Goal: Transaction & Acquisition: Purchase product/service

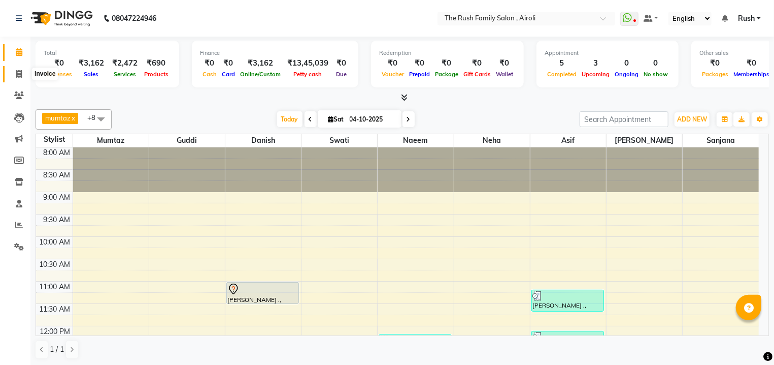
click at [16, 73] on icon at bounding box center [19, 74] width 6 height 8
select select "5419"
select select "service"
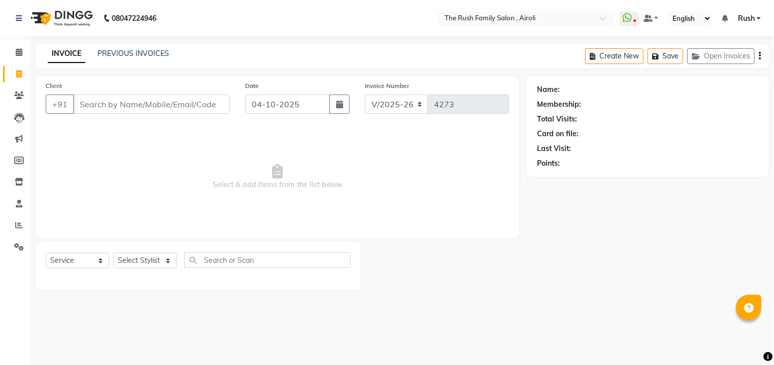
click at [129, 45] on div "INVOICE PREVIOUS INVOICES Create New Save Open Invoices" at bounding box center [403, 56] width 734 height 24
click at [129, 50] on link "PREVIOUS INVOICES" at bounding box center [134, 53] width 72 height 9
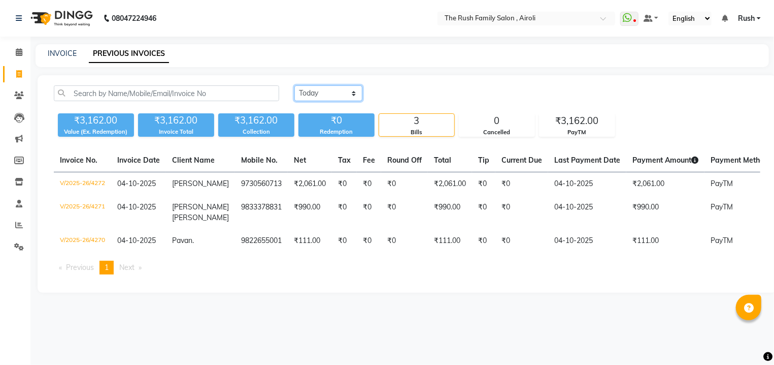
click at [295, 85] on select "Today Yesterday Custom Range" at bounding box center [329, 93] width 68 height 16
select select "[DATE]"
click option "Yesterday" at bounding box center [0, 0] width 0 height 0
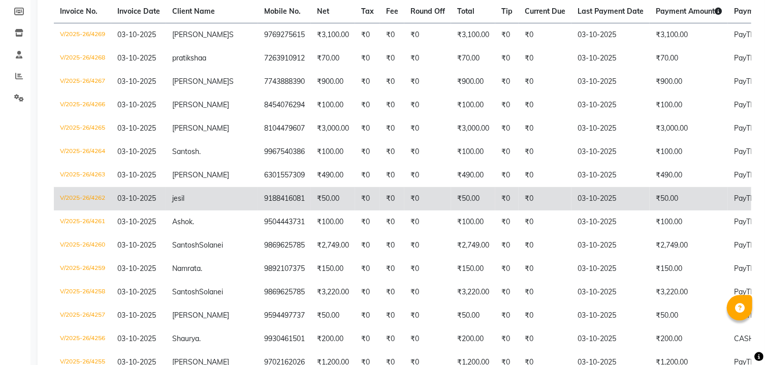
scroll to position [157, 0]
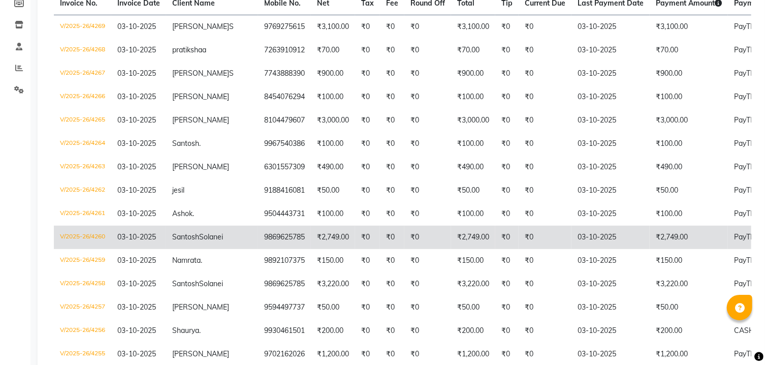
click at [587, 239] on td "03-10-2025" at bounding box center [610, 236] width 78 height 23
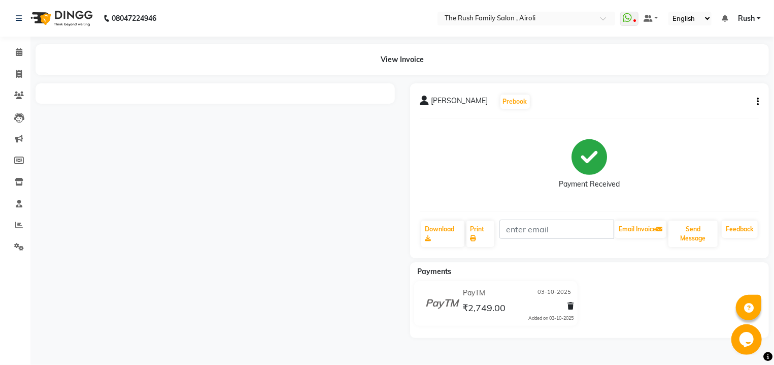
click at [759, 102] on icon "button" at bounding box center [758, 102] width 2 height 1
click at [723, 93] on div "Edit Item Staff" at bounding box center [717, 95] width 51 height 13
select select
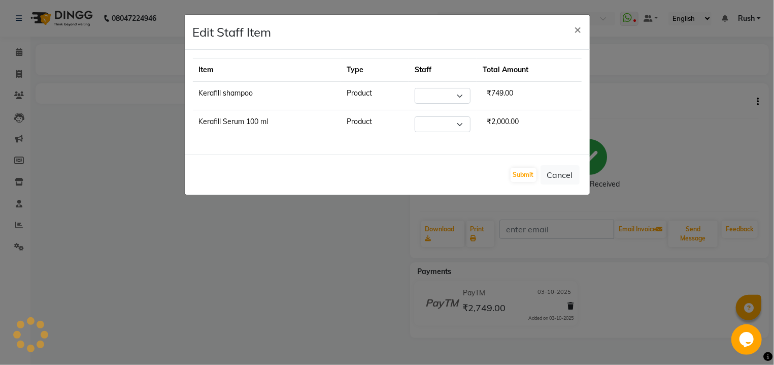
select select "87277"
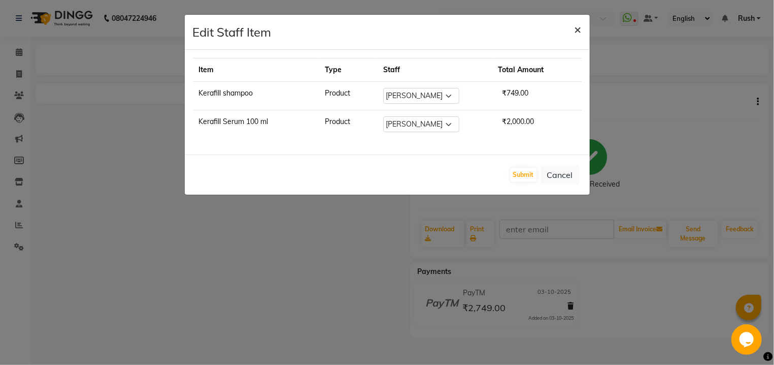
click at [577, 31] on span "×" at bounding box center [578, 28] width 7 height 15
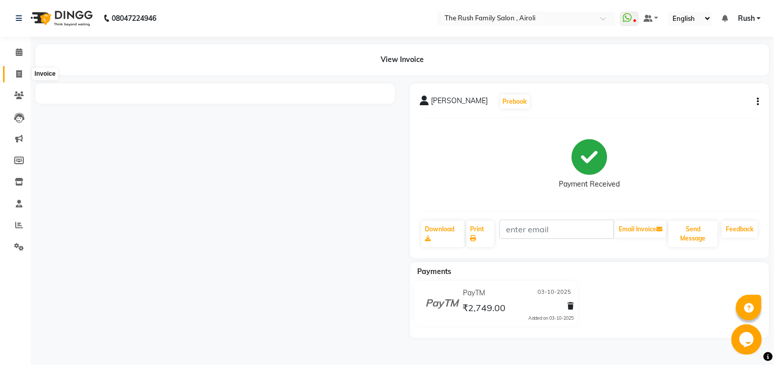
click at [21, 72] on icon at bounding box center [19, 74] width 6 height 8
select select "5419"
select select "service"
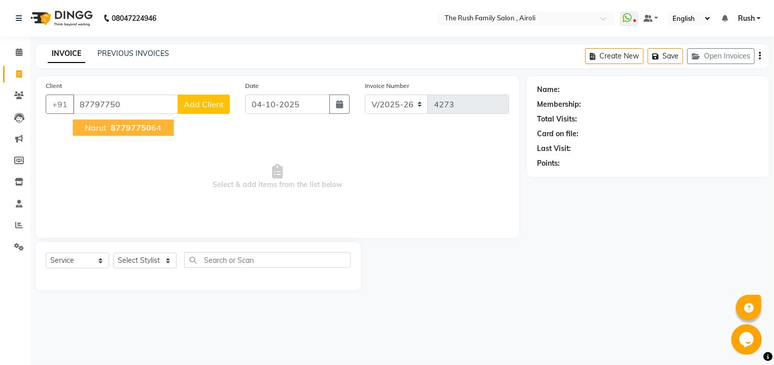
click at [146, 125] on span "87797750" at bounding box center [131, 127] width 41 height 10
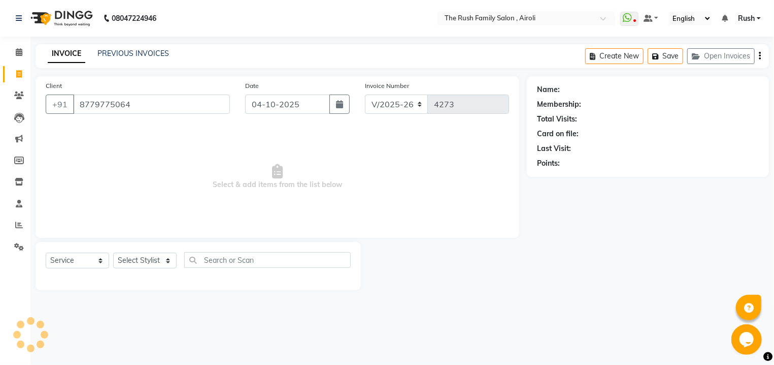
type input "8779775064"
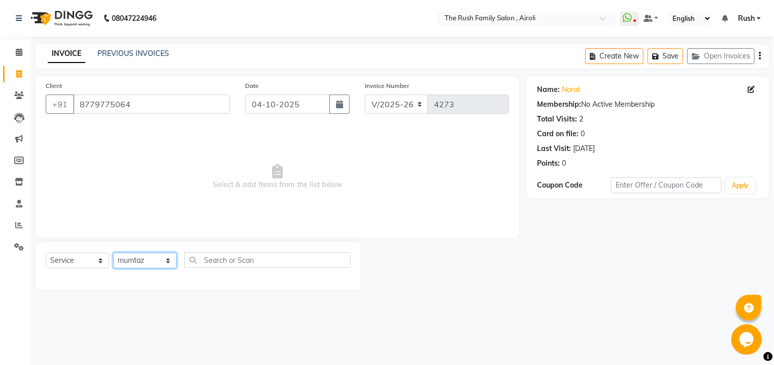
click option "mumtaz" at bounding box center [0, 0] width 0 height 0
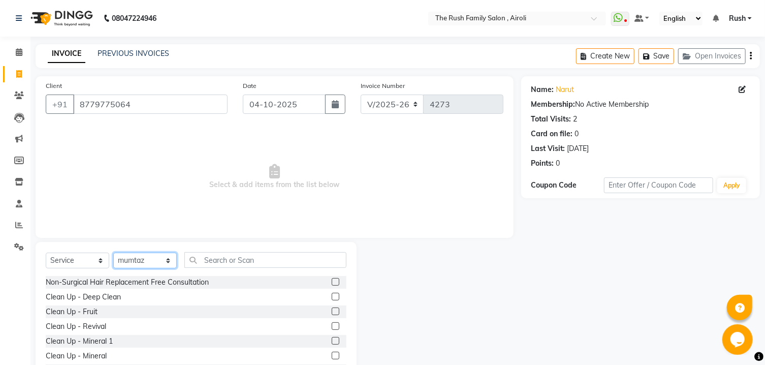
select select "87642"
click option "Naeem" at bounding box center [0, 0] width 0 height 0
click at [247, 247] on div "Select Service Product Membership Package Voucher Prepaid Gift Card Select Styl…" at bounding box center [196, 317] width 321 height 150
click at [239, 256] on input "text" at bounding box center [265, 260] width 162 height 16
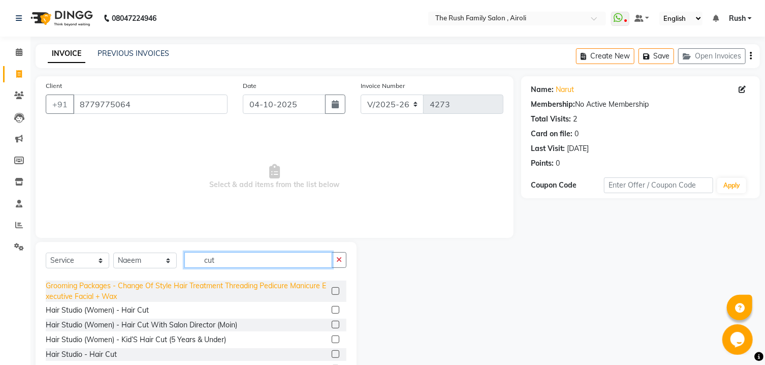
scroll to position [42, 0]
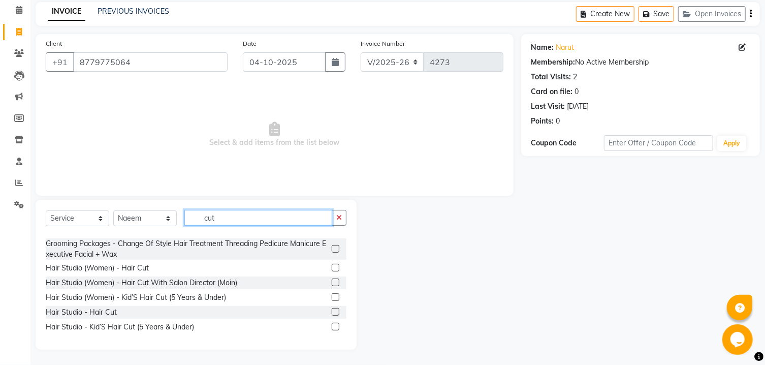
type input "cut"
click at [332, 311] on label at bounding box center [336, 312] width 8 height 8
click at [332, 311] on input "checkbox" at bounding box center [335, 312] width 7 height 7
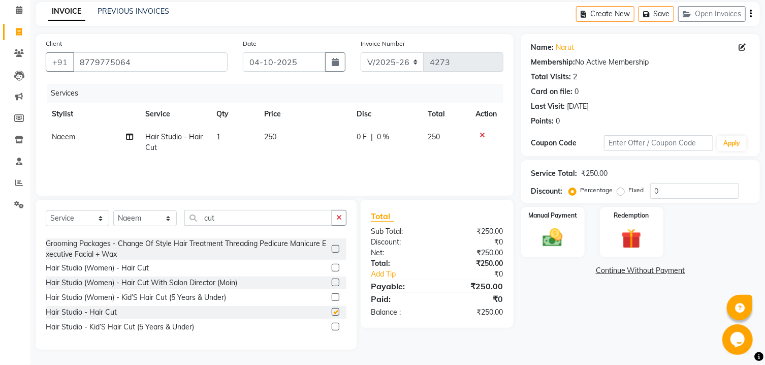
checkbox input "false"
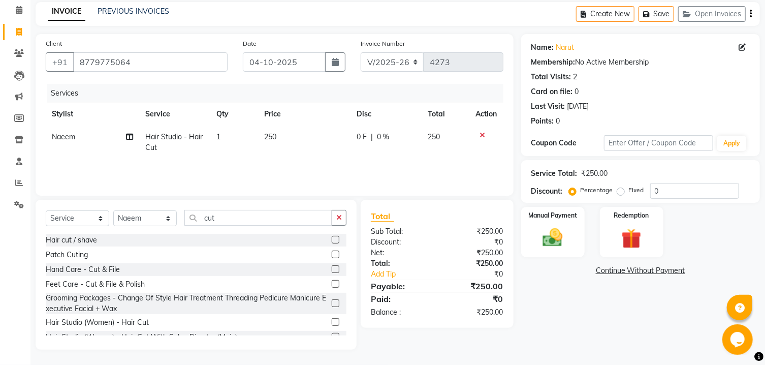
click at [362, 137] on span "0 F" at bounding box center [361, 137] width 10 height 11
select select "87642"
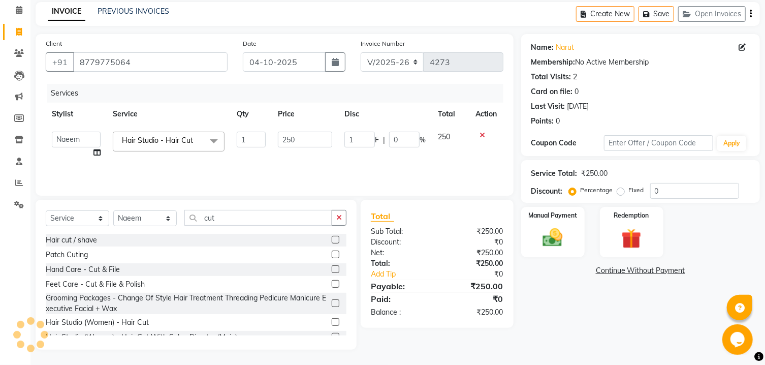
click at [362, 137] on input "1" at bounding box center [359, 140] width 30 height 16
click at [356, 139] on input "1" at bounding box center [359, 140] width 30 height 16
type input "100"
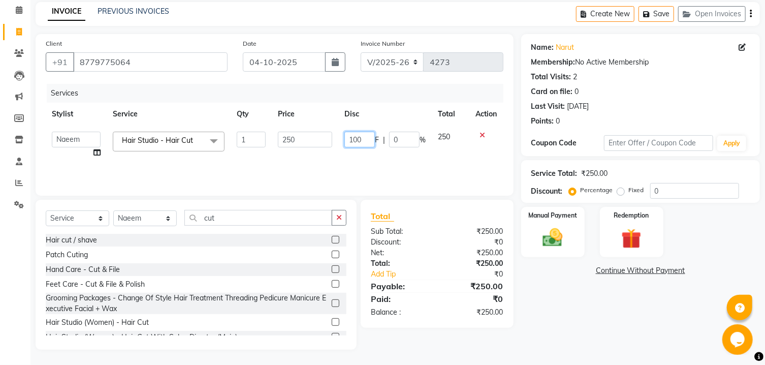
scroll to position [0, 1]
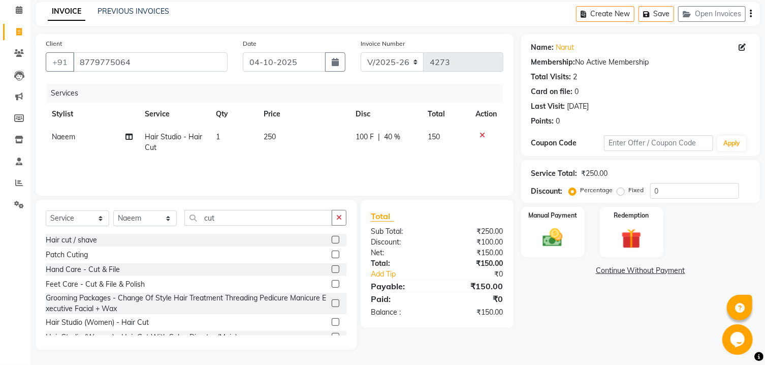
click at [424, 103] on tr "Stylist Service Qty Price Disc Total Action" at bounding box center [275, 114] width 458 height 23
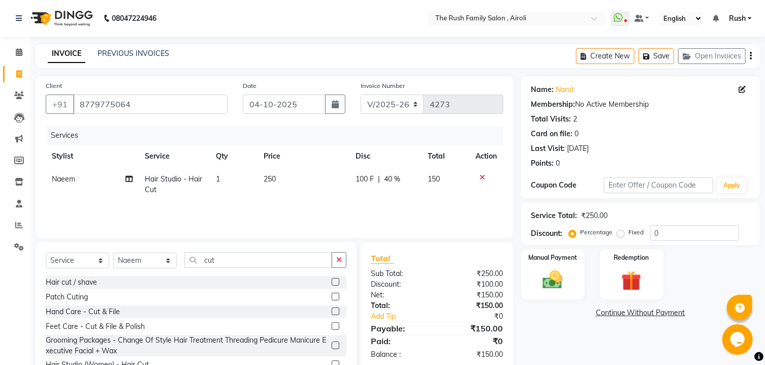
scroll to position [42, 0]
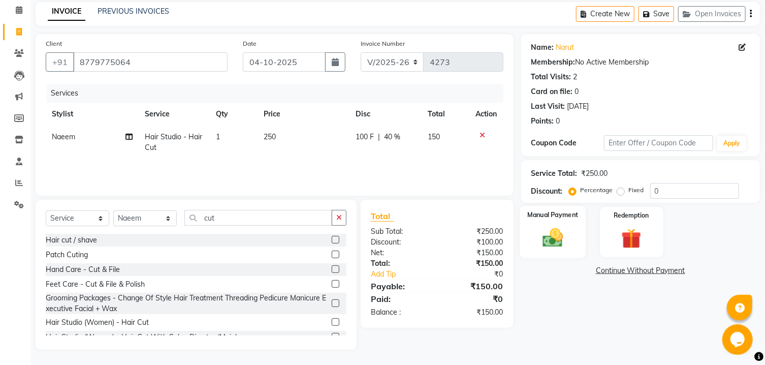
click at [565, 237] on div "Manual Payment" at bounding box center [553, 232] width 66 height 52
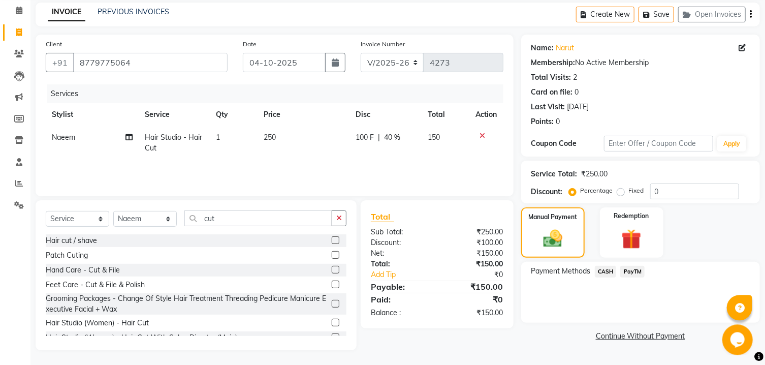
scroll to position [47, 0]
click at [634, 277] on span "PayTM" at bounding box center [632, 271] width 24 height 12
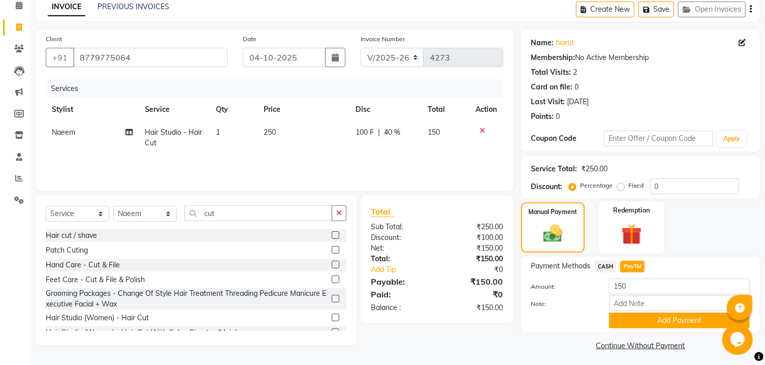
scroll to position [62, 0]
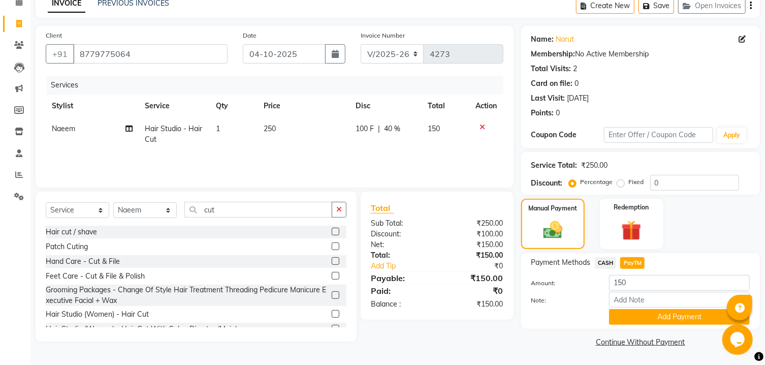
click at [607, 263] on span "CASH" at bounding box center [606, 263] width 22 height 12
click at [655, 312] on button "Add Payment" at bounding box center [679, 317] width 141 height 16
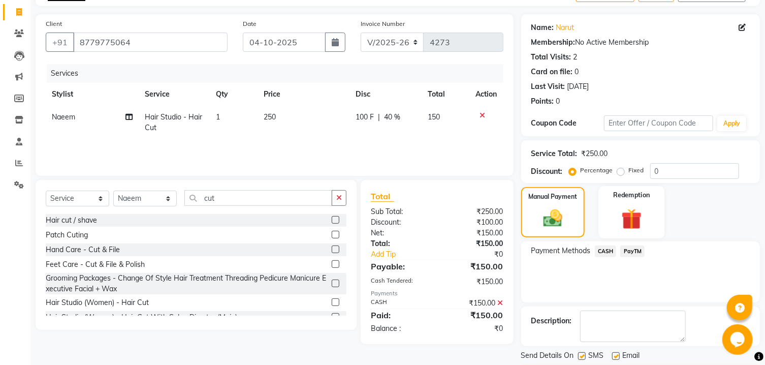
scroll to position [105, 0]
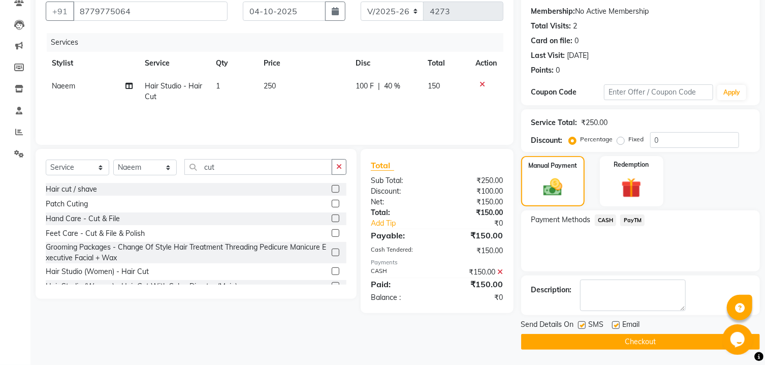
click at [578, 323] on label at bounding box center [582, 325] width 8 height 8
click at [578, 323] on input "checkbox" at bounding box center [581, 325] width 7 height 7
checkbox input "false"
click at [614, 326] on label at bounding box center [616, 325] width 8 height 8
click at [614, 326] on input "checkbox" at bounding box center [615, 325] width 7 height 7
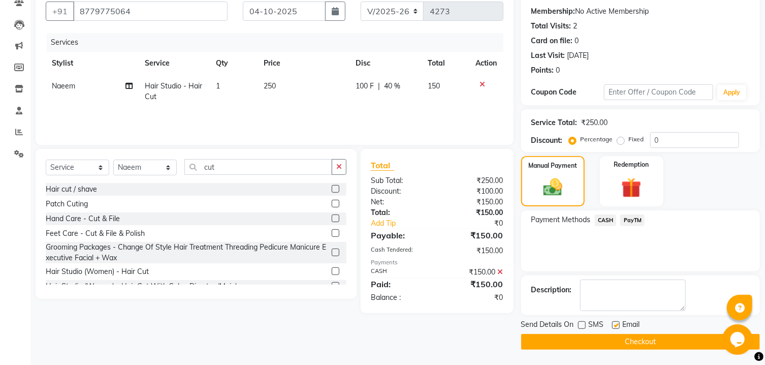
checkbox input "false"
click at [574, 335] on button "Checkout" at bounding box center [640, 342] width 239 height 16
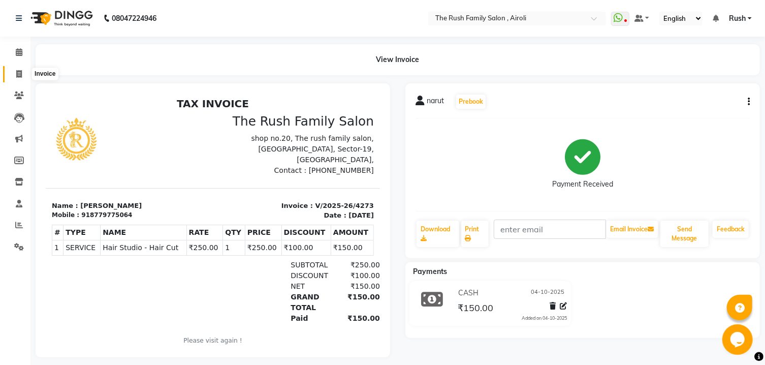
click at [21, 78] on icon at bounding box center [19, 74] width 6 height 8
select select "service"
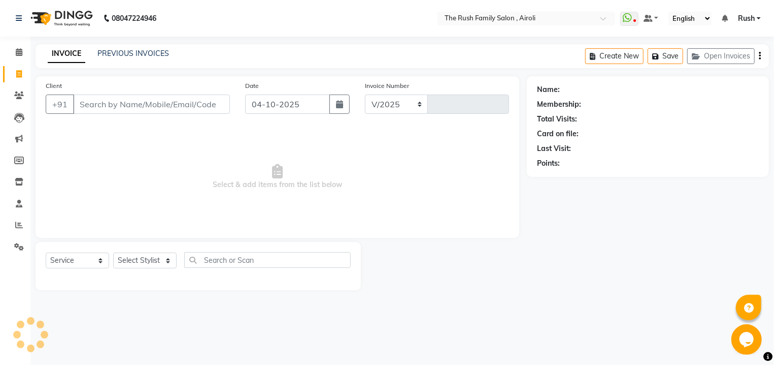
select select "5419"
type input "4274"
click at [120, 56] on link "PREVIOUS INVOICES" at bounding box center [134, 53] width 72 height 9
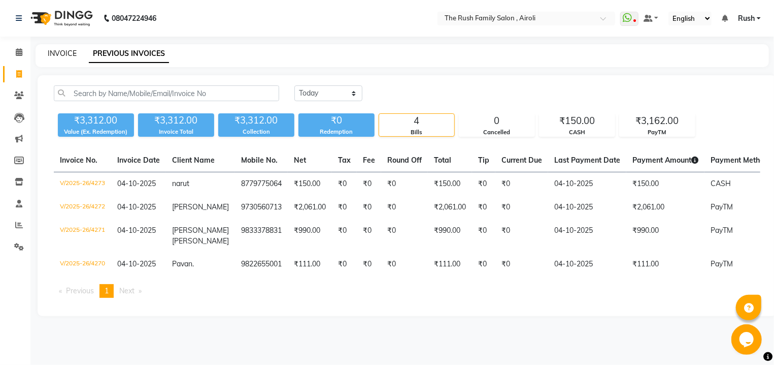
click at [62, 54] on link "INVOICE" at bounding box center [62, 53] width 29 height 9
select select "service"
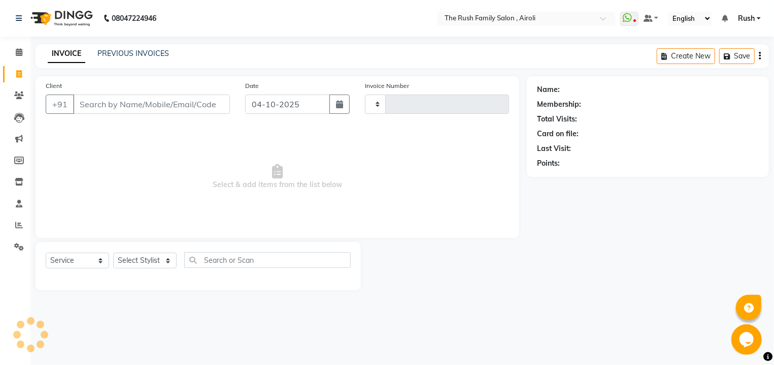
type input "4274"
select select "5419"
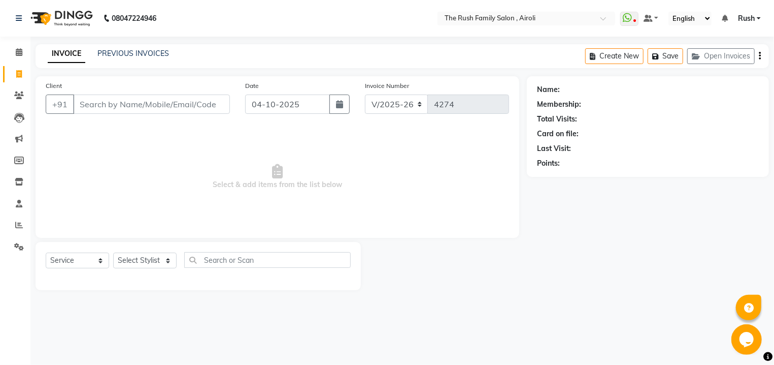
click at [132, 107] on input "Client" at bounding box center [151, 103] width 157 height 19
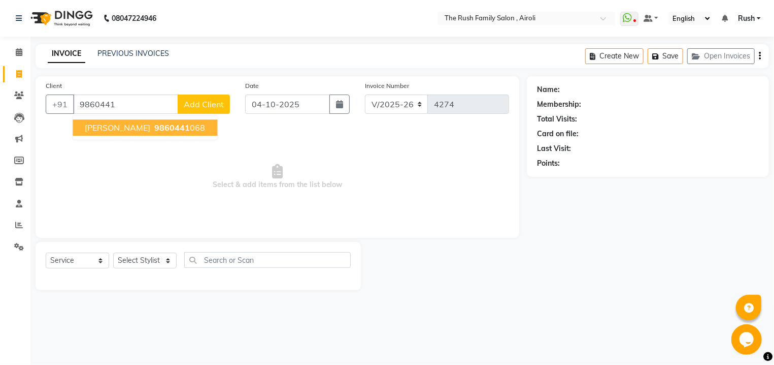
click at [127, 137] on ngb-typeahead-window "pawar vidhali 9860441 068" at bounding box center [145, 127] width 146 height 25
click at [127, 127] on span "pawar vidhali" at bounding box center [118, 127] width 66 height 10
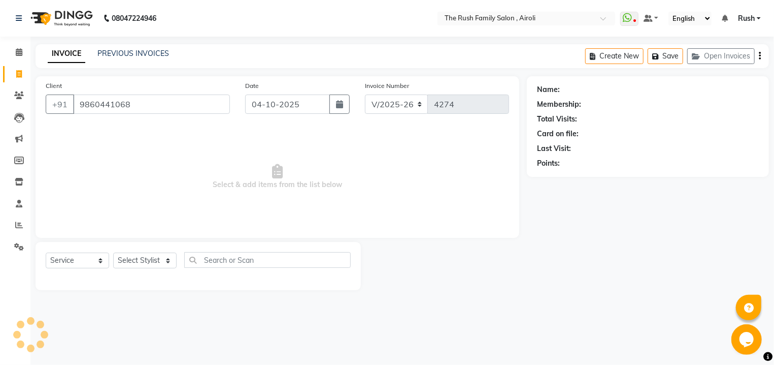
type input "9860441068"
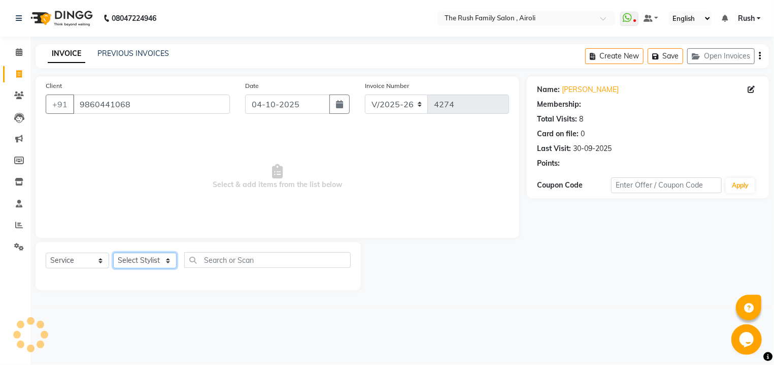
select select "88452"
click option "Asif" at bounding box center [0, 0] width 0 height 0
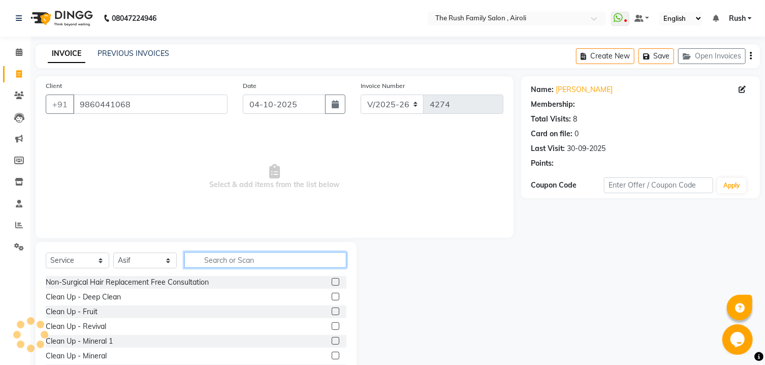
click at [220, 257] on input "text" at bounding box center [265, 260] width 162 height 16
type input "c"
select select "1: Object"
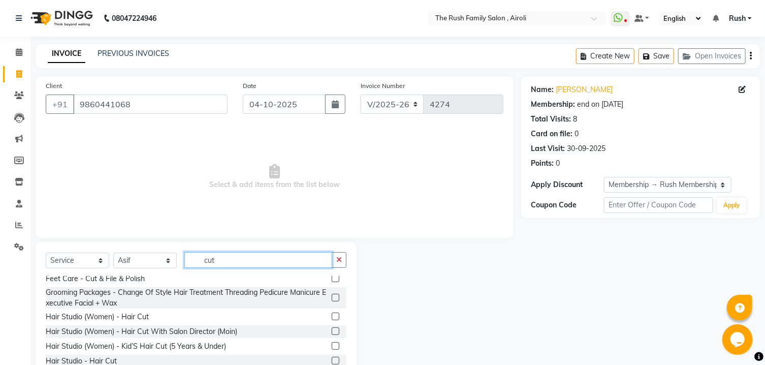
scroll to position [54, 0]
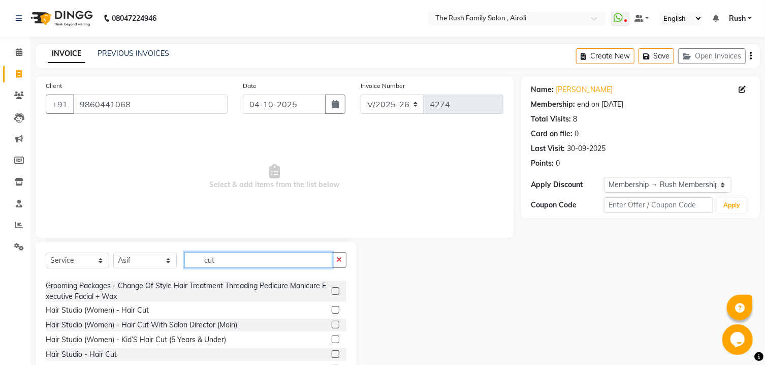
type input "cut"
click at [332, 351] on label at bounding box center [336, 354] width 8 height 8
click at [332, 351] on input "checkbox" at bounding box center [335, 354] width 7 height 7
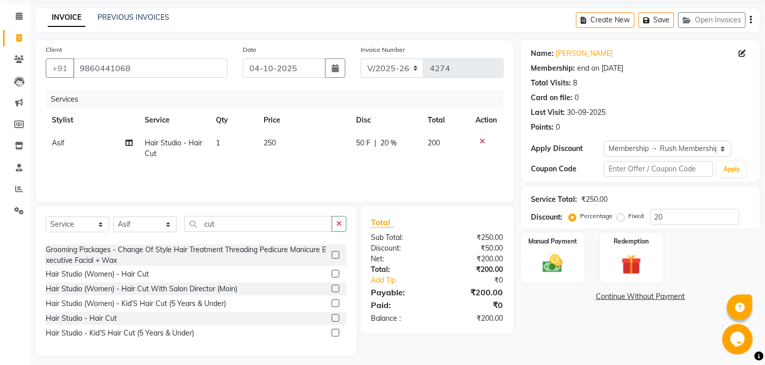
scroll to position [42, 0]
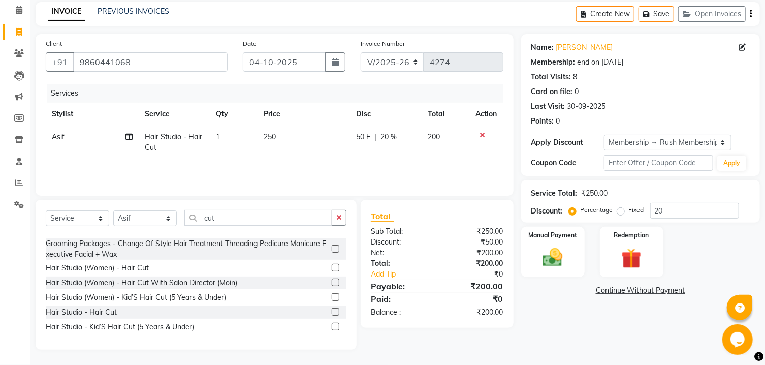
click at [332, 314] on label at bounding box center [336, 312] width 8 height 8
click at [332, 314] on input "checkbox" at bounding box center [335, 312] width 7 height 7
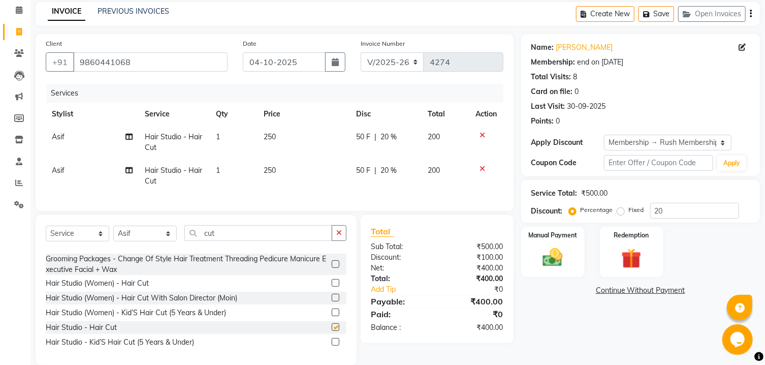
checkbox input "false"
click at [358, 138] on span "50 F" at bounding box center [363, 137] width 14 height 11
select select "88452"
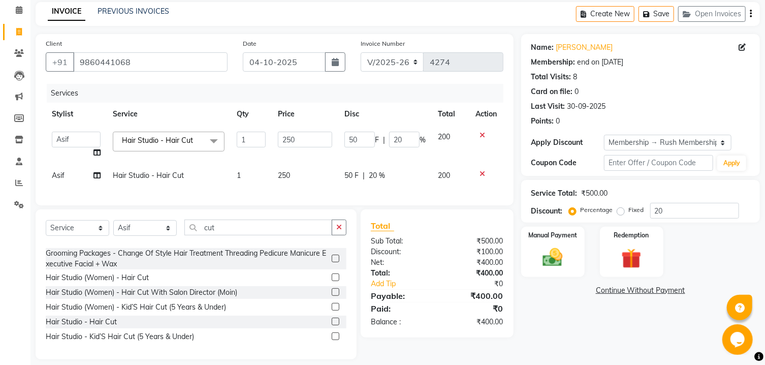
click at [358, 138] on input "50" at bounding box center [359, 140] width 30 height 16
type input "100"
click at [362, 107] on th "Disc" at bounding box center [384, 114] width 93 height 23
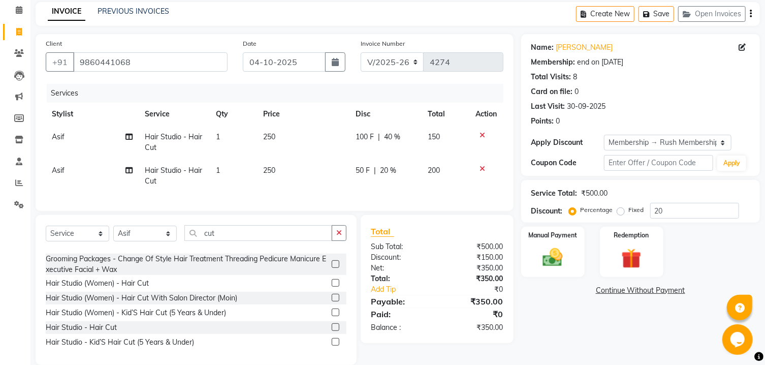
click at [356, 175] on span "50 F" at bounding box center [362, 170] width 14 height 11
click at [356, 175] on td "50 F | 20 %" at bounding box center [385, 176] width 72 height 34
select select "88452"
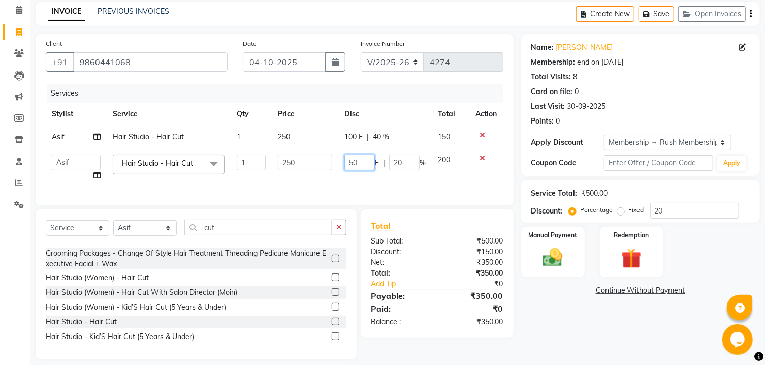
click at [355, 164] on input "50" at bounding box center [359, 162] width 30 height 16
type input "100"
click at [387, 125] on th "Disc" at bounding box center [384, 114] width 93 height 23
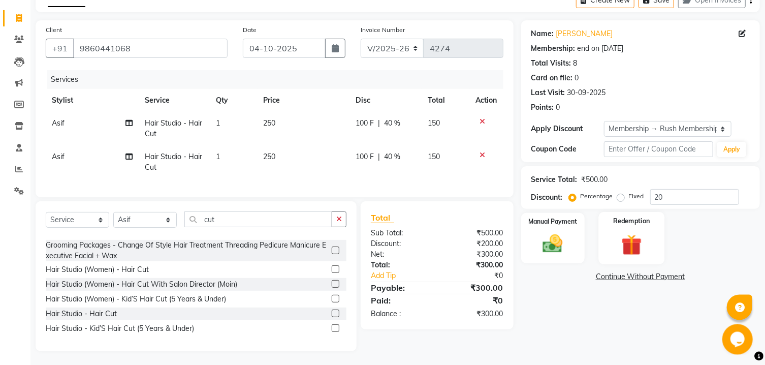
scroll to position [67, 0]
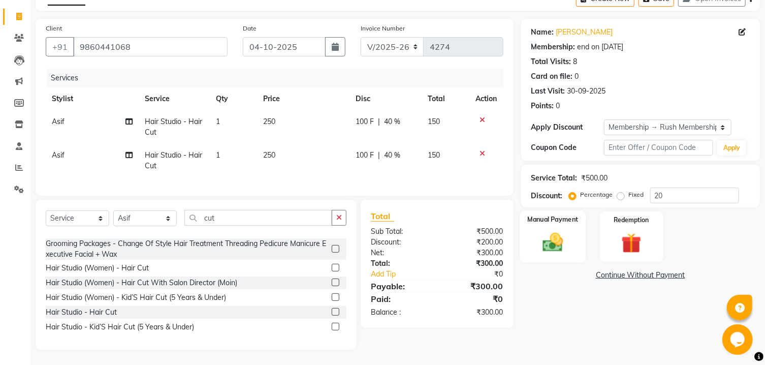
click at [571, 247] on div "Manual Payment" at bounding box center [553, 236] width 66 height 52
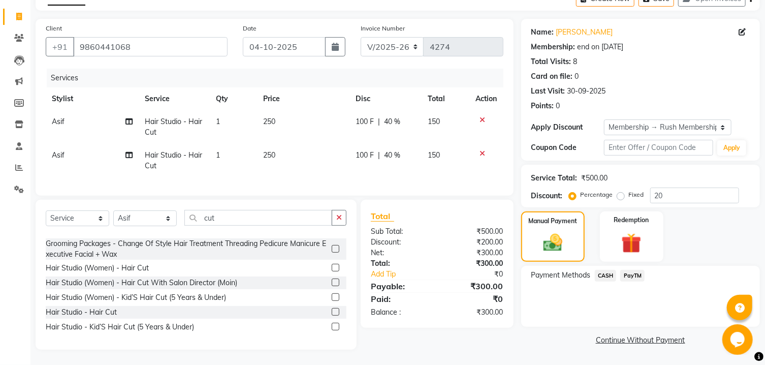
click at [640, 280] on span "PayTM" at bounding box center [632, 276] width 24 height 12
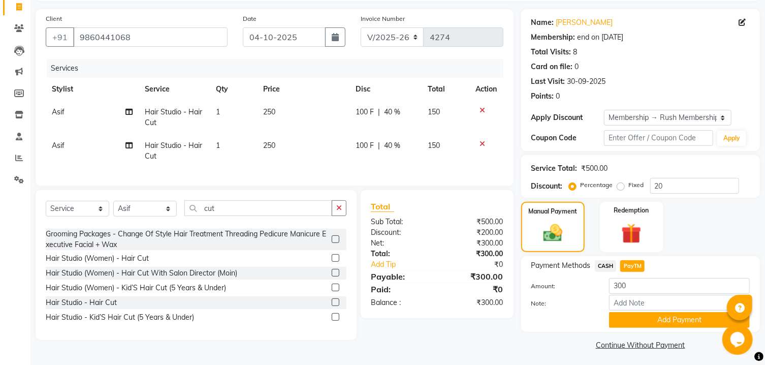
scroll to position [82, 0]
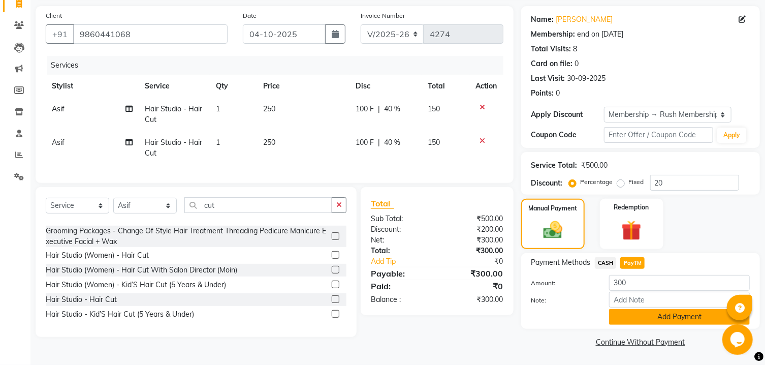
click at [635, 319] on button "Add Payment" at bounding box center [679, 317] width 141 height 16
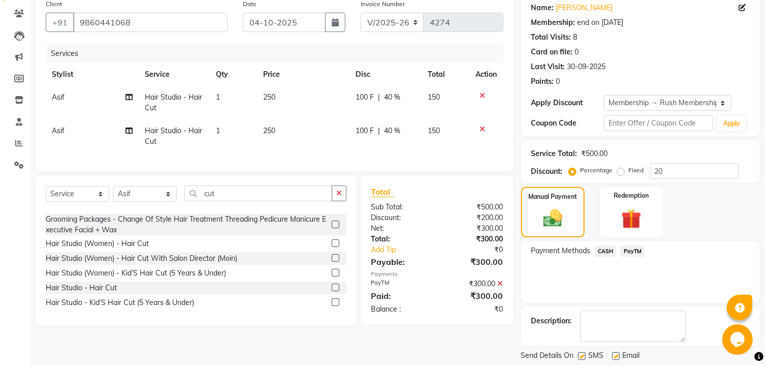
click at [50, 128] on td "Asif" at bounding box center [92, 136] width 93 height 34
select select "88452"
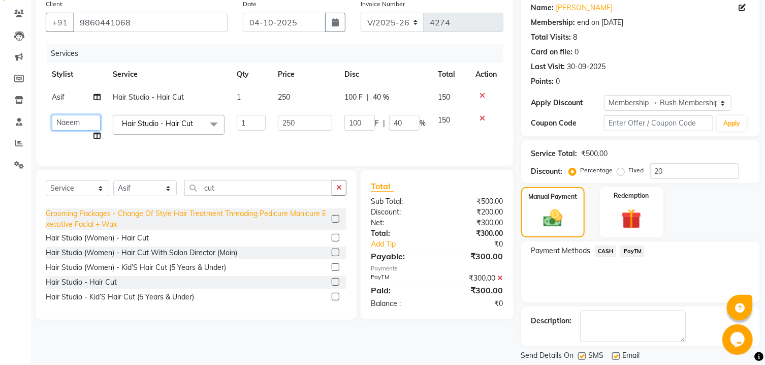
select select "87642"
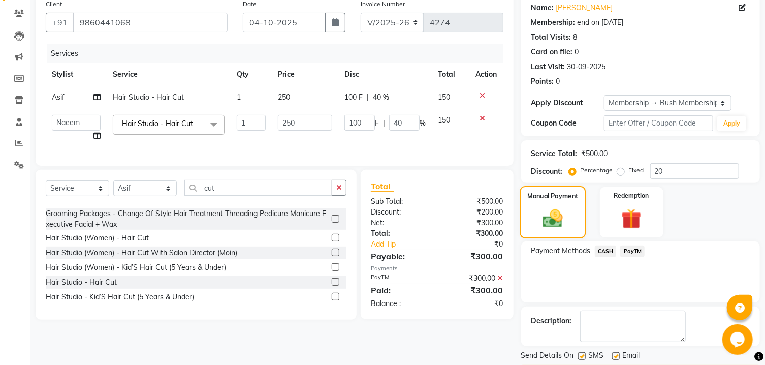
scroll to position [124, 0]
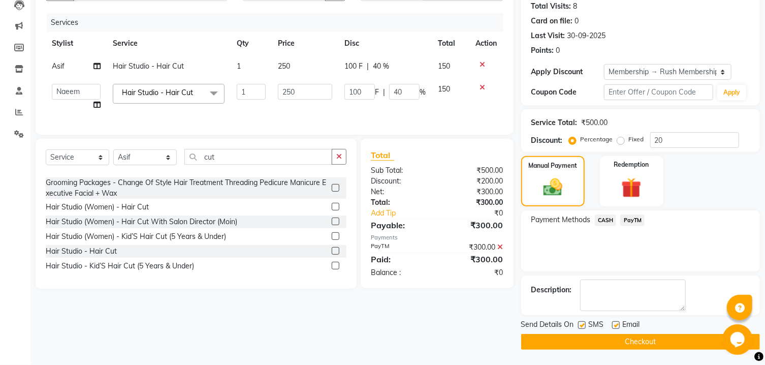
click at [579, 323] on label at bounding box center [582, 325] width 8 height 8
click at [579, 323] on input "checkbox" at bounding box center [581, 325] width 7 height 7
checkbox input "false"
click at [617, 327] on label at bounding box center [616, 325] width 8 height 8
click at [617, 327] on input "checkbox" at bounding box center [615, 325] width 7 height 7
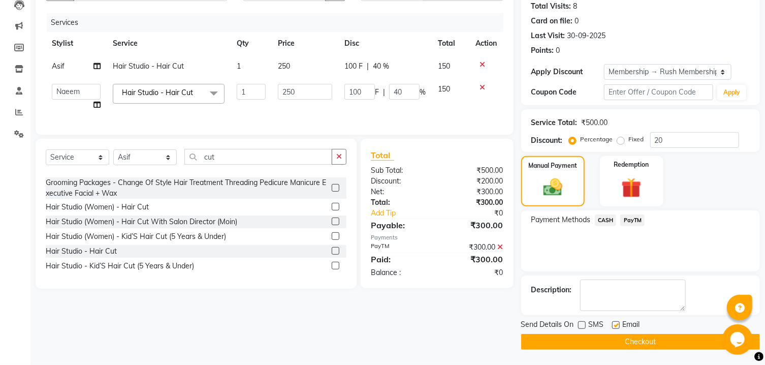
checkbox input "false"
click at [611, 337] on button "Checkout" at bounding box center [640, 342] width 239 height 16
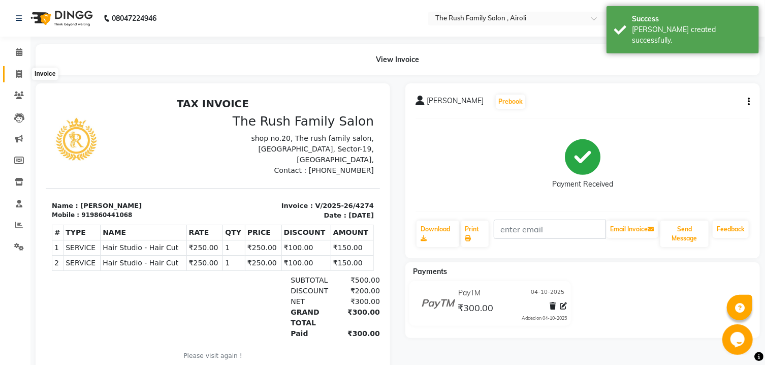
click at [15, 79] on span at bounding box center [19, 75] width 18 height 12
select select "service"
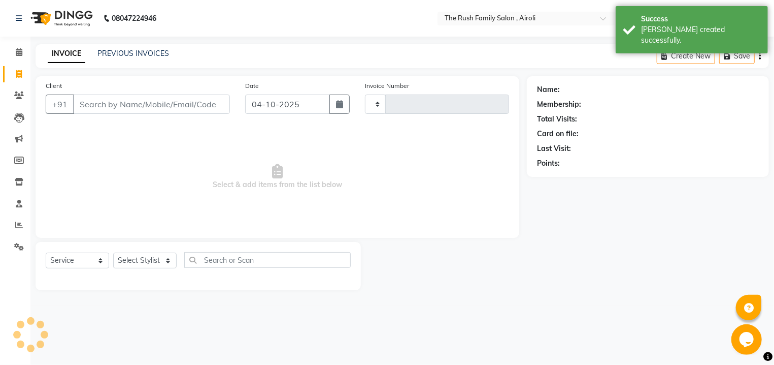
click at [149, 104] on input "Client" at bounding box center [151, 103] width 157 height 19
type input "4275"
select select "5419"
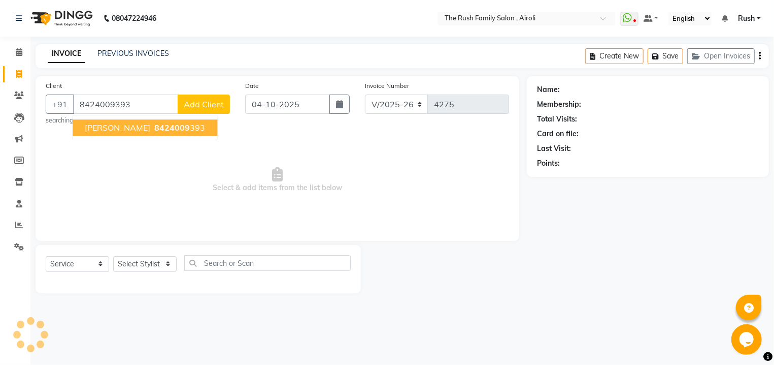
click at [154, 129] on span "8424009" at bounding box center [172, 127] width 36 height 10
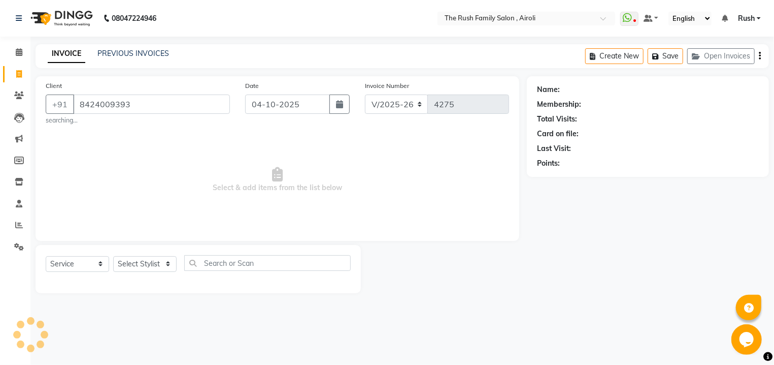
type input "8424009393"
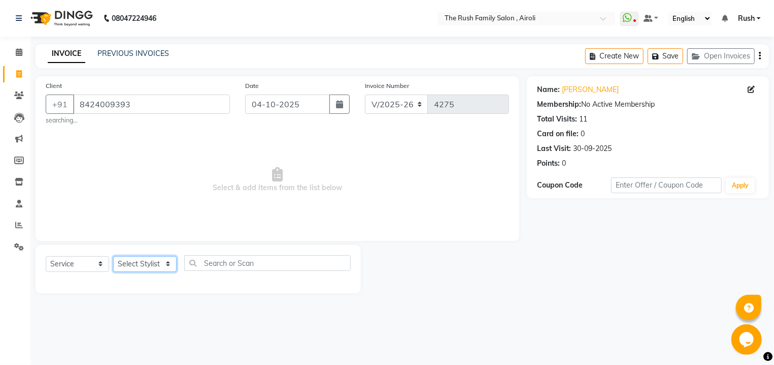
click at [113, 256] on select "Select Stylist [PERSON_NAME] [PERSON_NAME] Danish D.C Guddi [PERSON_NAME] [PERS…" at bounding box center [144, 264] width 63 height 16
select select "88452"
click option "Asif" at bounding box center [0, 0] width 0 height 0
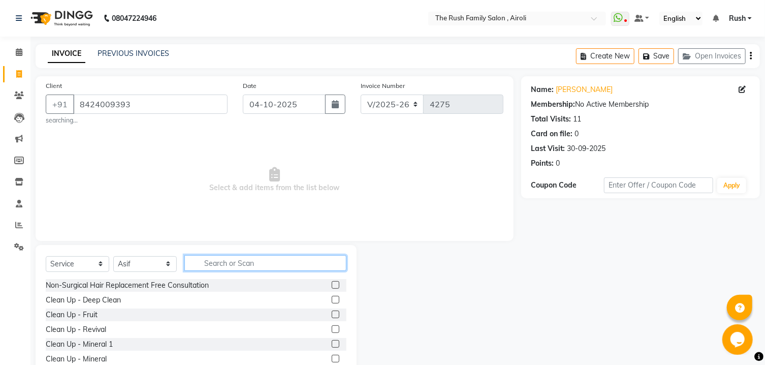
click at [253, 267] on input "text" at bounding box center [265, 263] width 162 height 16
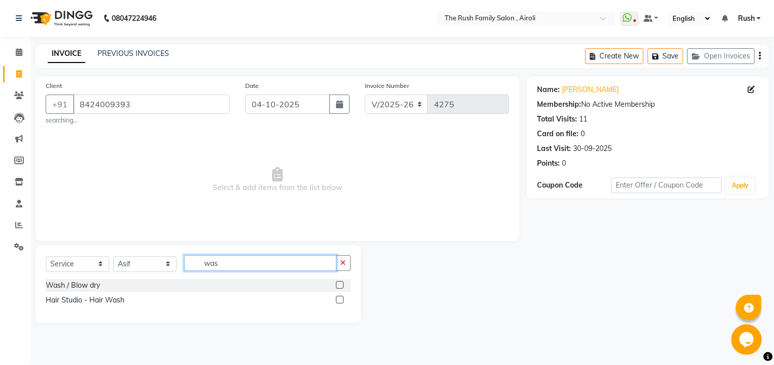
type input "was"
click at [337, 301] on label at bounding box center [340, 300] width 8 height 8
click at [337, 301] on input "checkbox" at bounding box center [339, 300] width 7 height 7
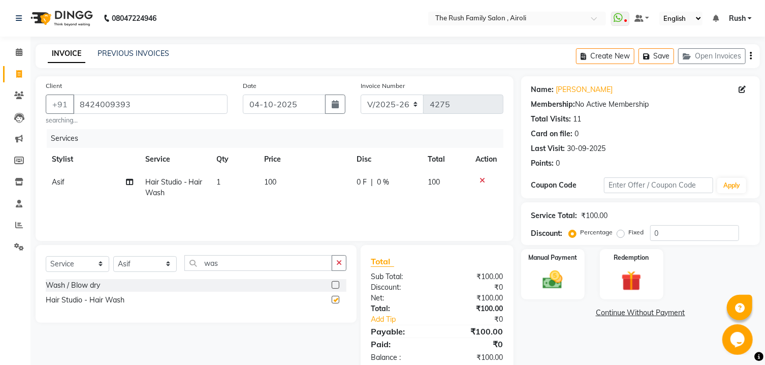
checkbox input "false"
click at [274, 174] on td "100" at bounding box center [304, 188] width 93 height 34
select select "88452"
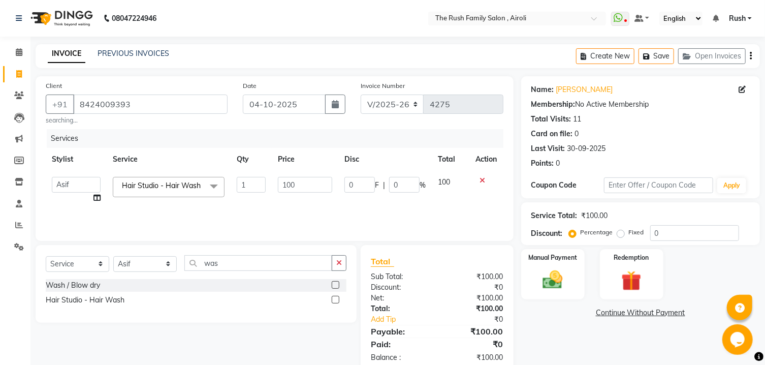
click at [276, 186] on td "100" at bounding box center [305, 190] width 67 height 39
click at [295, 186] on input "100" at bounding box center [305, 185] width 54 height 16
type input "200"
click at [341, 160] on tr "Stylist Service Qty Price Disc Total Action" at bounding box center [275, 159] width 458 height 23
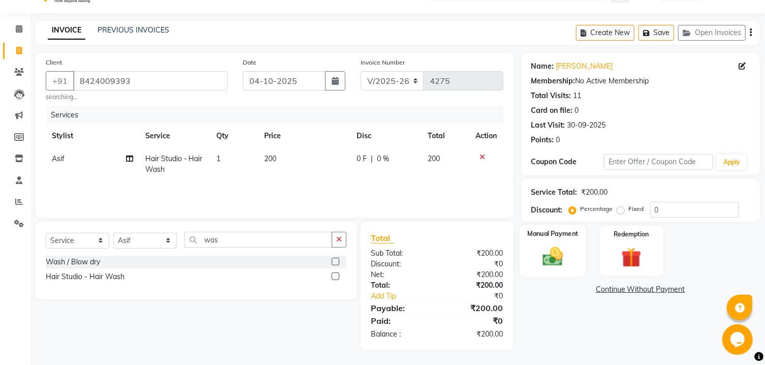
click at [566, 266] on img at bounding box center [553, 257] width 34 height 24
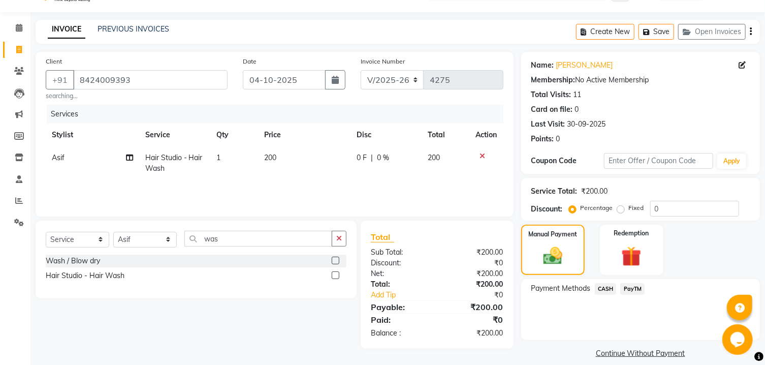
scroll to position [47, 0]
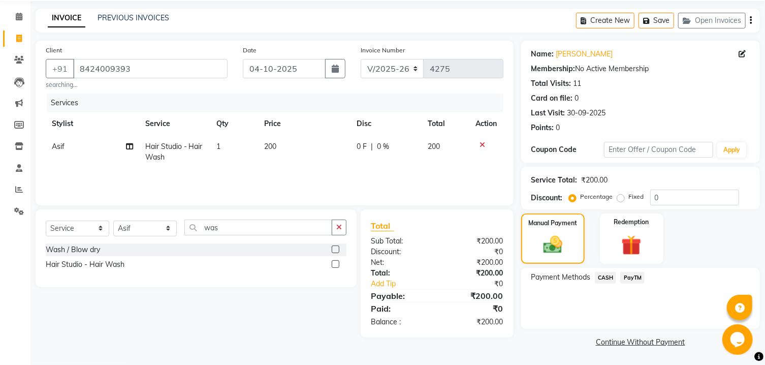
click at [641, 274] on span "PayTM" at bounding box center [632, 278] width 24 height 12
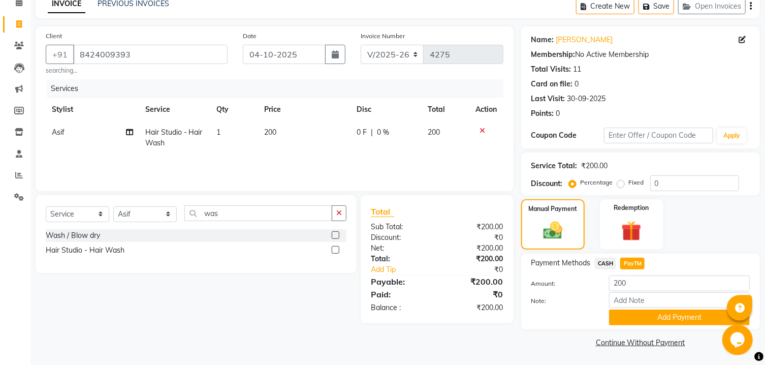
scroll to position [62, 0]
click at [627, 314] on button "Add Payment" at bounding box center [679, 317] width 141 height 16
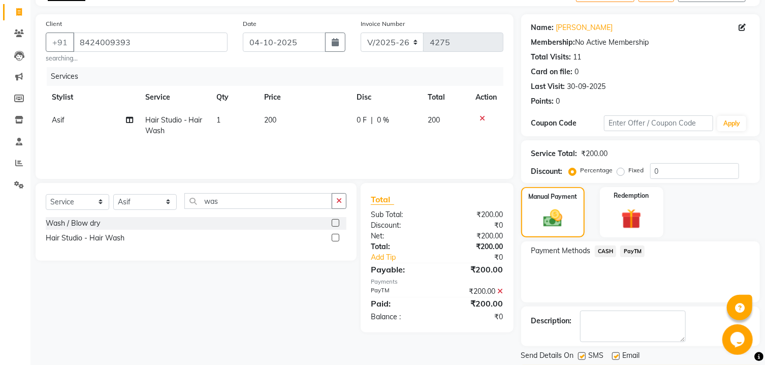
scroll to position [105, 0]
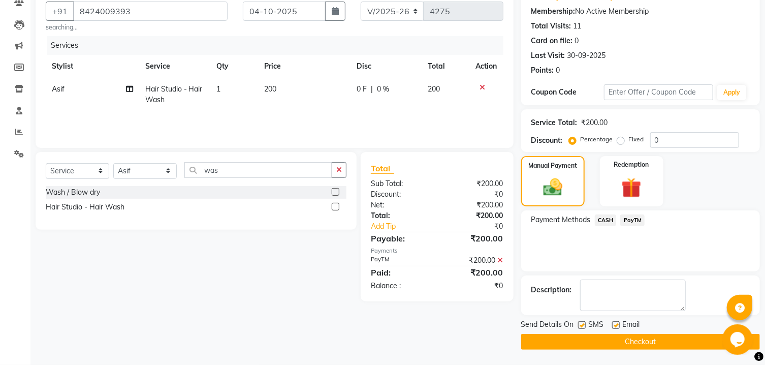
click at [583, 326] on label at bounding box center [582, 325] width 8 height 8
click at [583, 326] on input "checkbox" at bounding box center [581, 325] width 7 height 7
checkbox input "false"
click at [617, 326] on label at bounding box center [616, 325] width 8 height 8
click at [617, 326] on input "checkbox" at bounding box center [615, 325] width 7 height 7
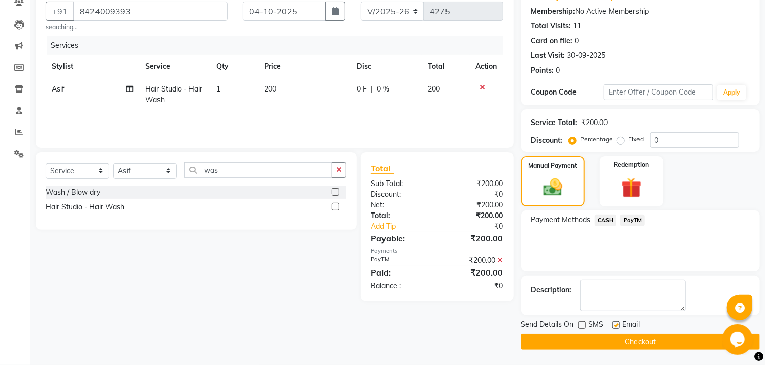
checkbox input "false"
click at [611, 346] on button "Checkout" at bounding box center [640, 342] width 239 height 16
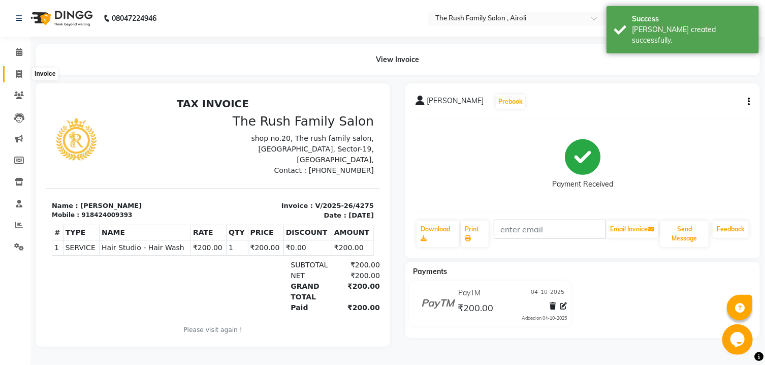
click at [19, 76] on icon at bounding box center [19, 74] width 6 height 8
select select "5419"
select select "service"
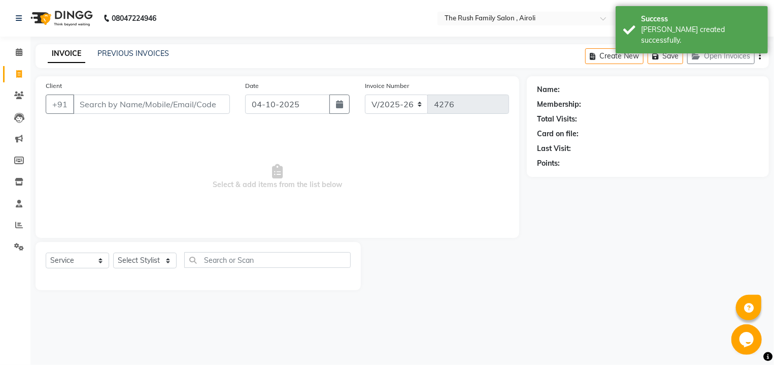
click at [125, 112] on input "Client" at bounding box center [151, 103] width 157 height 19
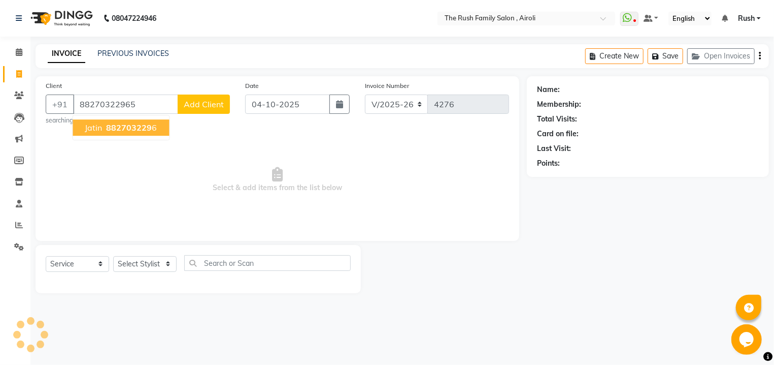
click at [92, 133] on button "Jatin 882703229 6" at bounding box center [121, 127] width 96 height 16
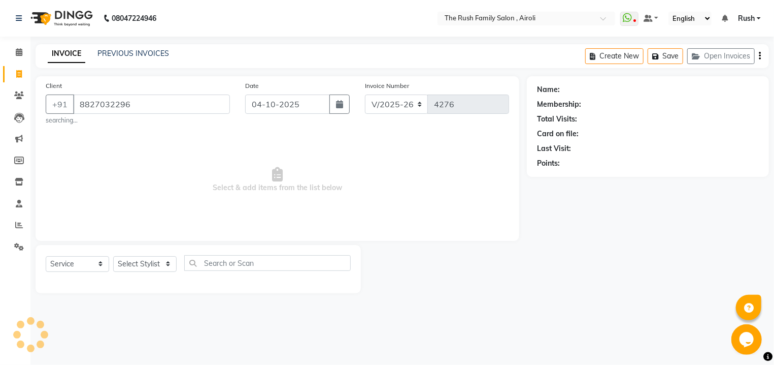
type input "8827032296"
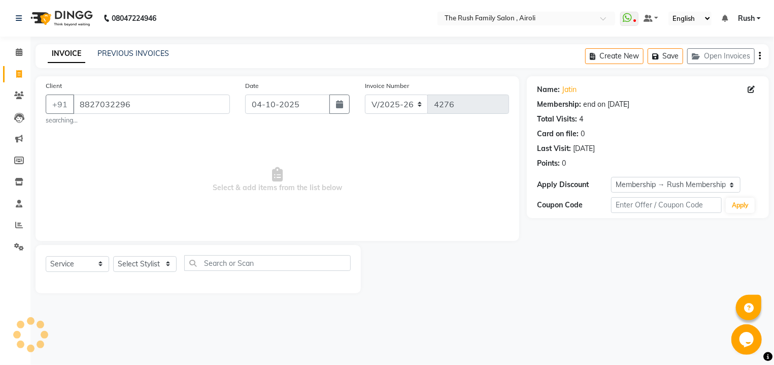
select select "2: Object"
select select "87642"
click option "Naeem" at bounding box center [0, 0] width 0 height 0
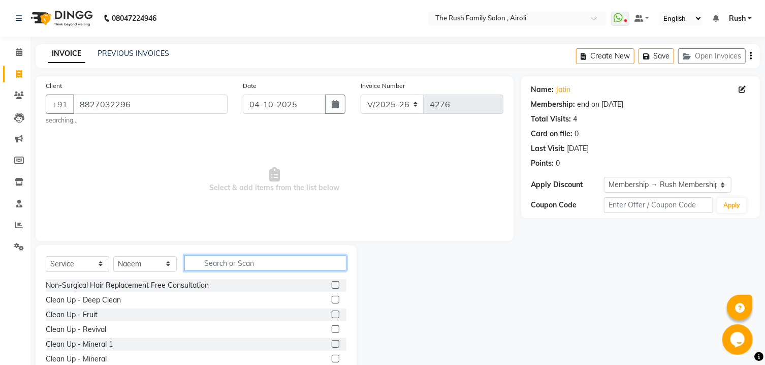
click at [215, 262] on input "text" at bounding box center [265, 263] width 162 height 16
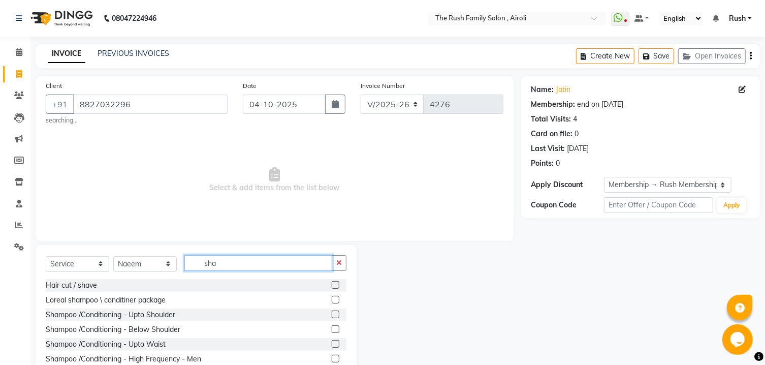
type input "sha"
click at [332, 287] on label at bounding box center [336, 285] width 8 height 8
click at [332, 287] on input "checkbox" at bounding box center [335, 285] width 7 height 7
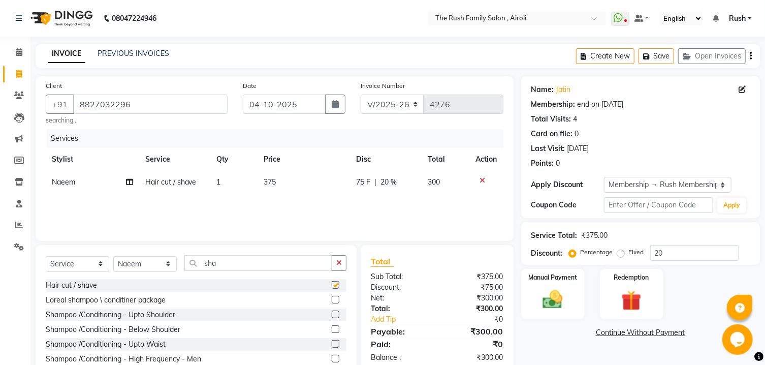
checkbox input "false"
click at [272, 268] on input "sha" at bounding box center [258, 263] width 148 height 16
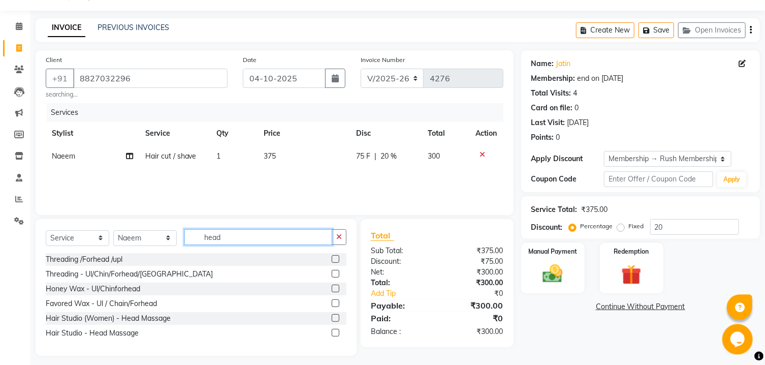
scroll to position [33, 0]
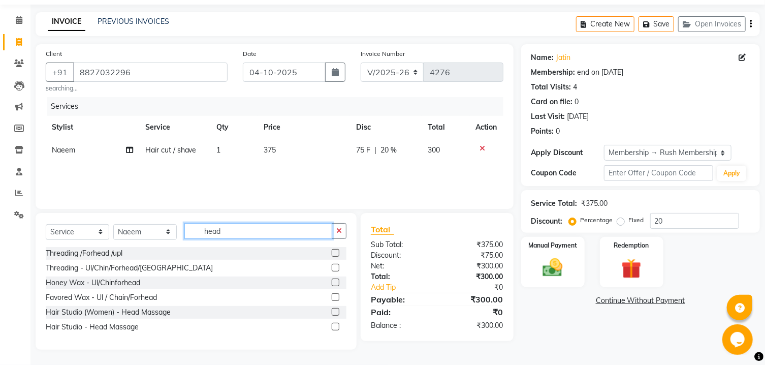
type input "head"
click at [334, 325] on label at bounding box center [336, 326] width 8 height 8
click at [334, 325] on input "checkbox" at bounding box center [335, 326] width 7 height 7
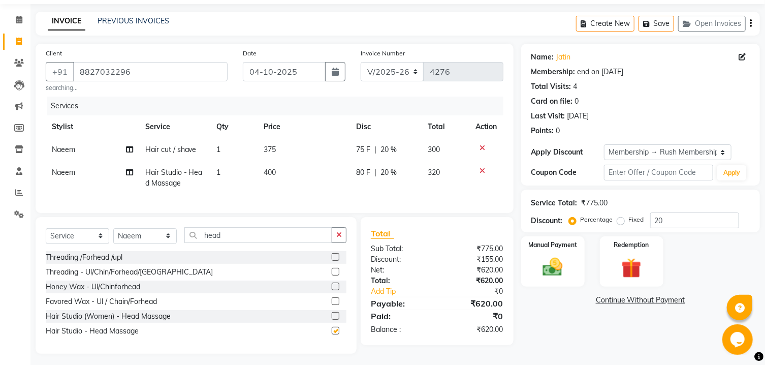
checkbox input "false"
click at [359, 150] on span "75 F" at bounding box center [363, 149] width 14 height 11
select select "87642"
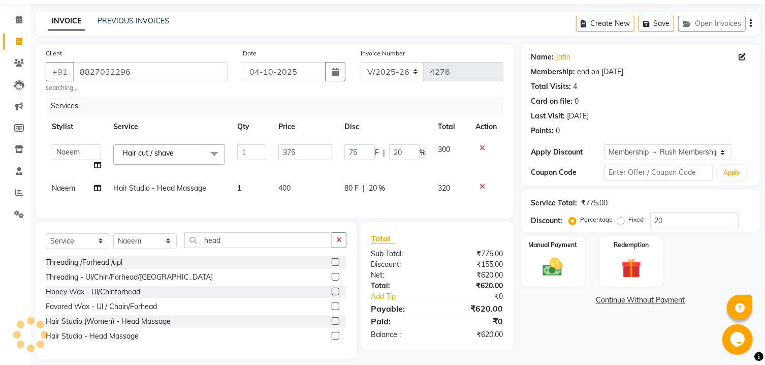
click at [359, 150] on input "75" at bounding box center [359, 152] width 30 height 16
type input "125"
click at [367, 161] on tbody "Ajaz Alvira Asif Danish D.C Guddi mumtaz Naeem Neha Rush Rush sanjana Swati Vim…" at bounding box center [275, 168] width 458 height 61
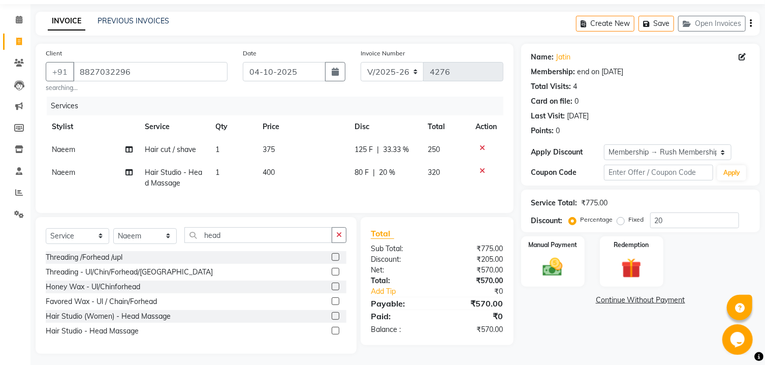
click at [363, 169] on span "80 F" at bounding box center [361, 172] width 14 height 11
select select "87642"
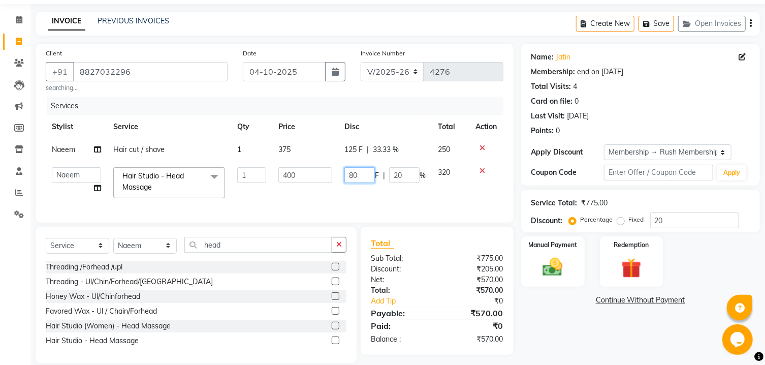
click at [363, 169] on input "80" at bounding box center [359, 175] width 30 height 16
click at [358, 177] on input "80" at bounding box center [359, 175] width 30 height 16
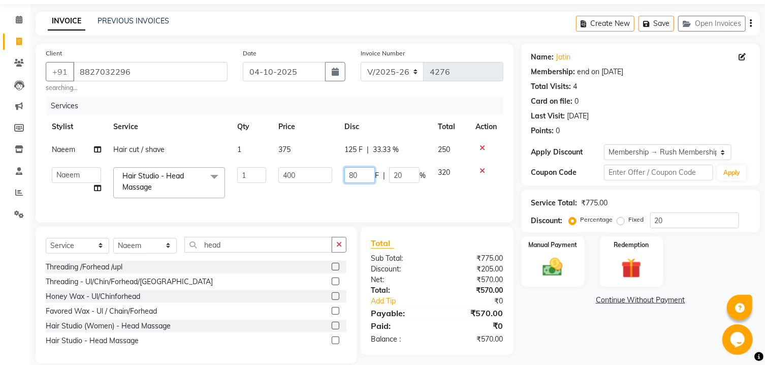
click at [358, 177] on input "80" at bounding box center [359, 175] width 30 height 16
type input "100"
click at [470, 189] on td at bounding box center [487, 182] width 34 height 43
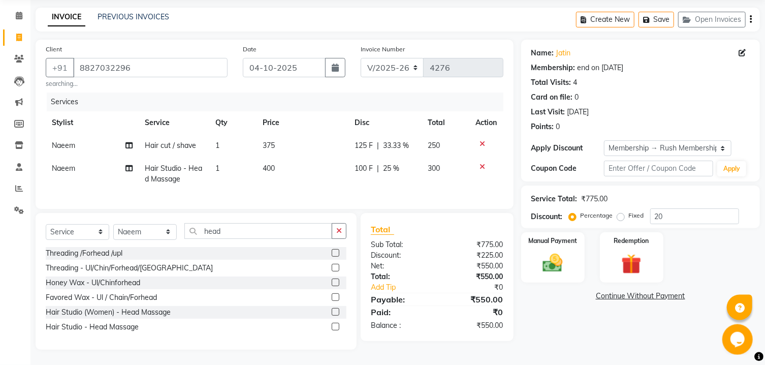
scroll to position [47, 0]
click at [577, 262] on div "Manual Payment" at bounding box center [553, 257] width 66 height 52
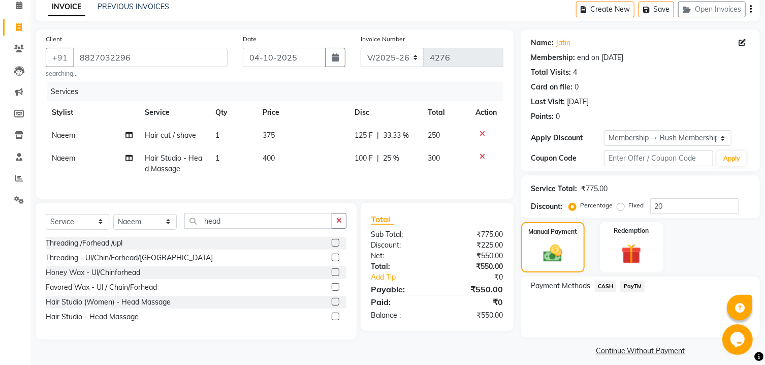
click at [641, 292] on span "PayTM" at bounding box center [632, 286] width 24 height 12
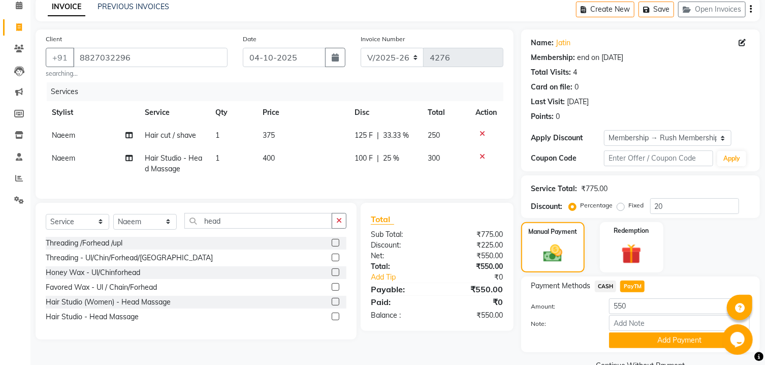
scroll to position [82, 0]
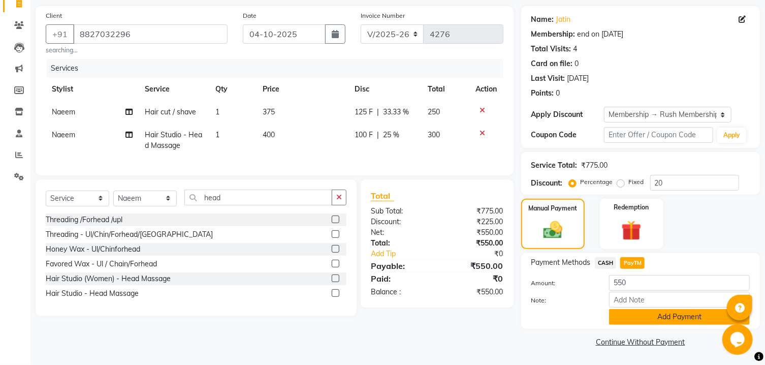
click at [639, 324] on button "Add Payment" at bounding box center [679, 317] width 141 height 16
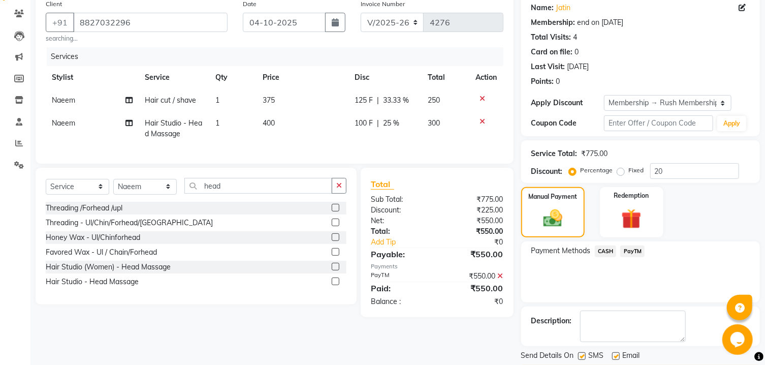
scroll to position [124, 0]
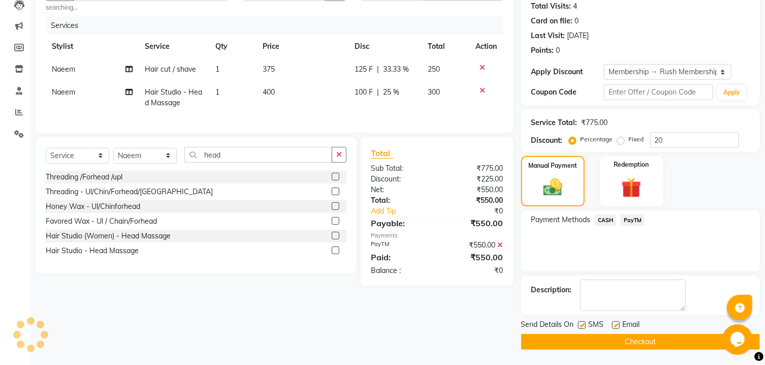
click at [584, 324] on label at bounding box center [582, 325] width 8 height 8
click at [584, 324] on input "checkbox" at bounding box center [581, 325] width 7 height 7
checkbox input "false"
click at [617, 325] on label at bounding box center [616, 325] width 8 height 8
click at [617, 325] on input "checkbox" at bounding box center [615, 325] width 7 height 7
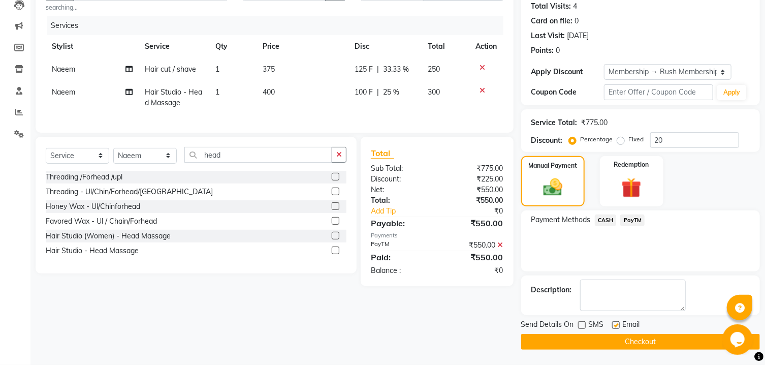
checkbox input "false"
click at [619, 337] on button "Checkout" at bounding box center [640, 342] width 239 height 16
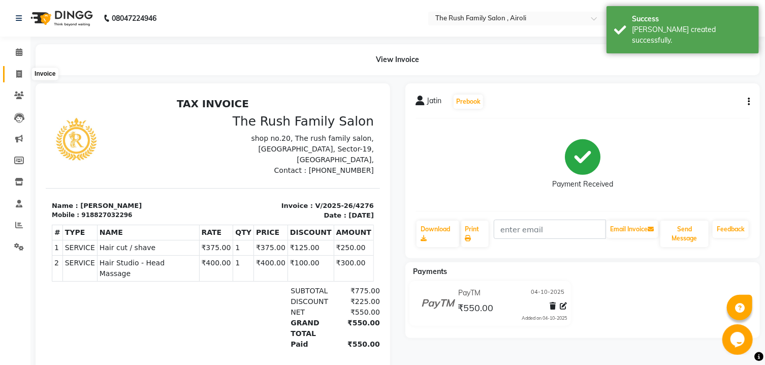
click at [21, 76] on icon at bounding box center [19, 74] width 6 height 8
select select "service"
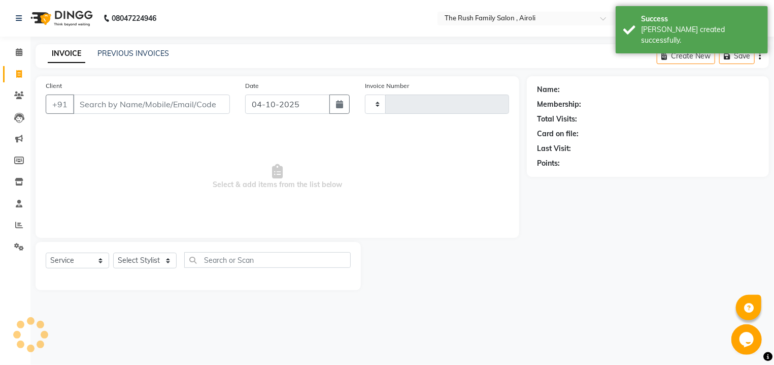
type input "4277"
select select "5419"
click at [121, 109] on input "Client" at bounding box center [151, 103] width 157 height 19
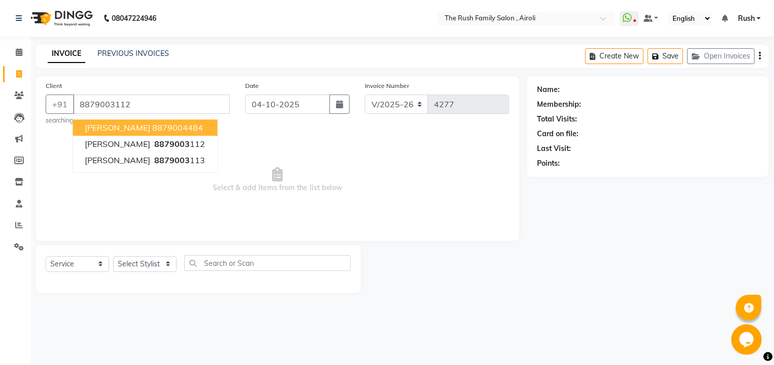
type input "8879003112"
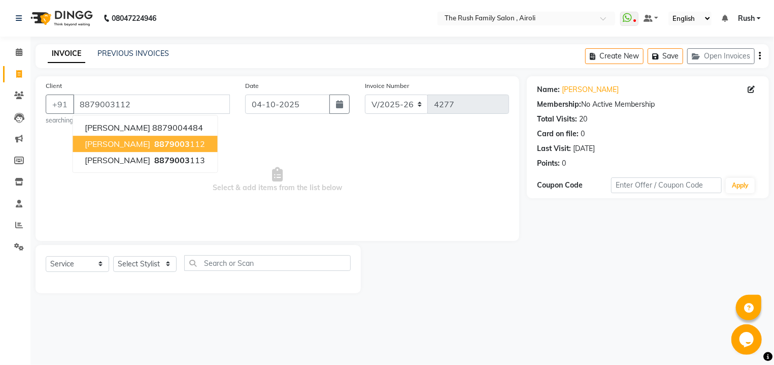
click at [154, 140] on span "8879003" at bounding box center [172, 144] width 36 height 10
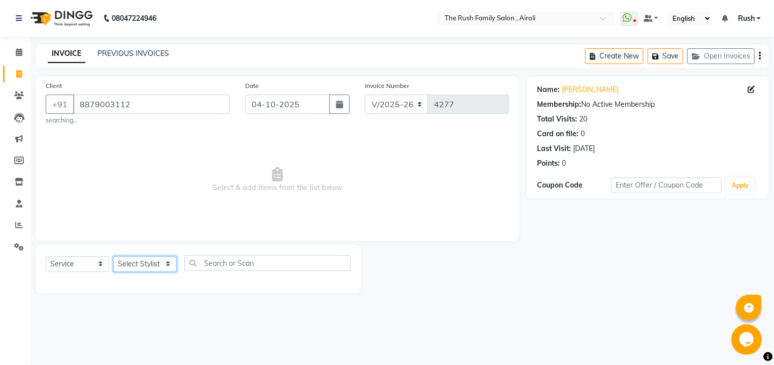
select select "65380"
click option "Danish" at bounding box center [0, 0] width 0 height 0
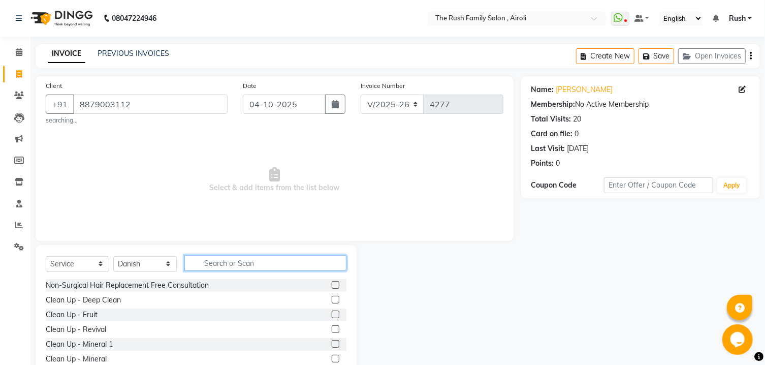
click at [212, 264] on input "text" at bounding box center [265, 263] width 162 height 16
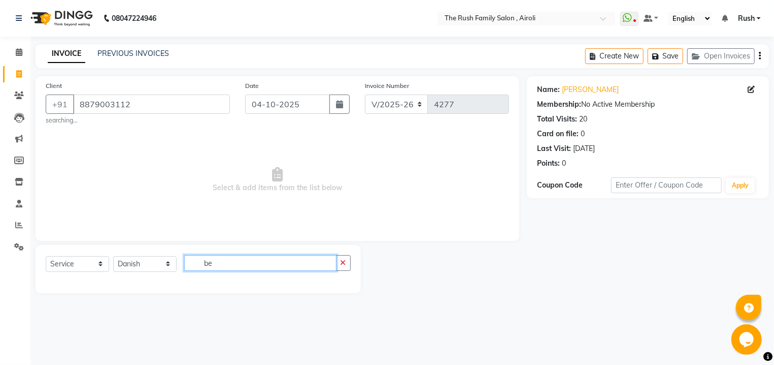
type input "b"
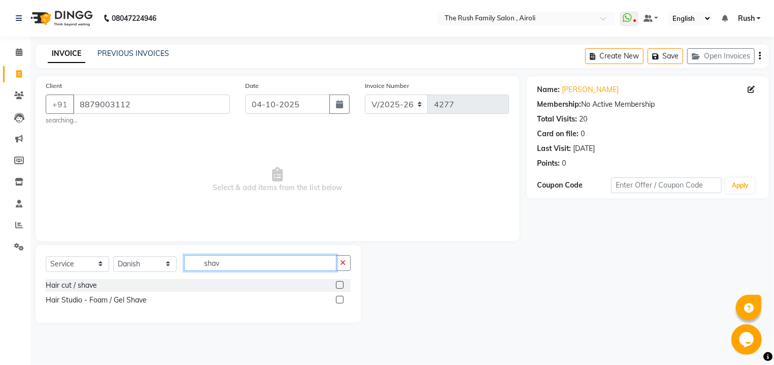
type input "shav"
click at [337, 302] on label at bounding box center [340, 300] width 8 height 8
click at [337, 302] on input "checkbox" at bounding box center [339, 300] width 7 height 7
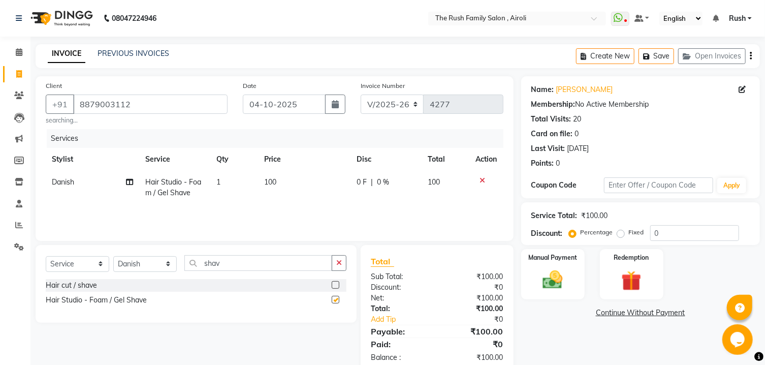
checkbox input "false"
click at [563, 292] on img at bounding box center [553, 280] width 34 height 24
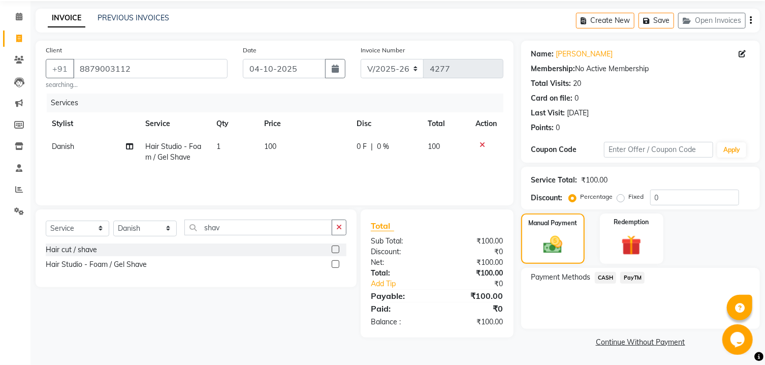
click at [598, 278] on span "CASH" at bounding box center [606, 278] width 22 height 12
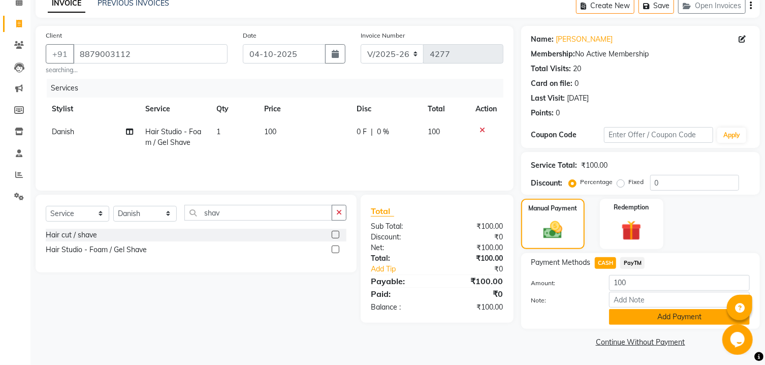
click at [645, 316] on button "Add Payment" at bounding box center [679, 317] width 141 height 16
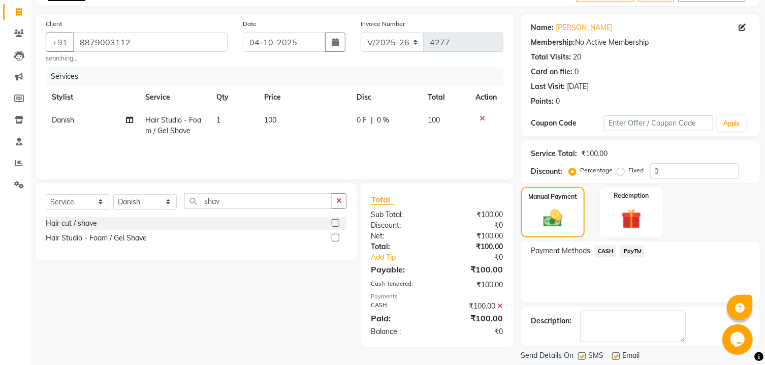
scroll to position [105, 0]
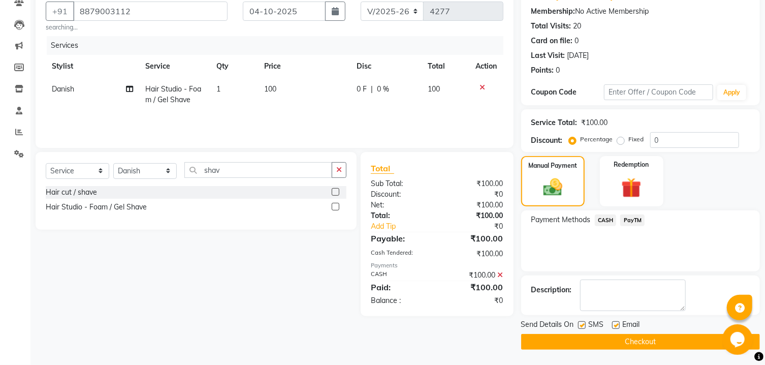
click at [583, 324] on label at bounding box center [582, 325] width 8 height 8
click at [583, 324] on input "checkbox" at bounding box center [581, 325] width 7 height 7
checkbox input "false"
click at [613, 327] on label at bounding box center [616, 325] width 8 height 8
click at [613, 327] on input "checkbox" at bounding box center [615, 325] width 7 height 7
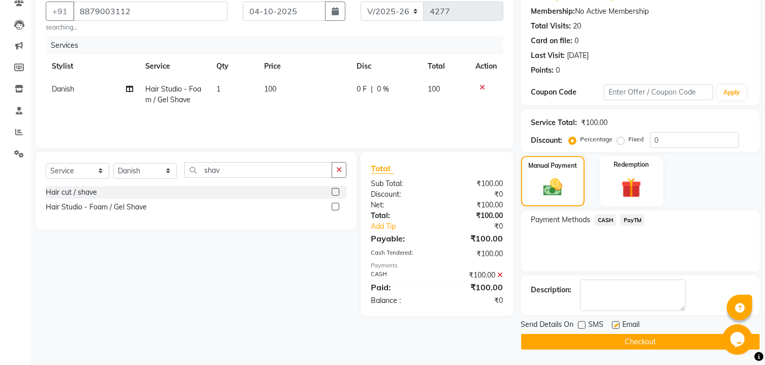
checkbox input "false"
click at [613, 339] on button "Checkout" at bounding box center [640, 342] width 239 height 16
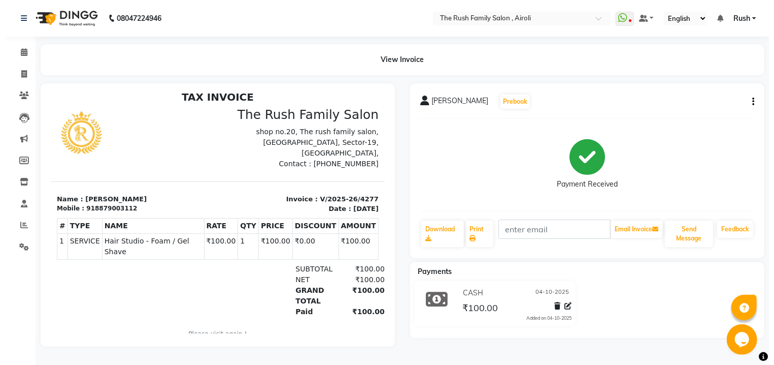
scroll to position [8, 0]
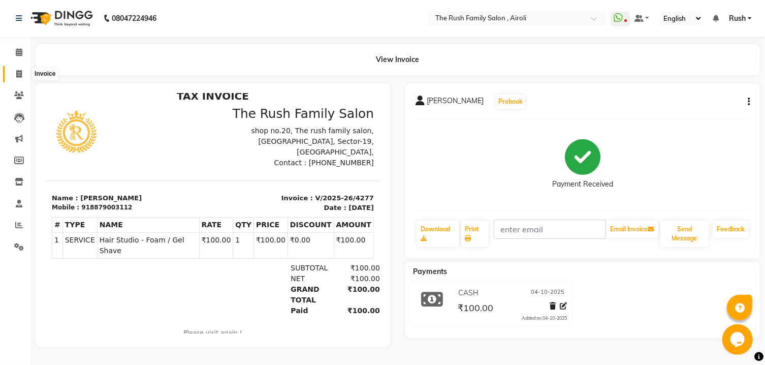
click at [15, 74] on span at bounding box center [19, 75] width 18 height 12
select select "service"
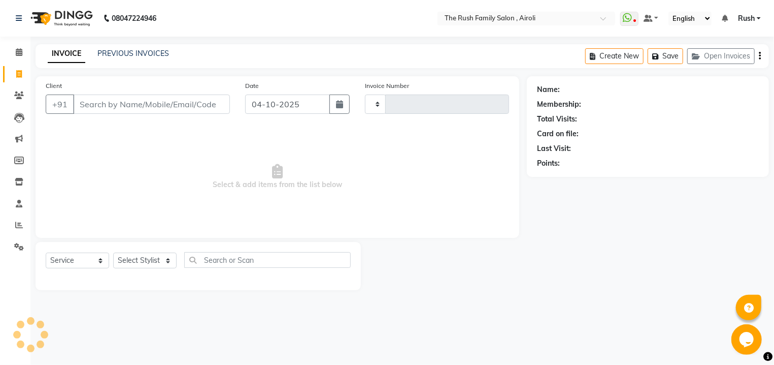
click at [132, 100] on input "Client" at bounding box center [151, 103] width 157 height 19
type input "4278"
select select "5419"
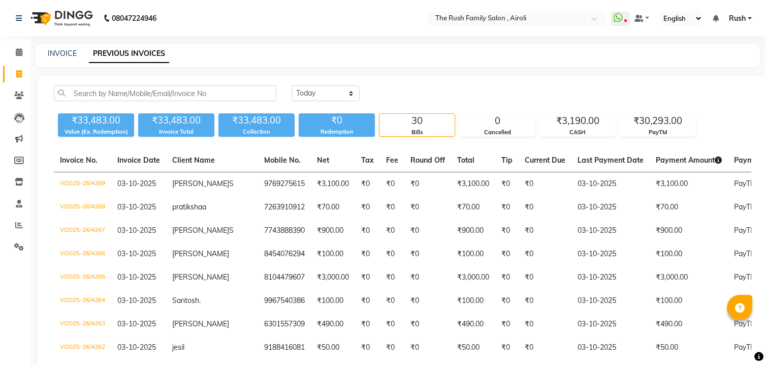
select select "[DATE]"
click at [60, 54] on link "INVOICE" at bounding box center [62, 53] width 29 height 9
select select "service"
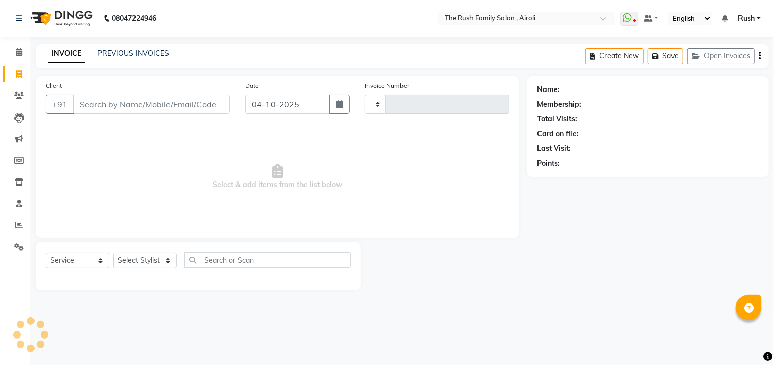
type input "4278"
select select "5419"
click at [18, 95] on icon at bounding box center [19, 95] width 10 height 8
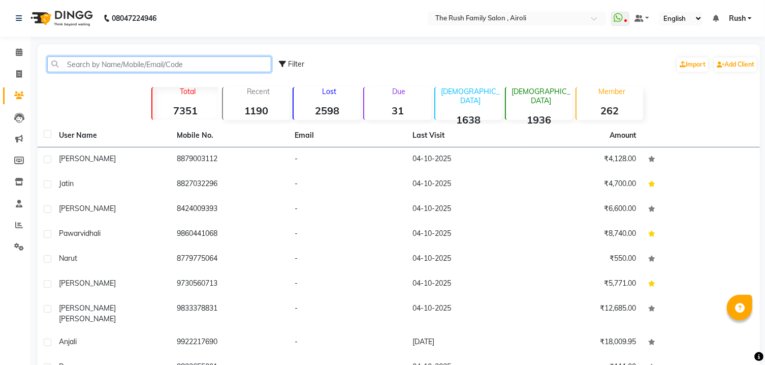
click at [118, 61] on input "text" at bounding box center [159, 64] width 224 height 16
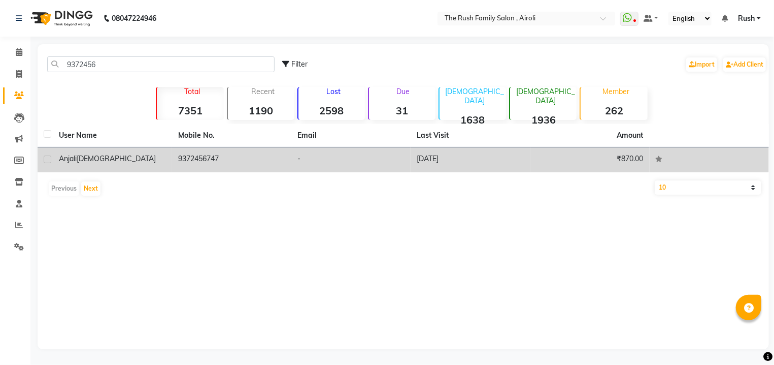
click at [174, 154] on td "9372456747" at bounding box center [231, 159] width 119 height 25
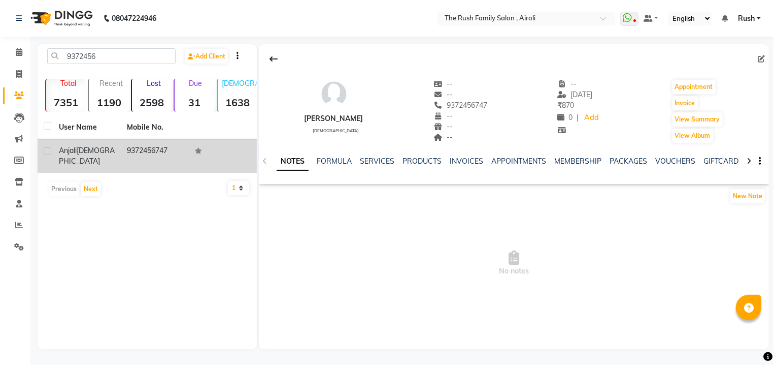
click at [162, 148] on td "9372456747" at bounding box center [155, 156] width 68 height 34
copy td "9372456747"
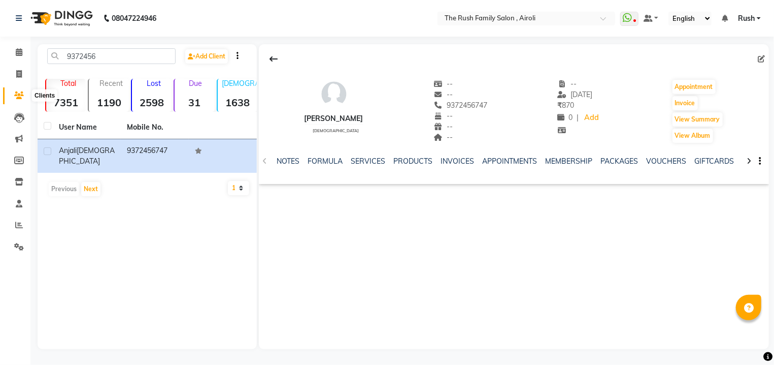
click at [16, 96] on icon at bounding box center [19, 95] width 10 height 8
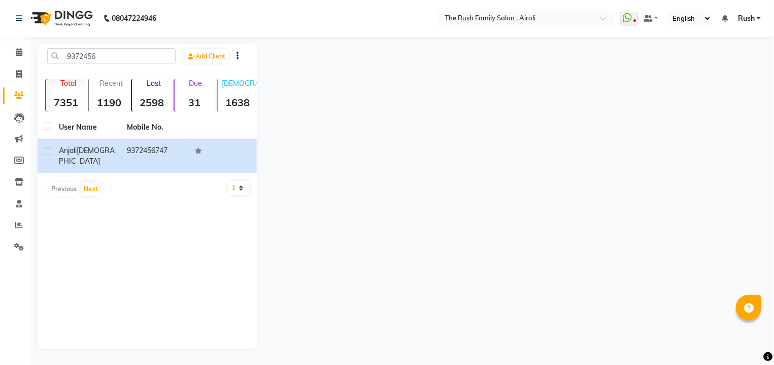
click at [94, 43] on div "08047224946 Select Location × The Rush Family Salon , Airoli WhatsApp Status ✕ …" at bounding box center [387, 182] width 774 height 365
click at [92, 58] on input "9372456" at bounding box center [111, 56] width 128 height 16
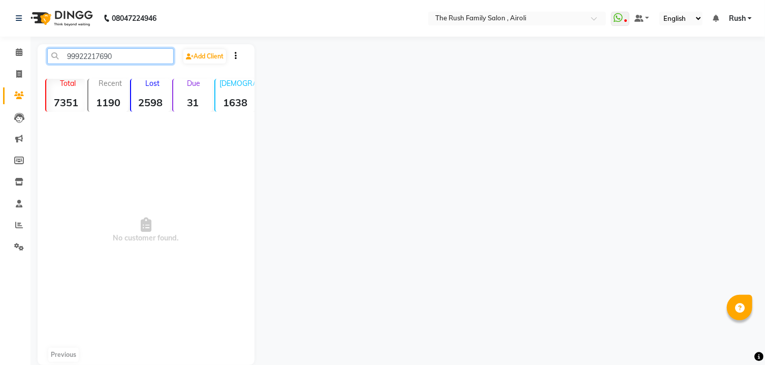
click at [79, 57] on input "99922217690" at bounding box center [110, 56] width 126 height 16
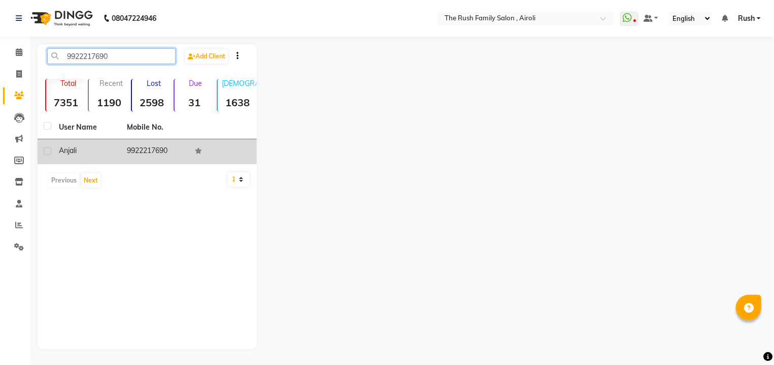
type input "9922217690"
click at [135, 159] on td "9922217690" at bounding box center [155, 151] width 68 height 25
click at [135, 155] on td "9922217690" at bounding box center [155, 151] width 68 height 25
click at [126, 150] on td "9922217690" at bounding box center [155, 151] width 68 height 25
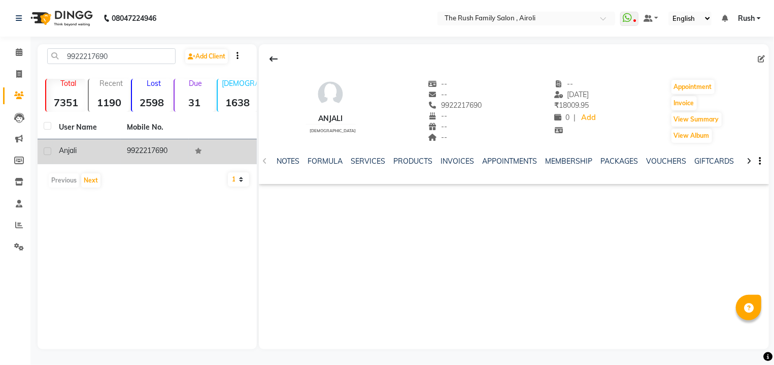
click at [151, 150] on td "9922217690" at bounding box center [155, 151] width 68 height 25
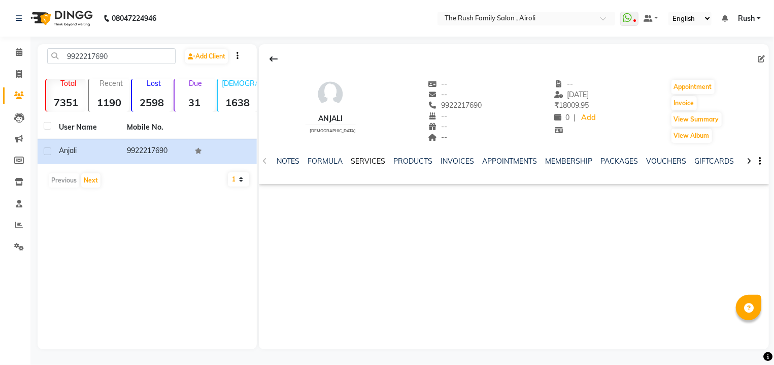
click at [359, 161] on link "SERVICES" at bounding box center [368, 160] width 35 height 9
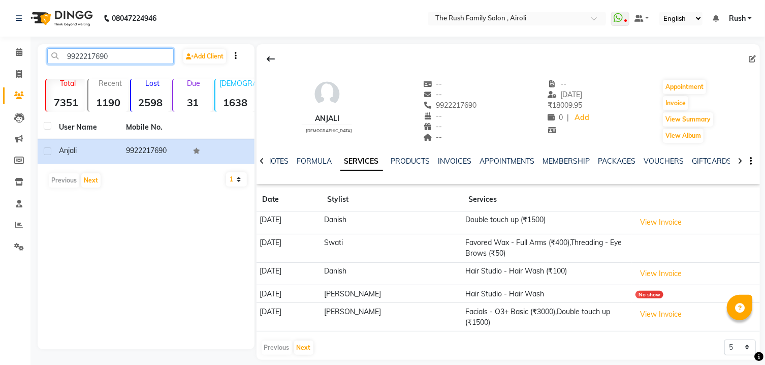
click at [111, 56] on input "9922217690" at bounding box center [110, 56] width 126 height 16
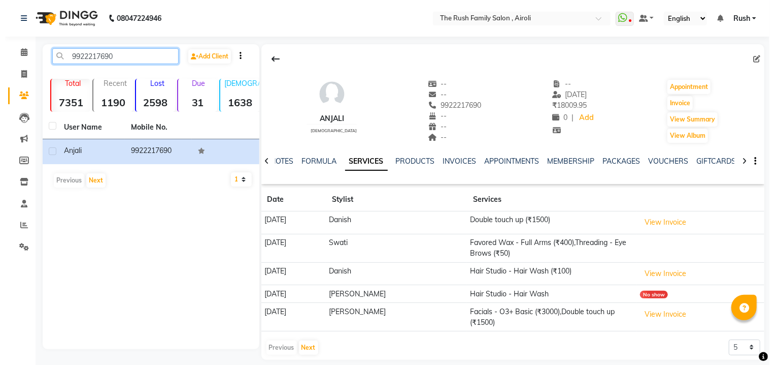
scroll to position [11, 0]
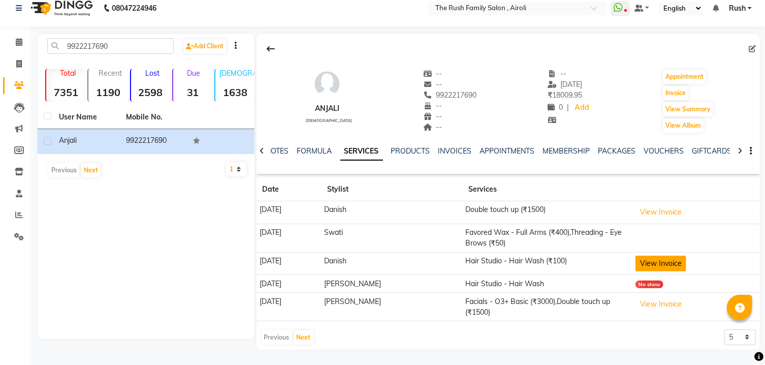
click at [644, 262] on button "View Invoice" at bounding box center [660, 263] width 51 height 16
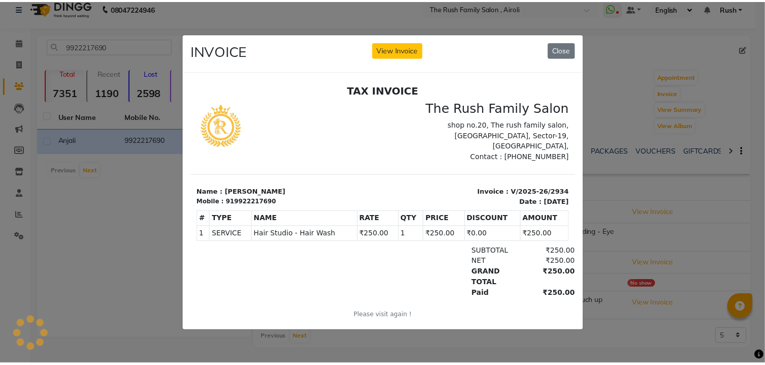
scroll to position [0, 0]
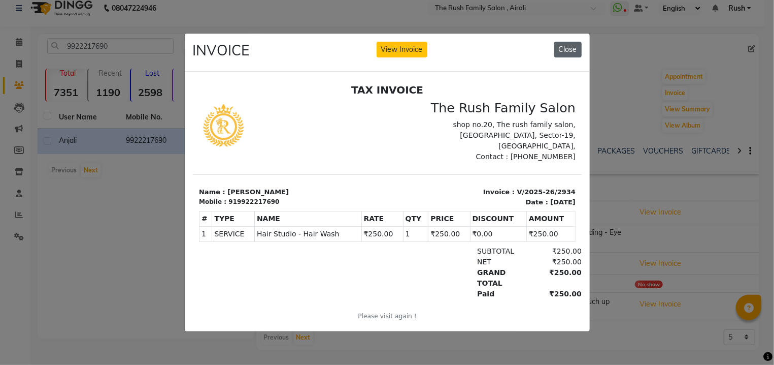
click at [573, 48] on button "Close" at bounding box center [568, 50] width 27 height 16
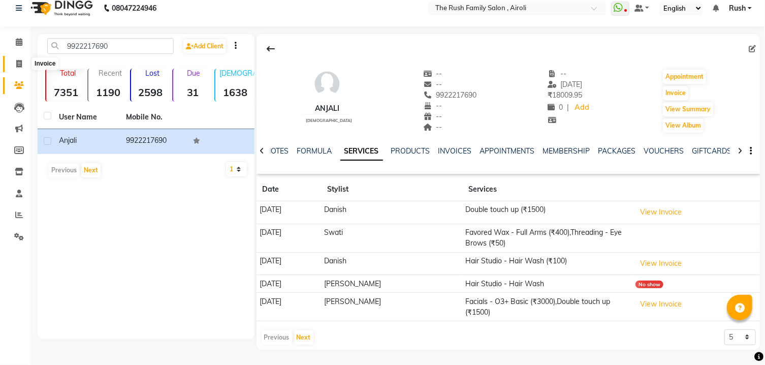
click at [20, 61] on icon at bounding box center [19, 64] width 6 height 8
select select "5419"
select select "service"
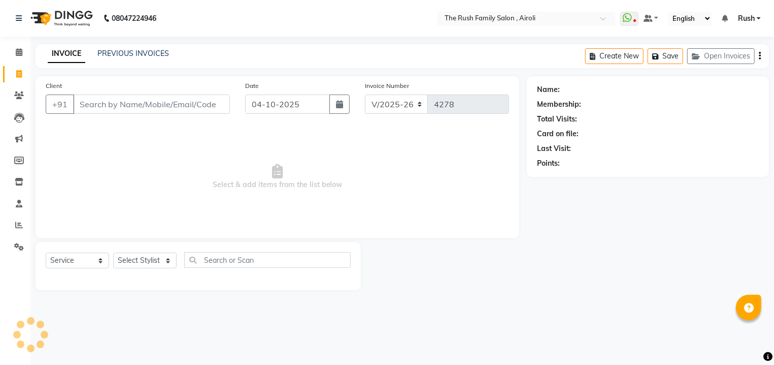
click at [117, 103] on input "Client" at bounding box center [151, 103] width 157 height 19
type input "9922217690"
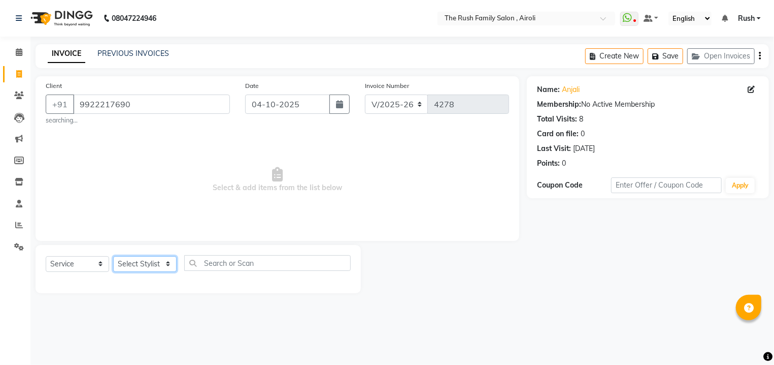
select select "88452"
click option "Asif" at bounding box center [0, 0] width 0 height 0
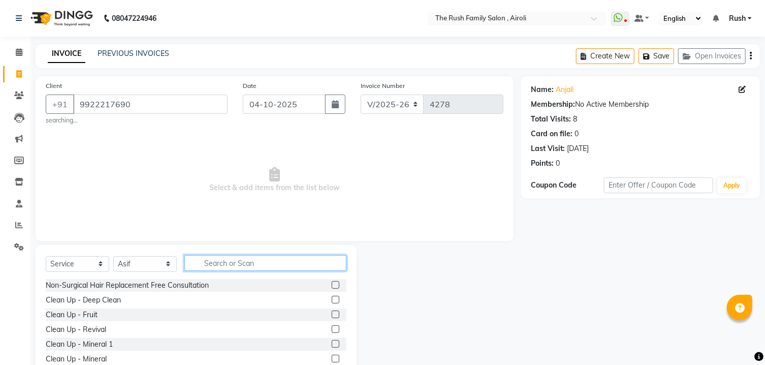
click at [225, 264] on input "text" at bounding box center [265, 263] width 162 height 16
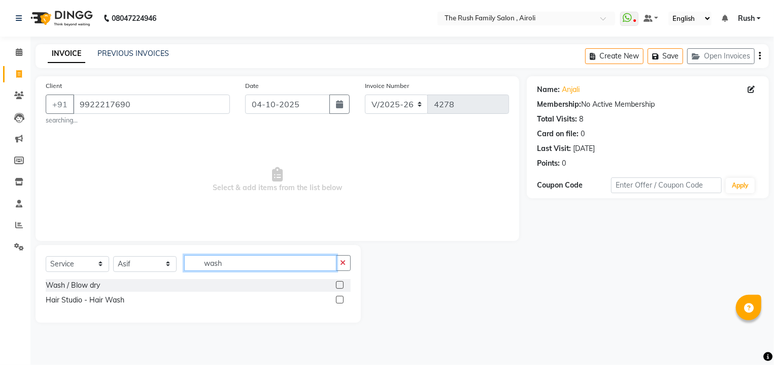
type input "wash"
click at [341, 302] on label at bounding box center [340, 300] width 8 height 8
click at [341, 302] on input "checkbox" at bounding box center [339, 300] width 7 height 7
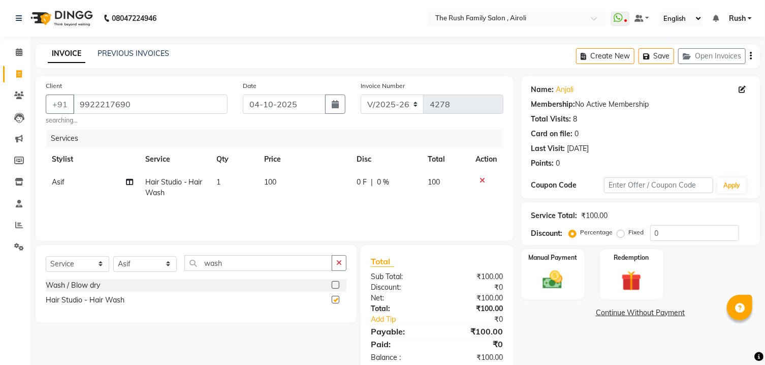
checkbox input "false"
click at [273, 185] on span "100" at bounding box center [270, 181] width 12 height 9
click at [273, 185] on td "100" at bounding box center [304, 188] width 93 height 34
select select "88452"
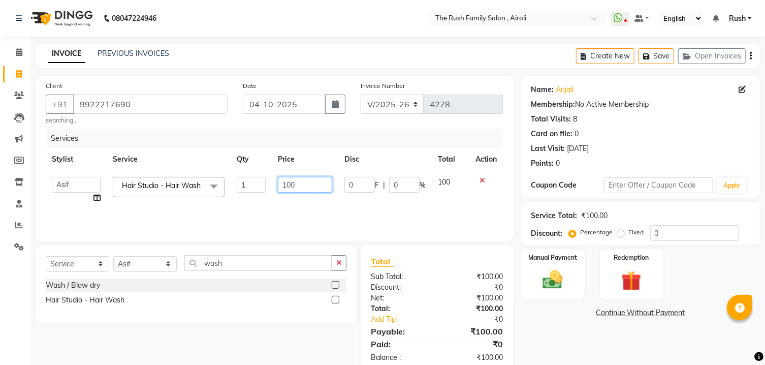
click at [286, 183] on input "100" at bounding box center [305, 185] width 54 height 16
type input "250"
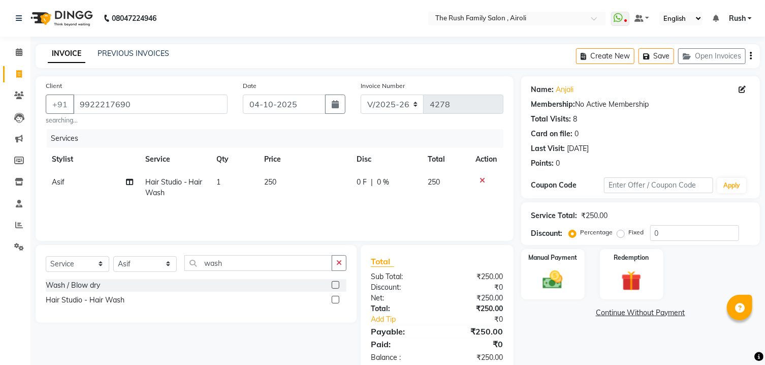
click at [322, 149] on th "Price" at bounding box center [304, 159] width 93 height 23
click at [539, 283] on img at bounding box center [553, 280] width 34 height 24
click at [637, 319] on span "PayTM" at bounding box center [632, 313] width 24 height 12
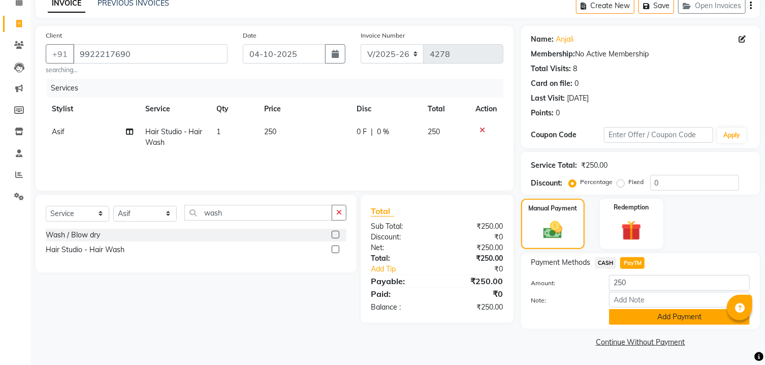
click at [637, 320] on button "Add Payment" at bounding box center [679, 317] width 141 height 16
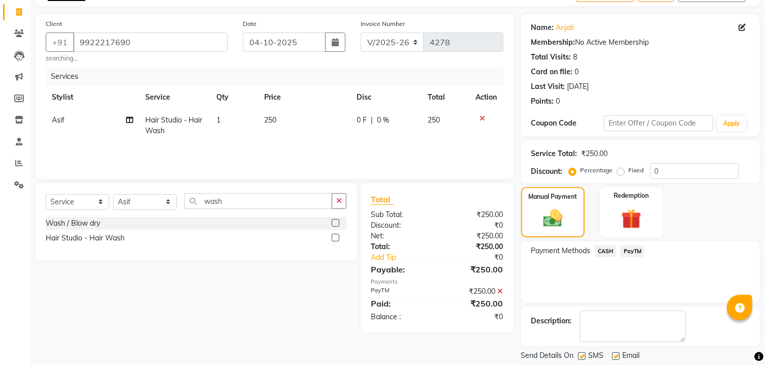
scroll to position [105, 0]
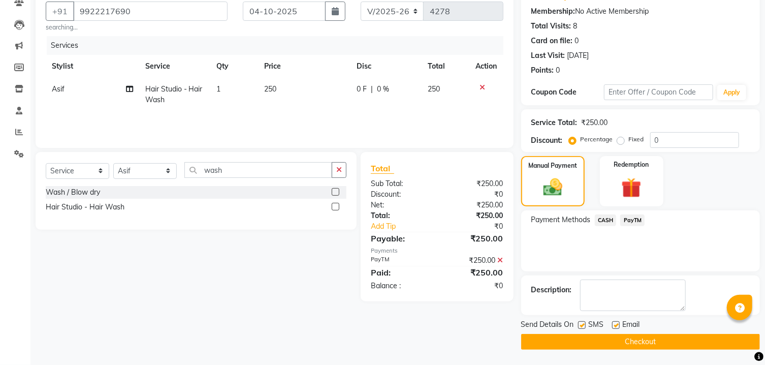
click at [581, 325] on label at bounding box center [582, 325] width 8 height 8
click at [581, 325] on input "checkbox" at bounding box center [581, 325] width 7 height 7
checkbox input "false"
click at [616, 322] on label at bounding box center [616, 325] width 8 height 8
click at [616, 322] on input "checkbox" at bounding box center [615, 325] width 7 height 7
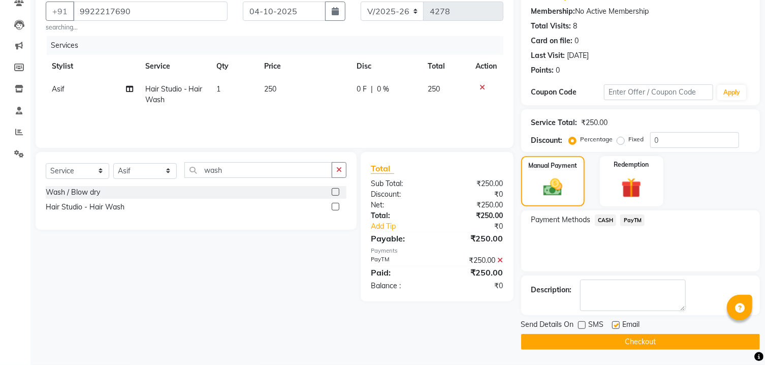
checkbox input "false"
click at [615, 342] on button "Checkout" at bounding box center [640, 342] width 239 height 16
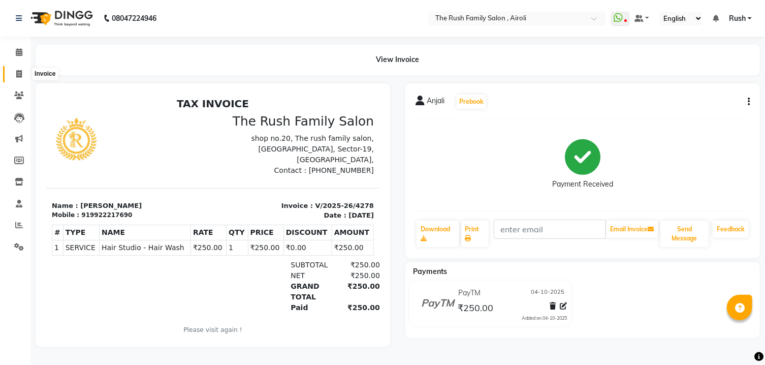
click at [21, 75] on icon at bounding box center [19, 74] width 6 height 8
select select "5419"
select select "service"
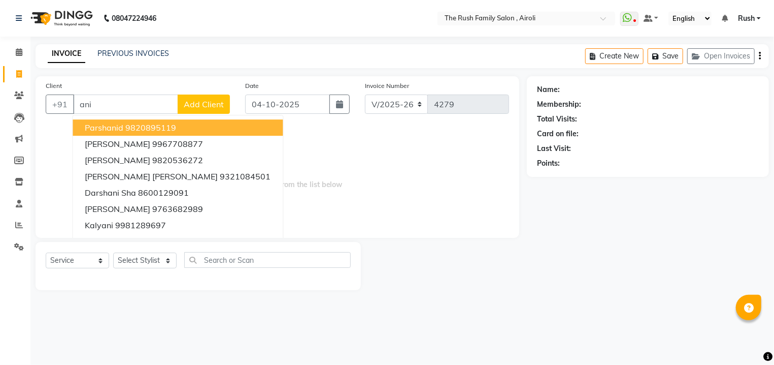
click at [134, 104] on input "ani" at bounding box center [125, 103] width 105 height 19
click at [109, 105] on input "[PERSON_NAME]" at bounding box center [125, 103] width 105 height 19
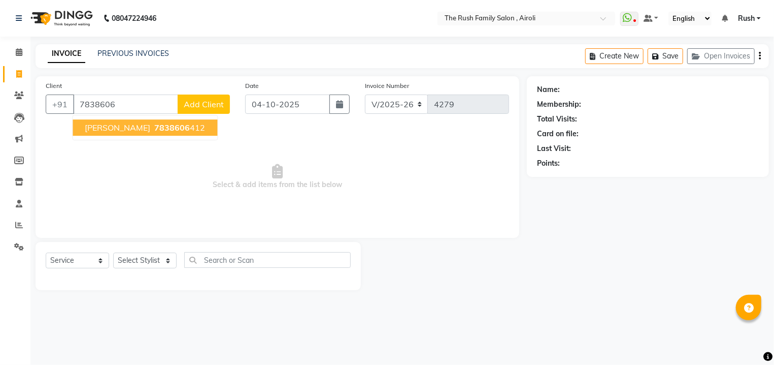
click at [93, 133] on button "Ani NAMPOOTHIRY 7838606 412" at bounding box center [145, 127] width 145 height 16
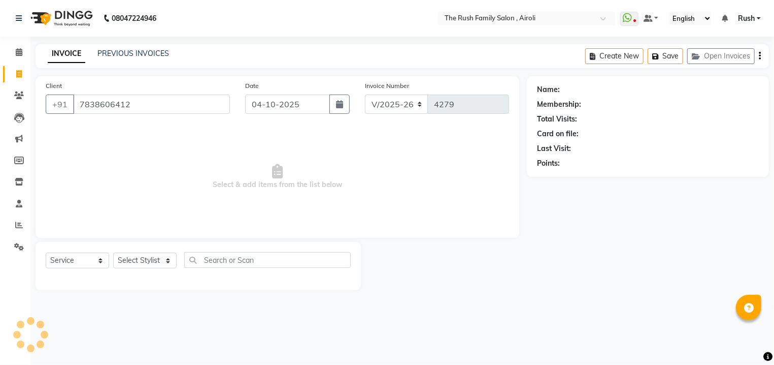
type input "7838606412"
select select "1: Object"
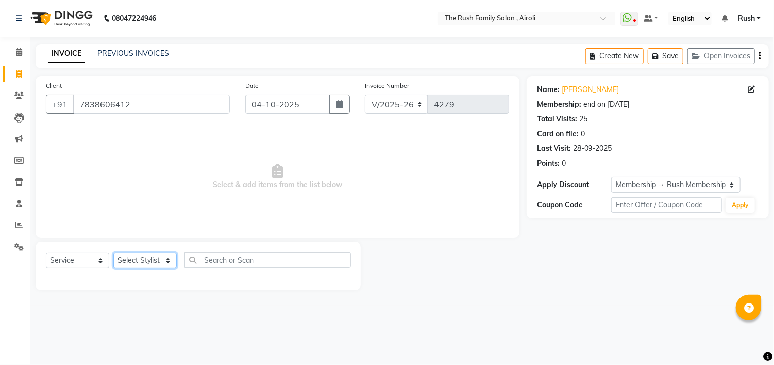
click at [113, 252] on select "Select Stylist [PERSON_NAME] [PERSON_NAME] Danish D.C Guddi [PERSON_NAME] [PERS…" at bounding box center [144, 260] width 63 height 16
select select "77430"
click option "Swati" at bounding box center [0, 0] width 0 height 0
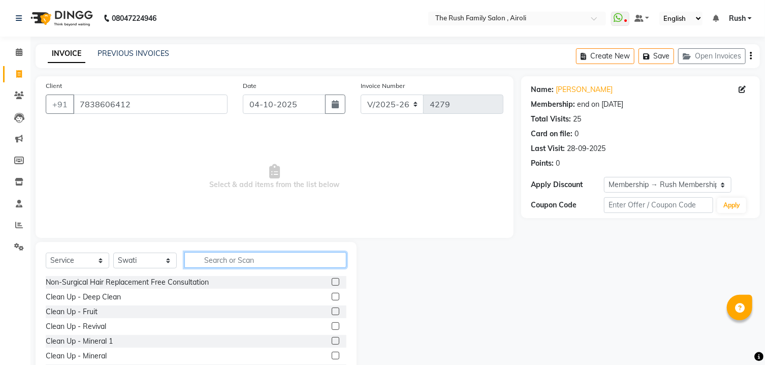
click at [199, 263] on input "text" at bounding box center [265, 260] width 162 height 16
type input "full ar"
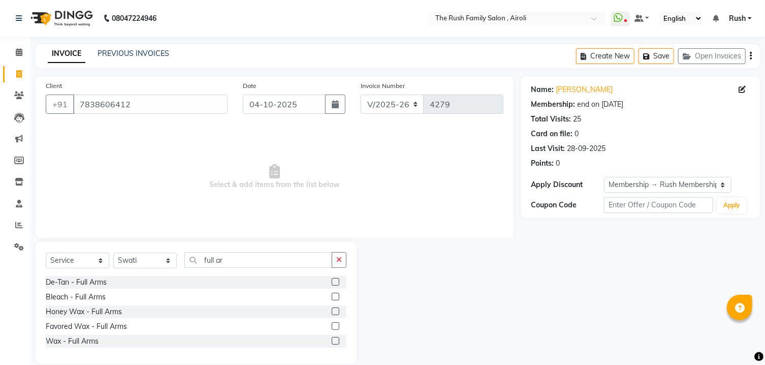
click at [336, 329] on label at bounding box center [336, 326] width 8 height 8
click at [336, 329] on input "checkbox" at bounding box center [335, 326] width 7 height 7
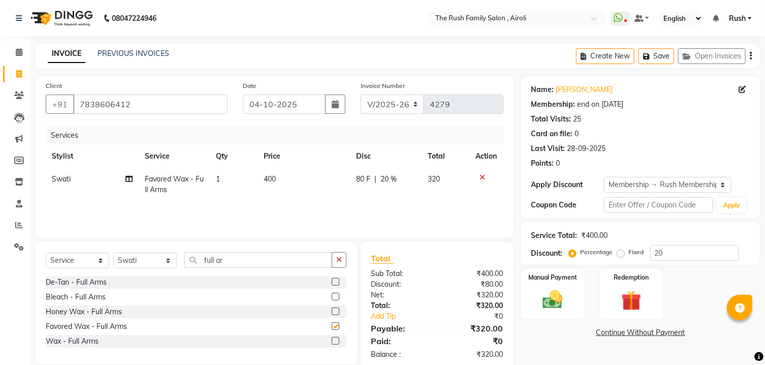
checkbox input "false"
click at [200, 251] on div "Select Service Product Membership Package Voucher Prepaid Gift Card Select Styl…" at bounding box center [196, 303] width 321 height 122
drag, startPoint x: 200, startPoint y: 251, endPoint x: 219, endPoint y: 256, distance: 19.5
click at [215, 255] on div "Select Service Product Membership Package Voucher Prepaid Gift Card Select Styl…" at bounding box center [196, 303] width 321 height 122
click at [219, 256] on input "full ar" at bounding box center [258, 260] width 148 height 16
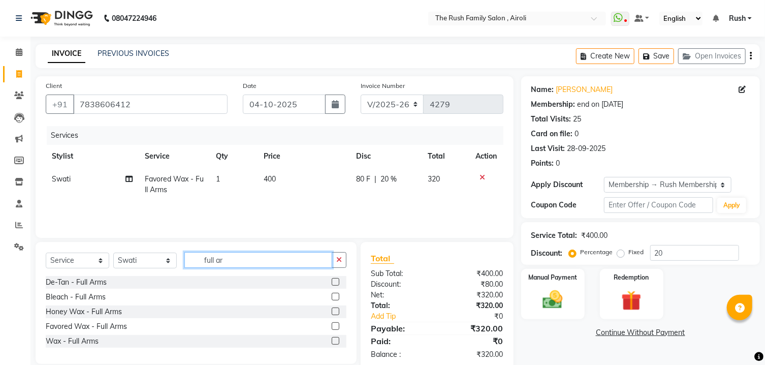
click at [219, 256] on input "full ar" at bounding box center [258, 260] width 148 height 16
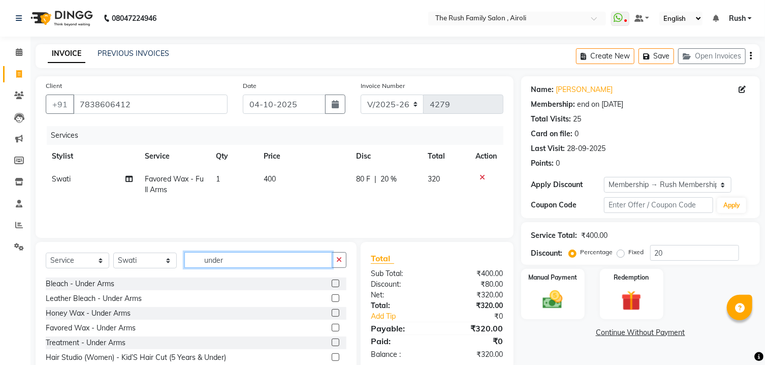
scroll to position [46, 0]
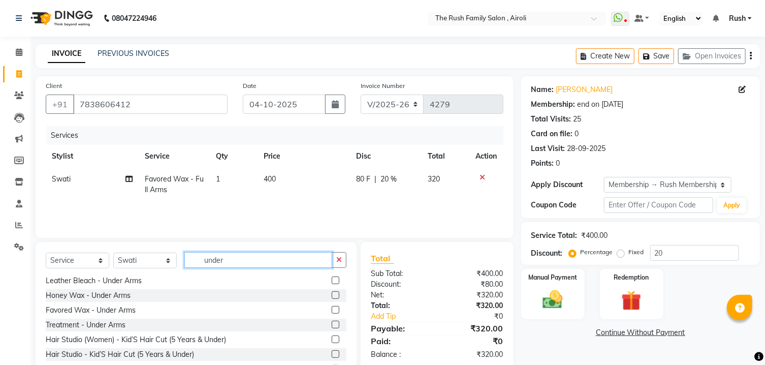
type input "under"
click at [332, 311] on label at bounding box center [336, 310] width 8 height 8
click at [332, 311] on input "checkbox" at bounding box center [335, 310] width 7 height 7
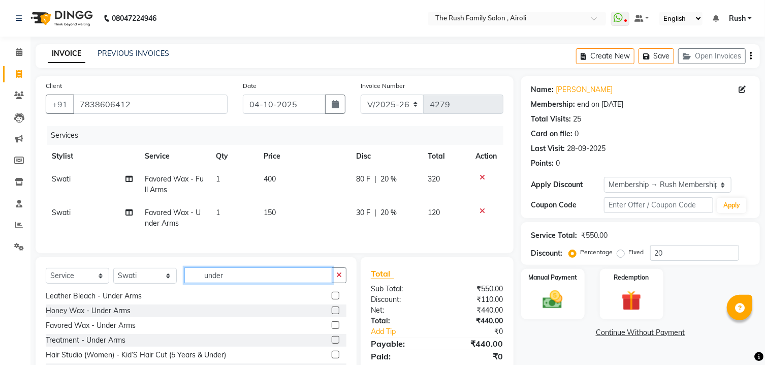
checkbox input "false"
click at [238, 283] on input "under" at bounding box center [258, 275] width 148 height 16
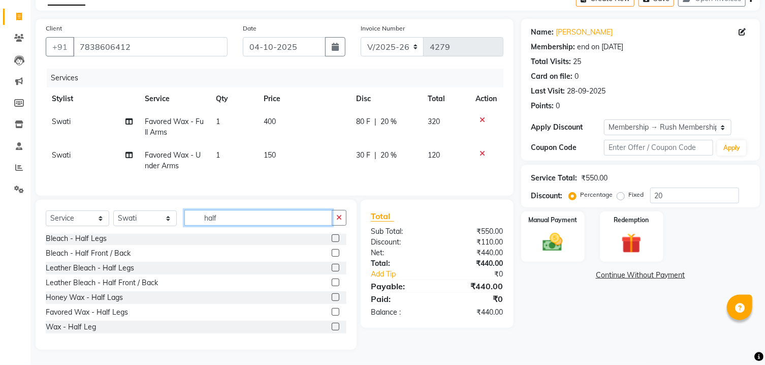
scroll to position [67, 0]
type input "half"
click at [332, 312] on label at bounding box center [336, 312] width 8 height 8
click at [332, 312] on input "checkbox" at bounding box center [335, 312] width 7 height 7
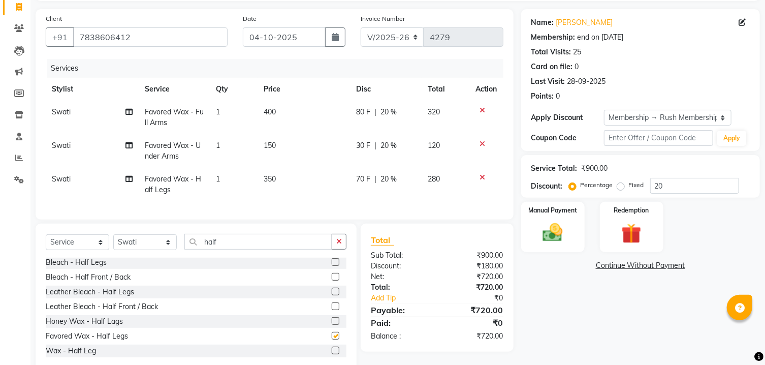
checkbox input "false"
click at [258, 249] on input "half" at bounding box center [258, 242] width 148 height 16
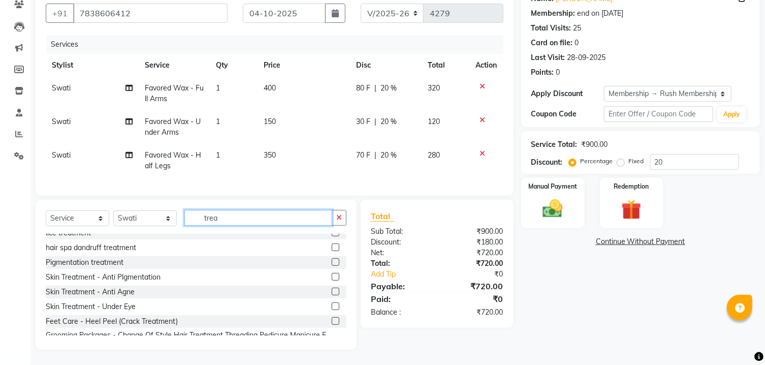
scroll to position [0, 0]
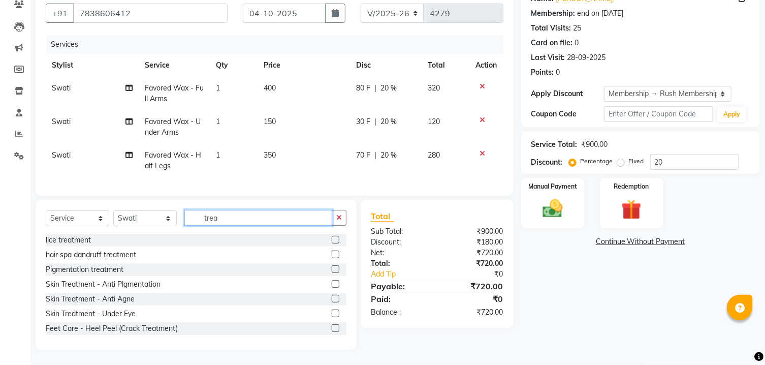
click at [257, 219] on input "trea" at bounding box center [258, 218] width 148 height 16
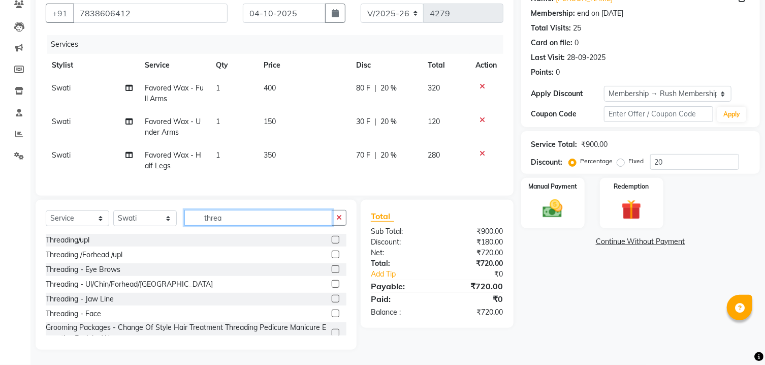
type input "threa"
click at [332, 255] on label at bounding box center [336, 254] width 8 height 8
click at [332, 255] on input "checkbox" at bounding box center [335, 254] width 7 height 7
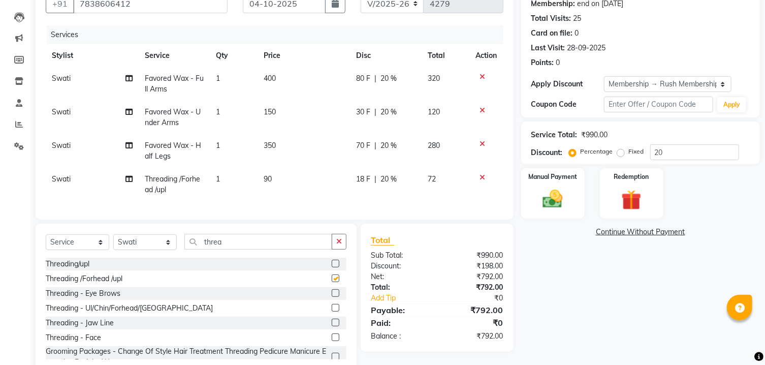
checkbox input "false"
click at [363, 179] on span "18 F" at bounding box center [363, 179] width 14 height 11
select select "77430"
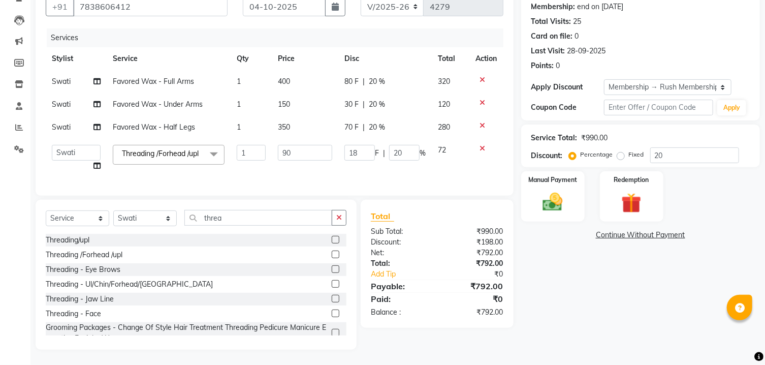
click at [363, 177] on td "18 F | 20 %" at bounding box center [384, 158] width 93 height 39
click at [350, 150] on input "18" at bounding box center [359, 153] width 30 height 16
type input "0"
click at [364, 171] on td "0 F | 20 %" at bounding box center [384, 158] width 93 height 39
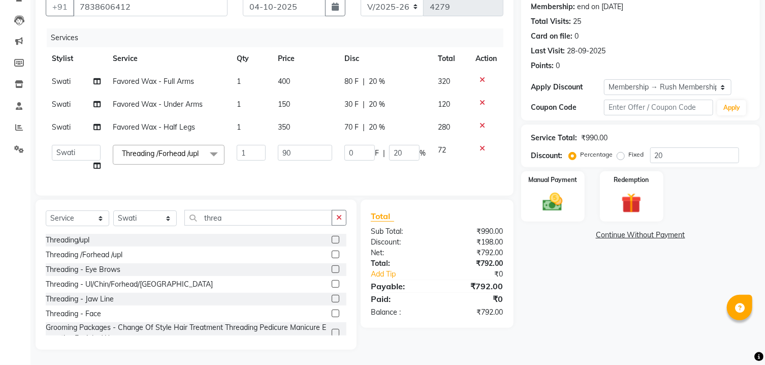
select select "77430"
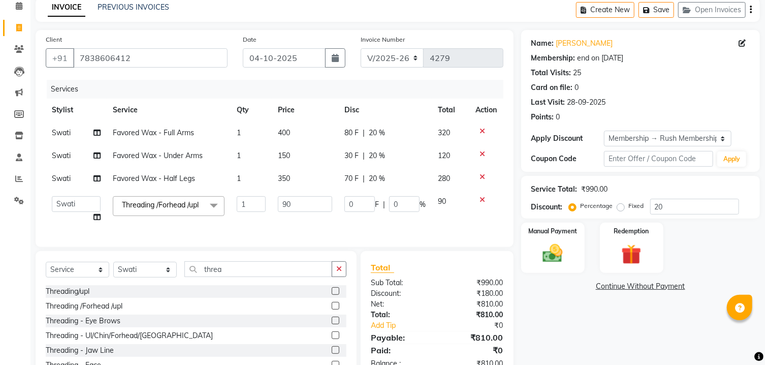
click at [376, 179] on span "20 %" at bounding box center [377, 178] width 16 height 11
select select "77430"
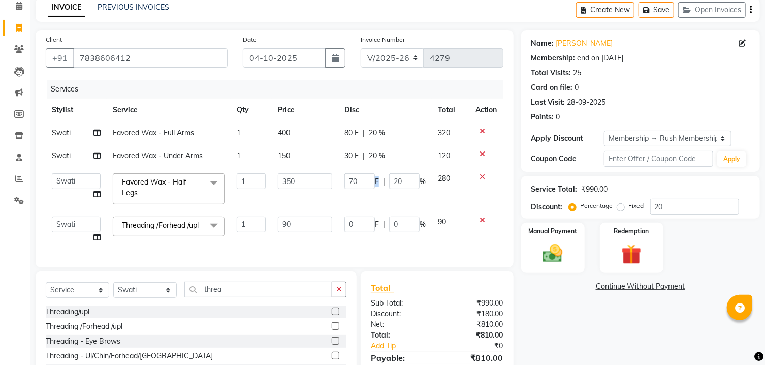
click at [376, 179] on span "F" at bounding box center [377, 181] width 4 height 11
click at [397, 181] on input "20" at bounding box center [404, 181] width 30 height 16
type input "30"
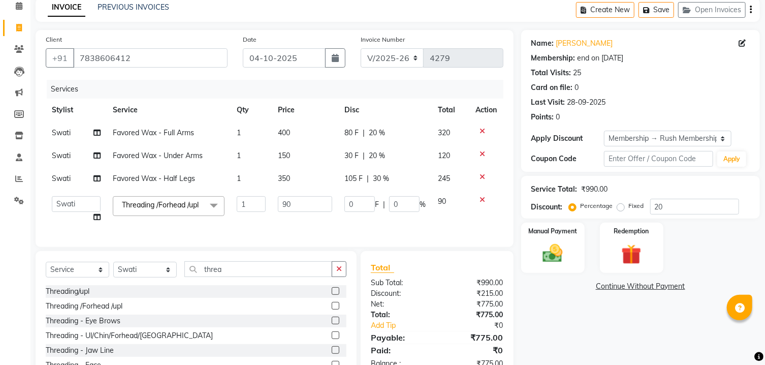
click at [418, 144] on td "80 F | 20 %" at bounding box center [384, 132] width 93 height 23
select select "77430"
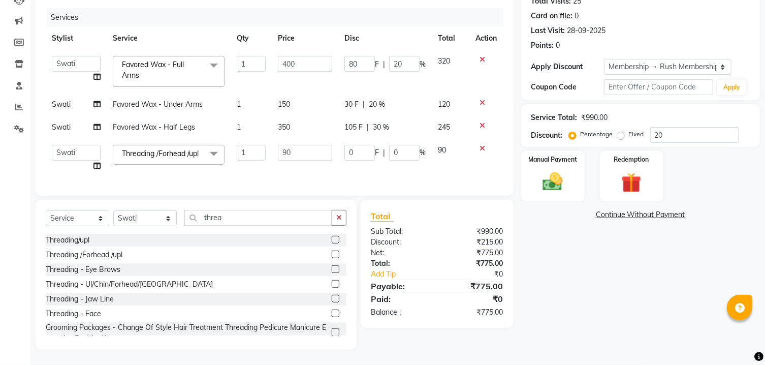
scroll to position [78, 0]
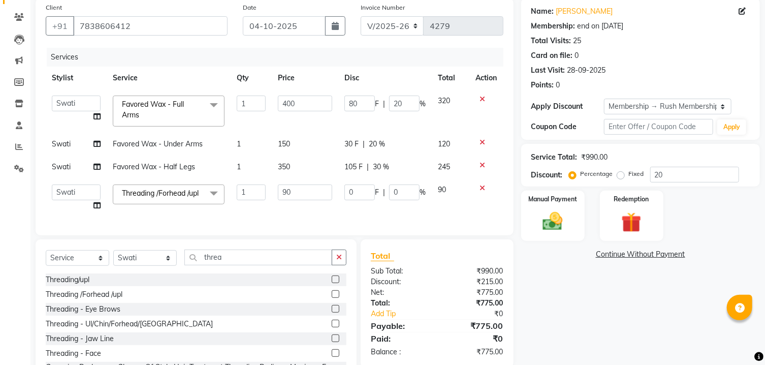
click at [371, 146] on span "20 %" at bounding box center [377, 144] width 16 height 11
select select "77430"
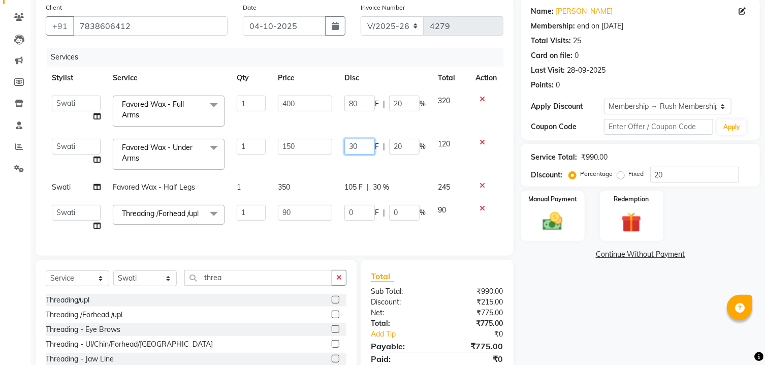
click at [371, 146] on input "30" at bounding box center [359, 147] width 30 height 16
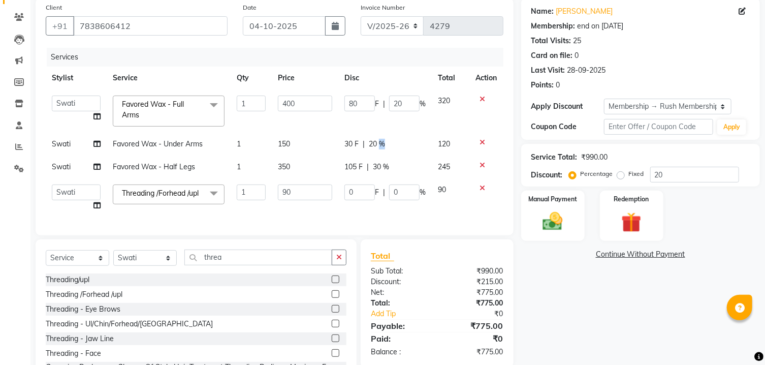
click at [394, 150] on td "30 F | 20 %" at bounding box center [384, 144] width 93 height 23
select select "77430"
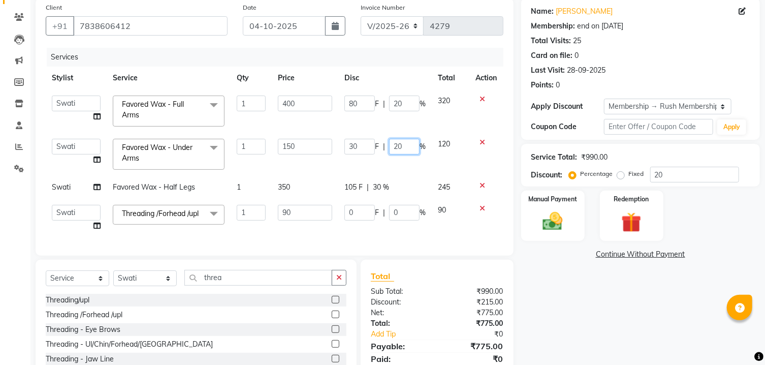
click at [394, 150] on input "20" at bounding box center [404, 147] width 30 height 16
type input "2"
type input "30"
click at [414, 81] on th "Disc" at bounding box center [384, 78] width 93 height 23
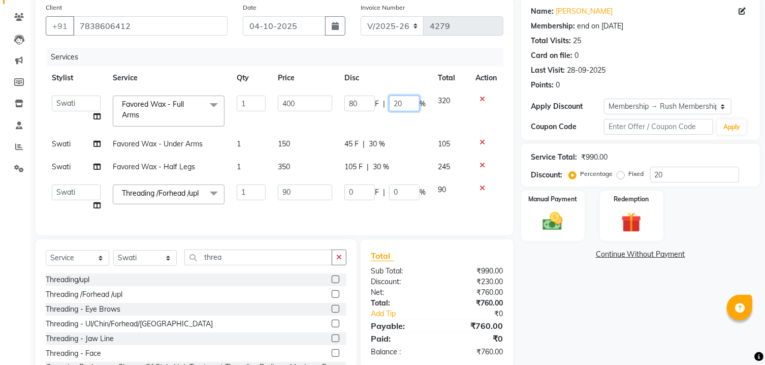
click at [398, 102] on input "20" at bounding box center [404, 103] width 30 height 16
type input "30"
click at [423, 62] on div "Services" at bounding box center [279, 57] width 464 height 19
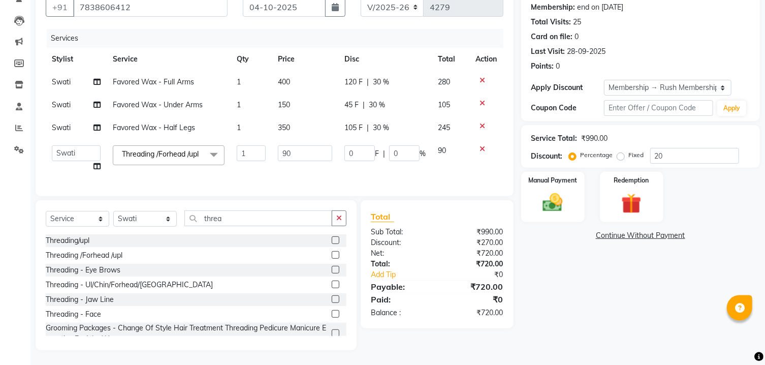
scroll to position [112, 0]
click at [353, 99] on span "45 F" at bounding box center [351, 104] width 14 height 11
select select "77430"
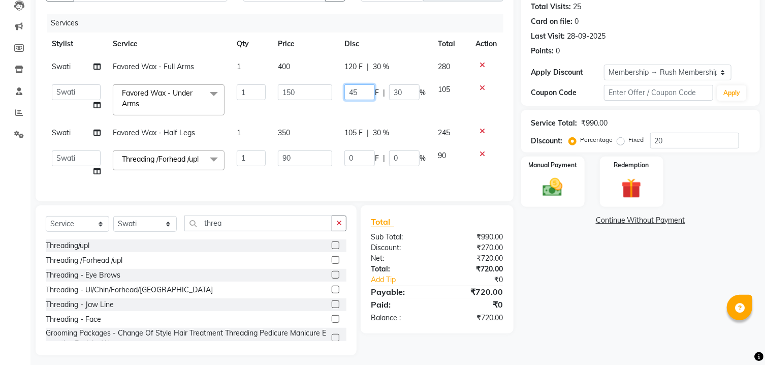
click at [353, 88] on input "45" at bounding box center [359, 92] width 30 height 16
type input "75"
type input "149"
click at [323, 95] on input "149" at bounding box center [305, 92] width 54 height 16
click at [329, 108] on tbody "Swati Favored Wax - Full Arms 1 400 120 F | 30 % 280 Ajaz Alvira Asif Danish D.…" at bounding box center [275, 118] width 458 height 127
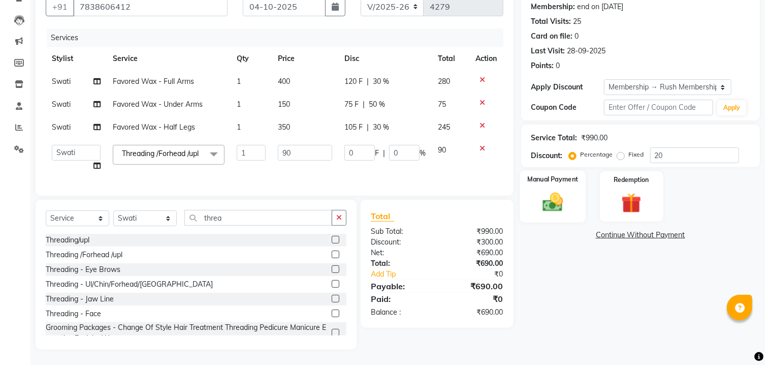
click at [566, 181] on label "Manual Payment" at bounding box center [552, 179] width 51 height 10
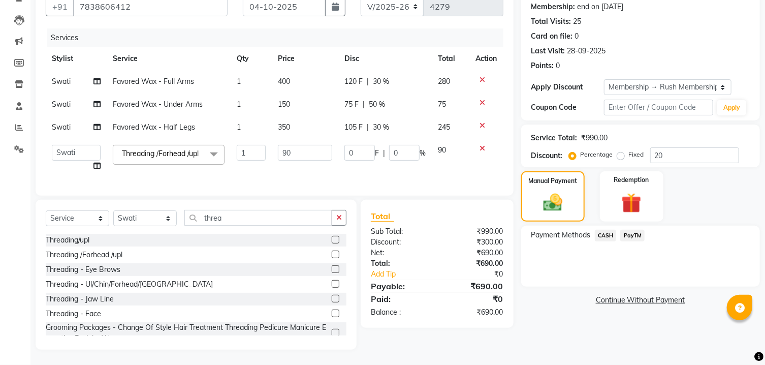
click at [627, 234] on span "PayTM" at bounding box center [632, 236] width 24 height 12
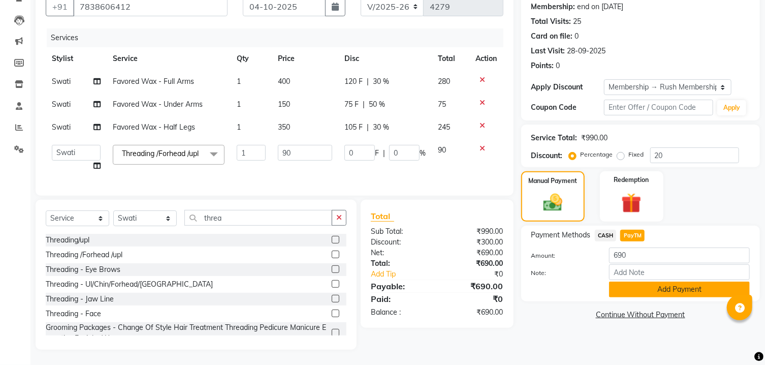
click at [679, 290] on button "Add Payment" at bounding box center [679, 289] width 141 height 16
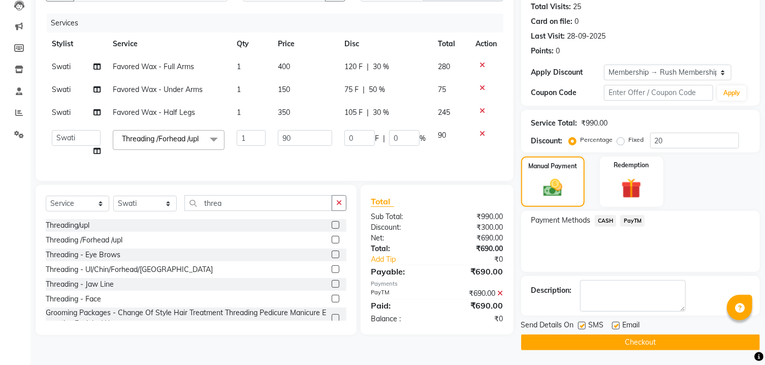
scroll to position [124, 0]
click at [587, 326] on div "SMS" at bounding box center [595, 325] width 34 height 13
click at [614, 327] on label at bounding box center [616, 325] width 8 height 8
click at [614, 327] on input "checkbox" at bounding box center [615, 325] width 7 height 7
checkbox input "false"
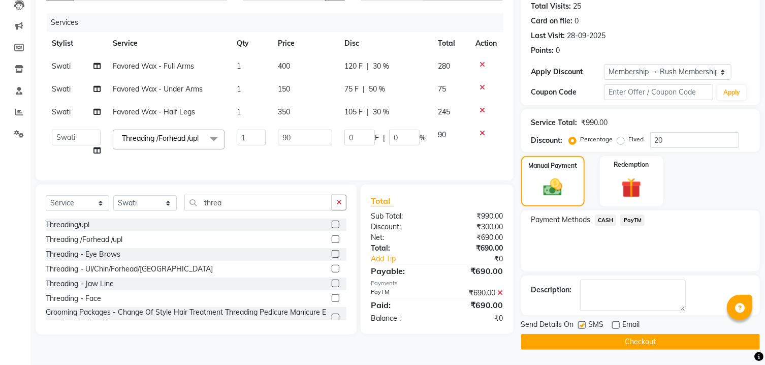
click at [579, 327] on label at bounding box center [582, 325] width 8 height 8
click at [579, 327] on input "checkbox" at bounding box center [581, 325] width 7 height 7
checkbox input "false"
click at [580, 338] on button "Checkout" at bounding box center [640, 342] width 239 height 16
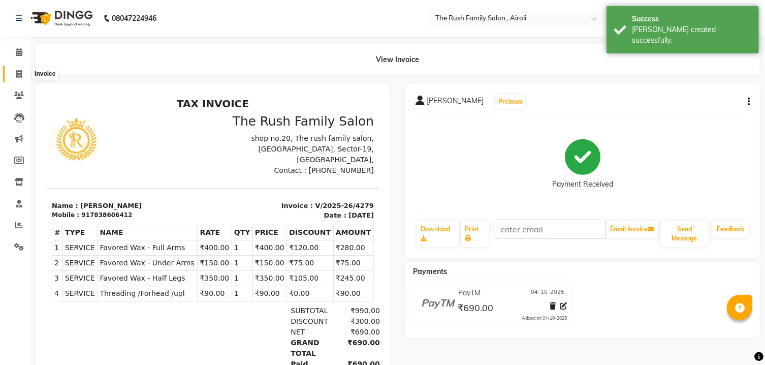
click at [21, 73] on span at bounding box center [19, 75] width 18 height 12
select select "5419"
select select "service"
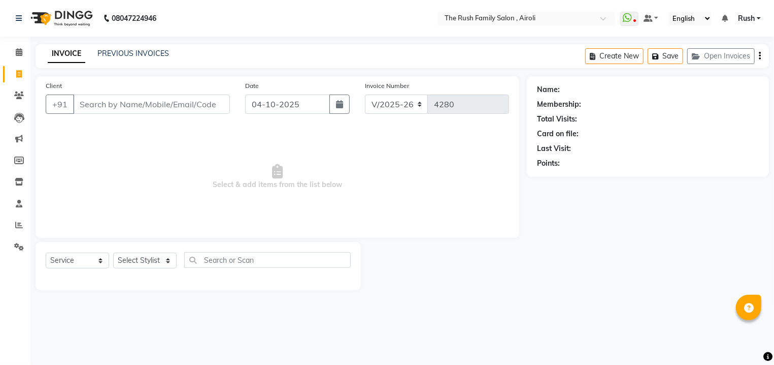
drag, startPoint x: 0, startPoint y: 42, endPoint x: 15, endPoint y: 30, distance: 18.9
click at [15, 30] on div "Calendar Invoice Clients Leads Marketing Members Inventory Staff Reports Settin…" at bounding box center [68, 189] width 137 height 320
click at [15, 30] on div "08047224946" at bounding box center [86, 18] width 156 height 28
click at [148, 49] on div "PREVIOUS INVOICES" at bounding box center [134, 53] width 72 height 11
click at [150, 50] on link "PREVIOUS INVOICES" at bounding box center [134, 53] width 72 height 9
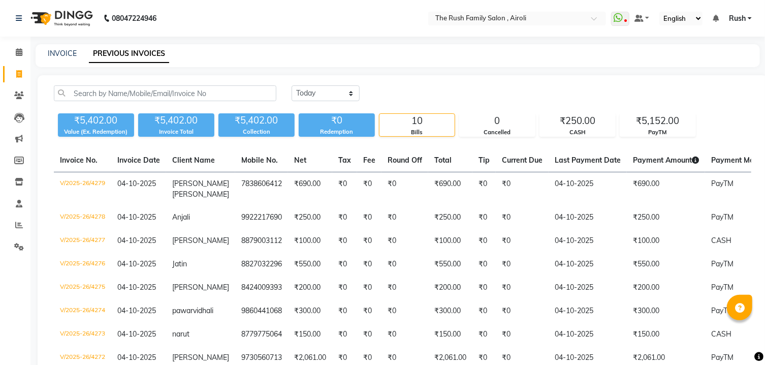
click at [48, 54] on div "INVOICE PREVIOUS INVOICES" at bounding box center [392, 53] width 712 height 11
click at [56, 57] on link "INVOICE" at bounding box center [62, 53] width 29 height 9
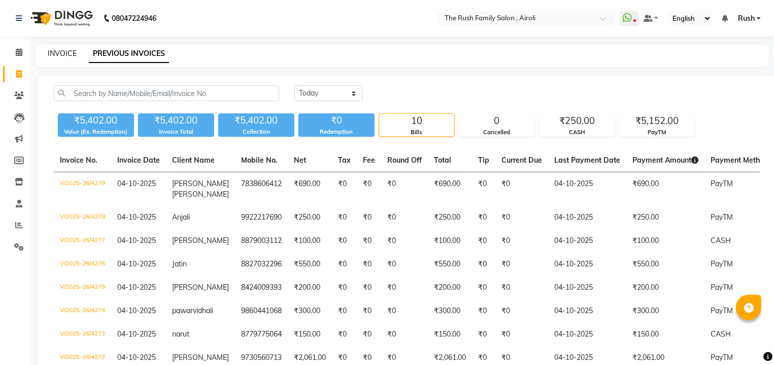
select select "5419"
select select "service"
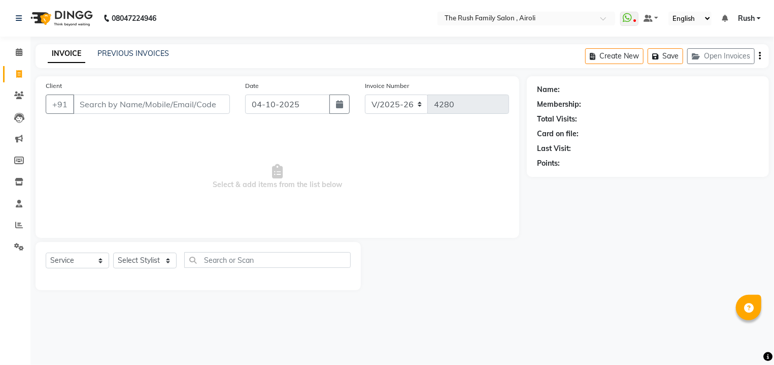
click at [121, 107] on input "Client" at bounding box center [151, 103] width 157 height 19
click at [115, 104] on input "7021360185" at bounding box center [125, 103] width 105 height 19
type input "7021369185"
click at [214, 103] on span "Add Client" at bounding box center [204, 104] width 40 height 10
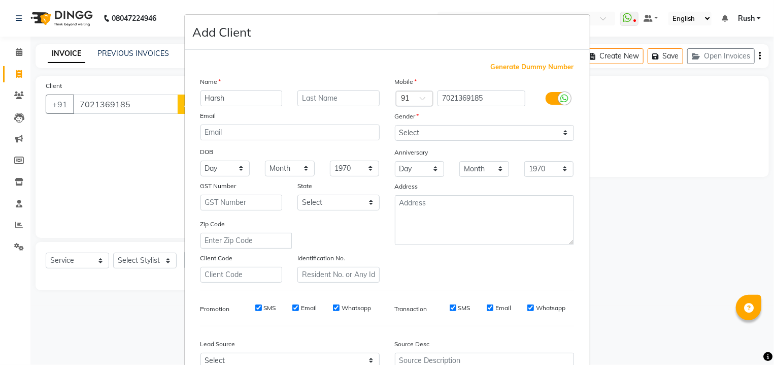
type input "Harsh"
click at [325, 94] on input "text" at bounding box center [339, 98] width 82 height 16
type input ">"
type input "."
click option "[DEMOGRAPHIC_DATA]" at bounding box center [0, 0] width 0 height 0
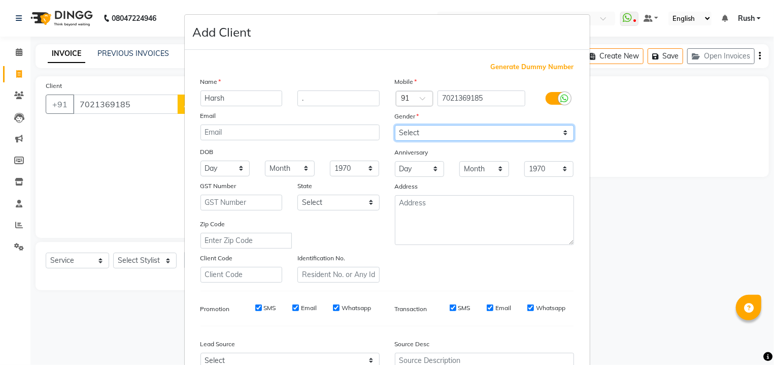
select select "male"
click option "[DEMOGRAPHIC_DATA]" at bounding box center [0, 0] width 0 height 0
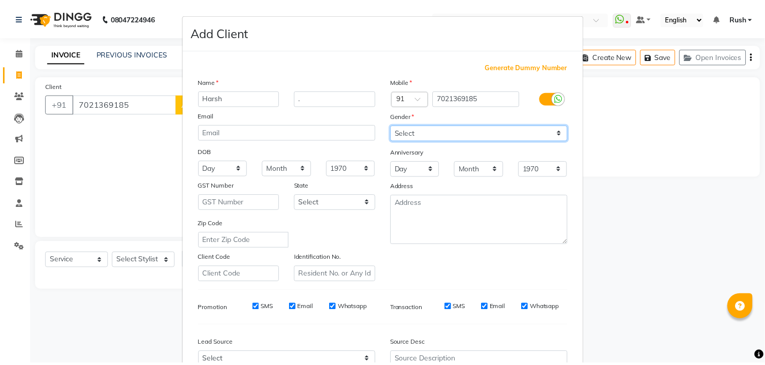
scroll to position [107, 0]
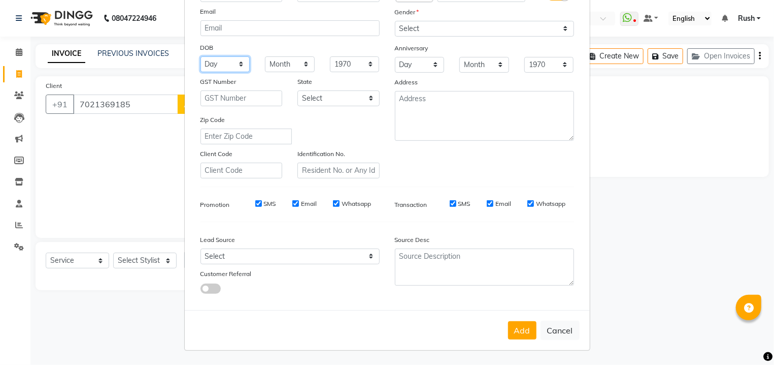
select select "25"
click option "25" at bounding box center [0, 0] width 0 height 0
select select "10"
click option "October" at bounding box center [0, 0] width 0 height 0
select select "1997"
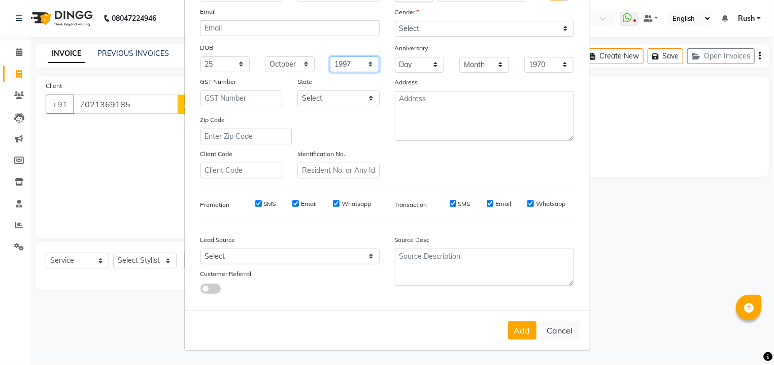
click option "1997" at bounding box center [0, 0] width 0 height 0
click at [423, 58] on select "Day 01 02 03 04 05 06 07 08 09 10 11 12 13 14 15 16 17 18 19 20 21 22 23 24 25 …" at bounding box center [420, 65] width 50 height 16
click at [395, 57] on select "Day 01 02 03 04 05 06 07 08 09 10 11 12 13 14 15 16 17 18 19 20 21 22 23 24 25 …" at bounding box center [420, 65] width 50 height 16
select select "19"
click option "19" at bounding box center [0, 0] width 0 height 0
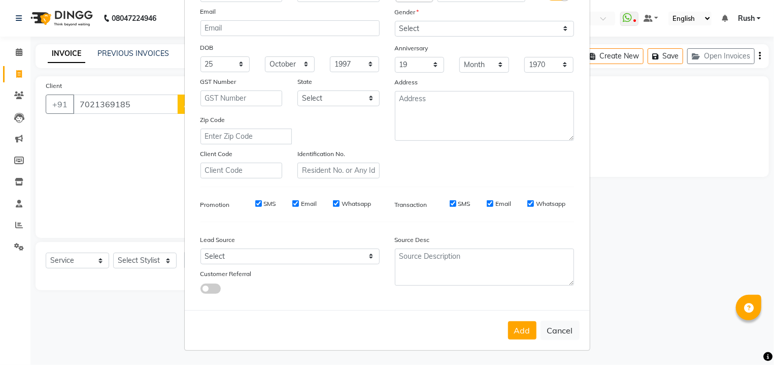
click at [506, 53] on div "Anniversary" at bounding box center [484, 49] width 194 height 16
select select "01"
click option "January" at bounding box center [0, 0] width 0 height 0
click at [525, 57] on select "1970 1971 1972 1973 1974 1975 1976 1977 1978 1979 1980 1981 1982 1983 1984 1985…" at bounding box center [550, 65] width 50 height 16
select select "2025"
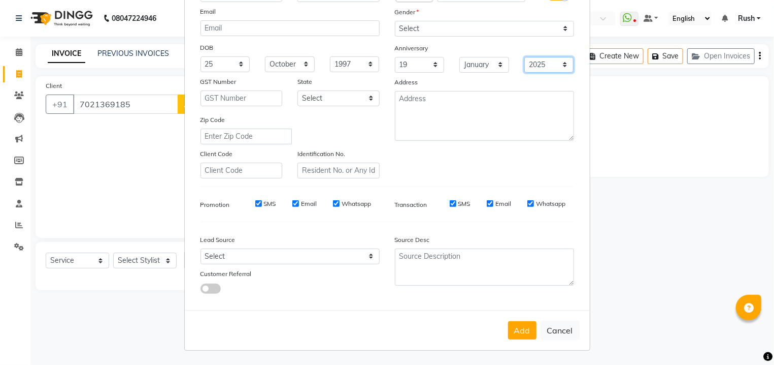
click option "2025" at bounding box center [0, 0] width 0 height 0
click at [517, 329] on button "Add" at bounding box center [522, 330] width 28 height 18
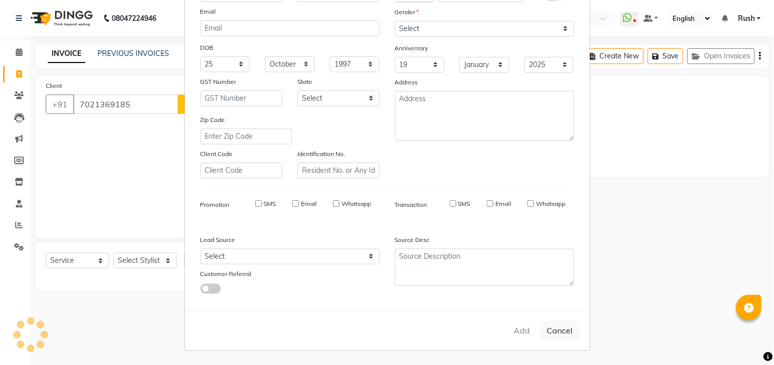
select select
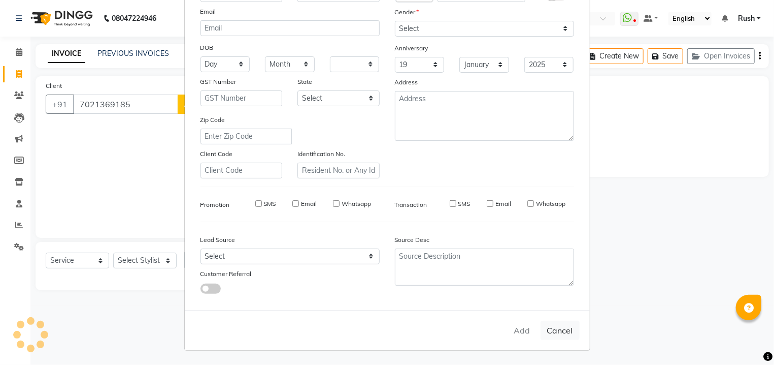
select select
checkbox input "false"
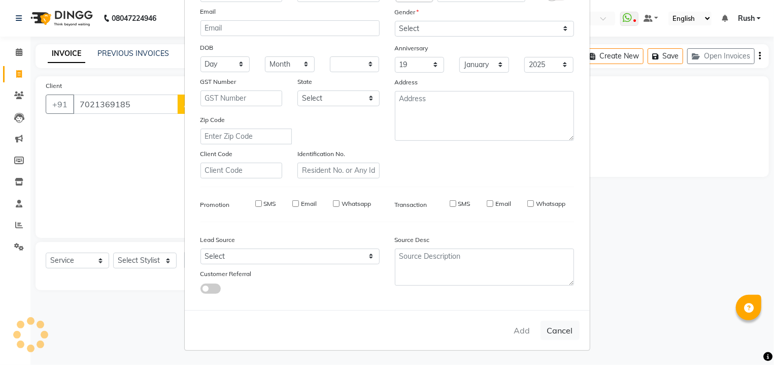
checkbox input "false"
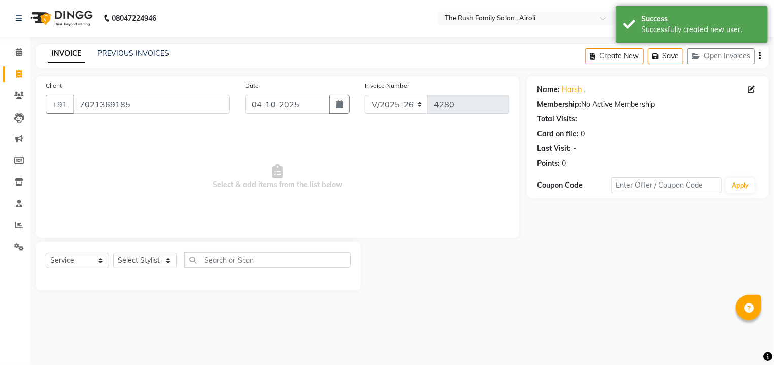
click at [93, 185] on span "Select & add items from the list below" at bounding box center [278, 177] width 464 height 102
select select "membership"
click option "Membership" at bounding box center [0, 0] width 0 height 0
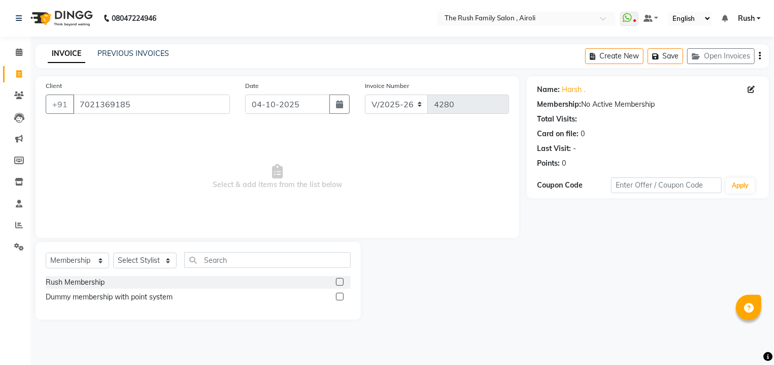
click at [339, 278] on label at bounding box center [340, 282] width 8 height 8
click at [339, 279] on input "checkbox" at bounding box center [339, 282] width 7 height 7
checkbox input "false"
select select "60158"
click option "Guddi" at bounding box center [0, 0] width 0 height 0
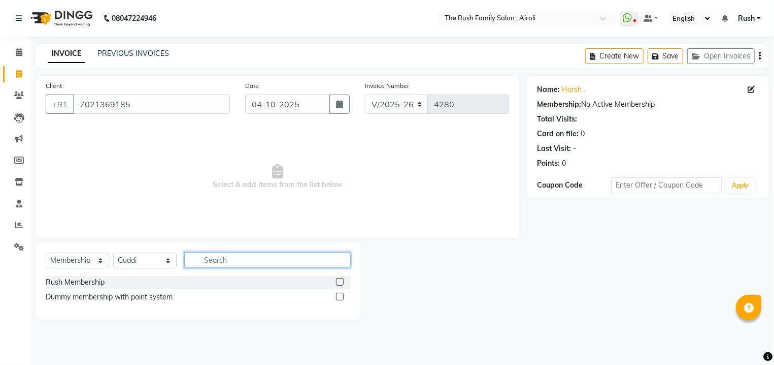
click at [230, 261] on input "text" at bounding box center [267, 260] width 167 height 16
click at [339, 283] on label at bounding box center [340, 282] width 8 height 8
click at [339, 283] on input "checkbox" at bounding box center [339, 282] width 7 height 7
select select "select"
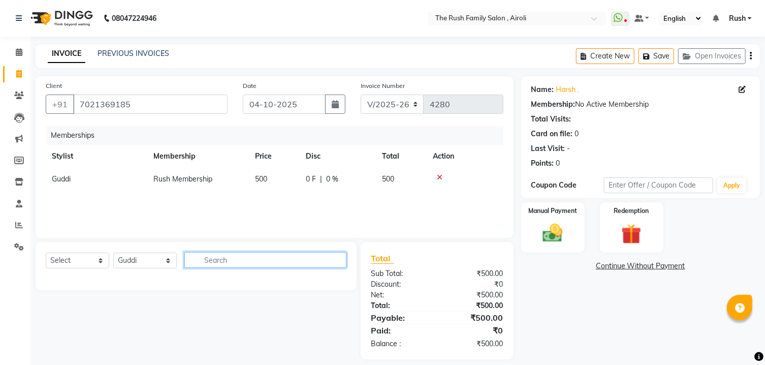
click at [195, 259] on input "text" at bounding box center [265, 260] width 162 height 16
type input "g"
type input "hy"
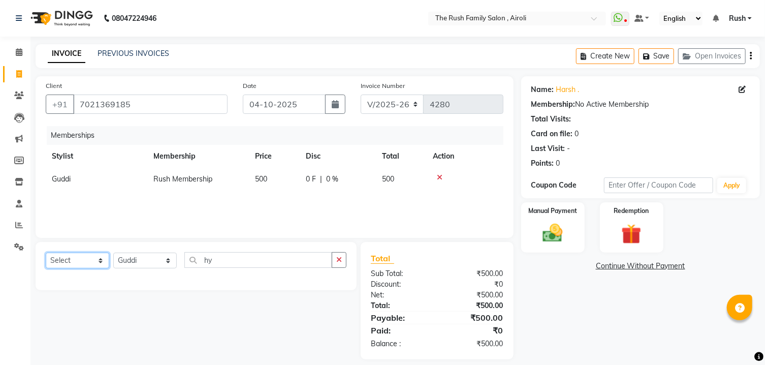
select select "service"
click option "Service" at bounding box center [0, 0] width 0 height 0
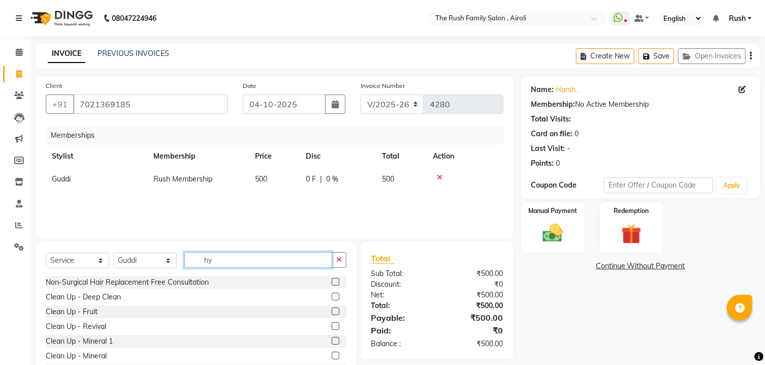
click at [228, 266] on input "hy" at bounding box center [258, 260] width 148 height 16
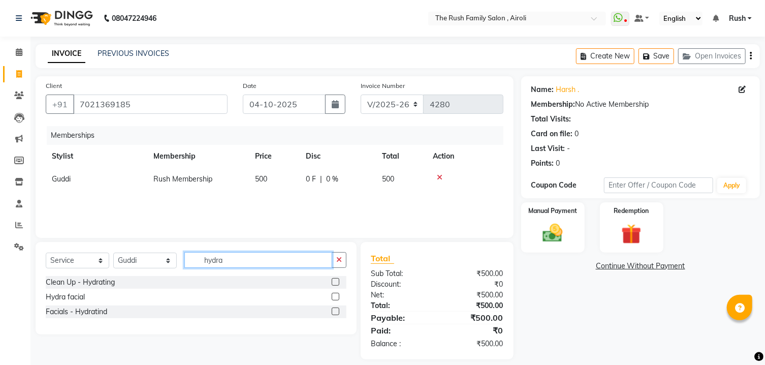
type input "hydra"
click at [334, 297] on label at bounding box center [336, 297] width 8 height 8
click at [334, 297] on input "checkbox" at bounding box center [335, 297] width 7 height 7
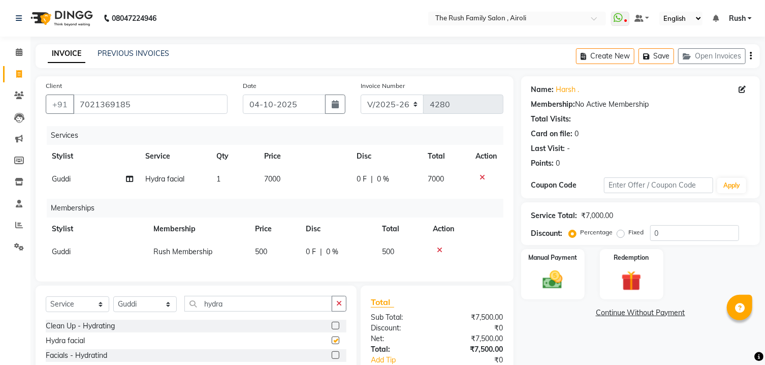
checkbox input "false"
click at [232, 311] on input "hydra" at bounding box center [258, 304] width 148 height 16
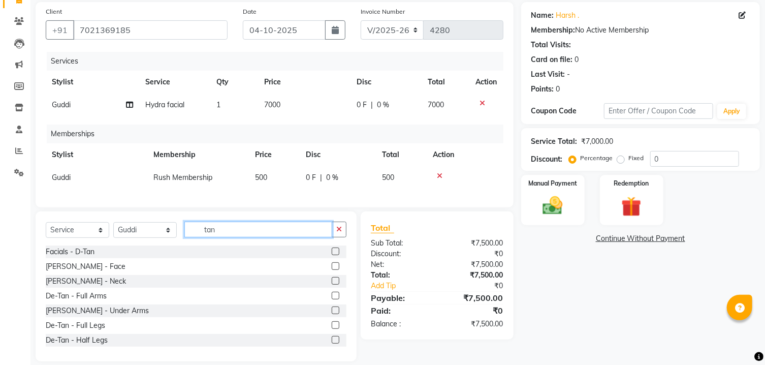
type input "tan"
click at [332, 270] on label at bounding box center [336, 266] width 8 height 8
click at [332, 270] on input "checkbox" at bounding box center [335, 266] width 7 height 7
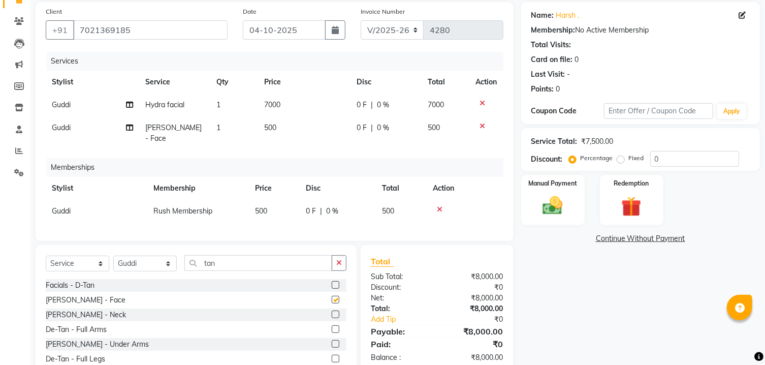
checkbox input "false"
click at [483, 125] on icon at bounding box center [483, 125] width 6 height 7
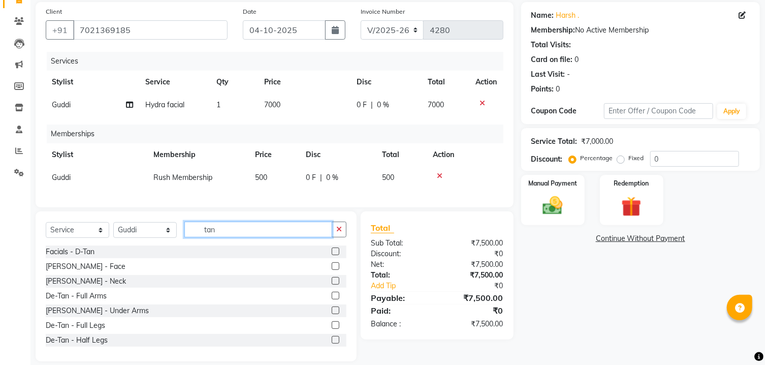
click at [215, 237] on input "tan" at bounding box center [258, 229] width 148 height 16
click at [216, 237] on input "tan" at bounding box center [258, 229] width 148 height 16
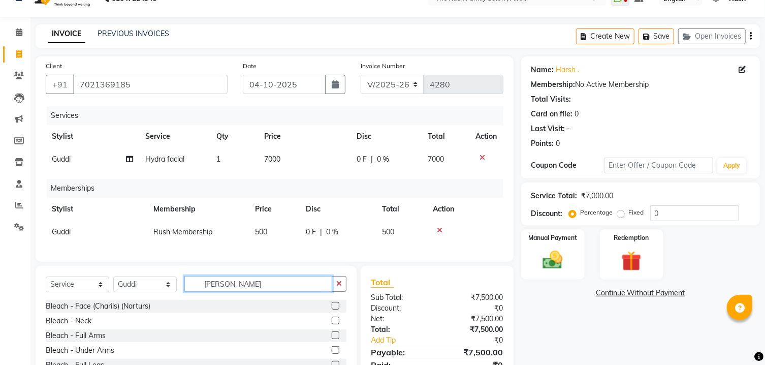
type input "blea"
click at [332, 309] on label at bounding box center [336, 306] width 8 height 8
click at [332, 309] on input "checkbox" at bounding box center [335, 306] width 7 height 7
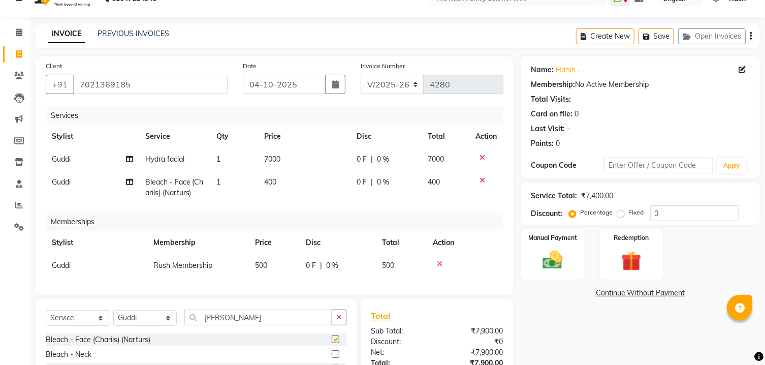
checkbox input "false"
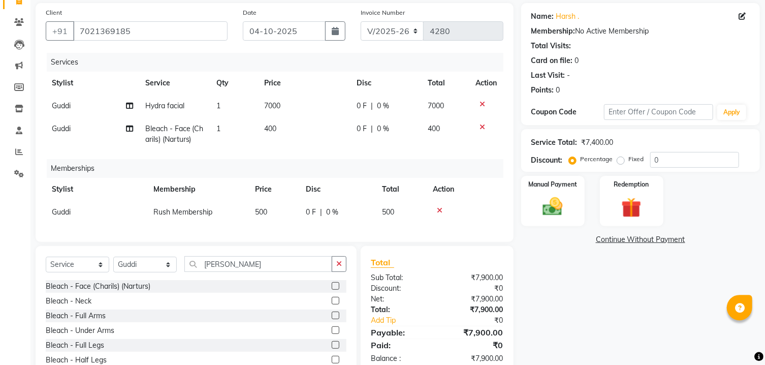
scroll to position [74, 0]
click at [361, 122] on td "0 F | 0 %" at bounding box center [385, 133] width 71 height 34
select select "60158"
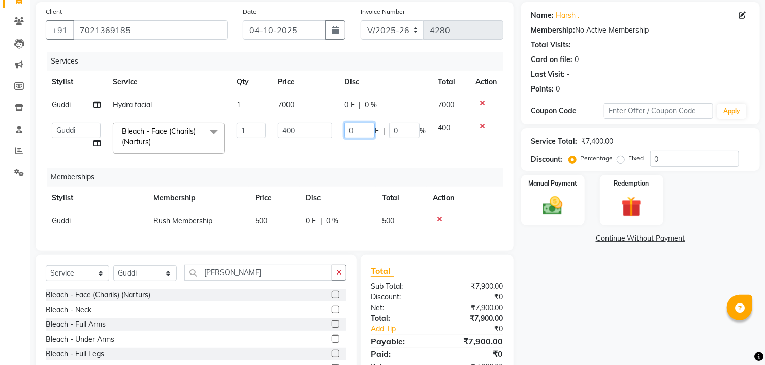
click at [359, 128] on input "0" at bounding box center [359, 130] width 30 height 16
type input "200"
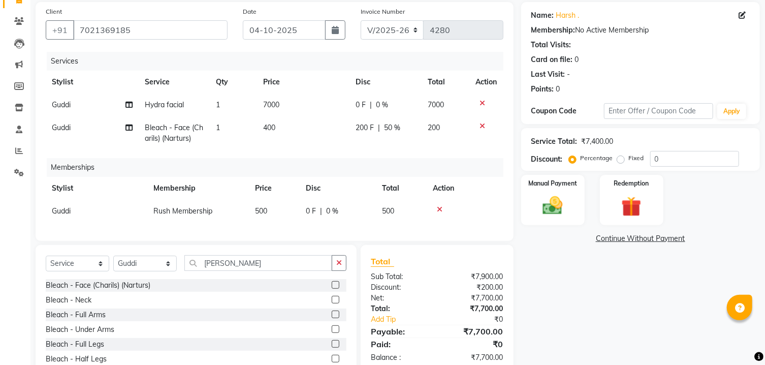
click at [366, 105] on div "0 F | 0 %" at bounding box center [385, 105] width 60 height 11
select select "60158"
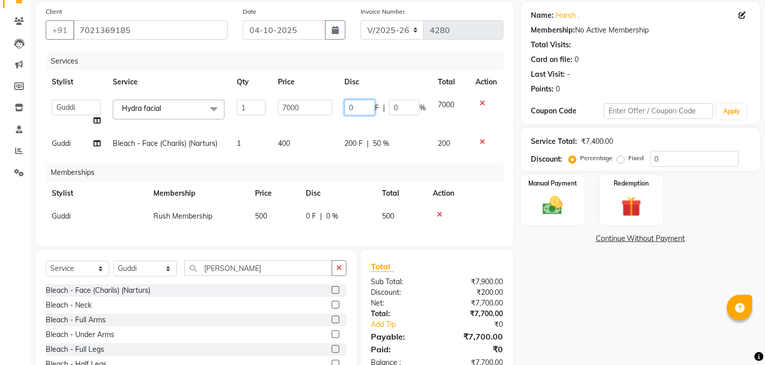
click at [353, 108] on input "0" at bounding box center [359, 108] width 30 height 16
type input "5500"
click at [383, 132] on tbody "Ajaz Alvira Asif Danish D.C Guddi mumtaz Naeem Neha Rush Rush sanjana Swati Vim…" at bounding box center [275, 123] width 458 height 61
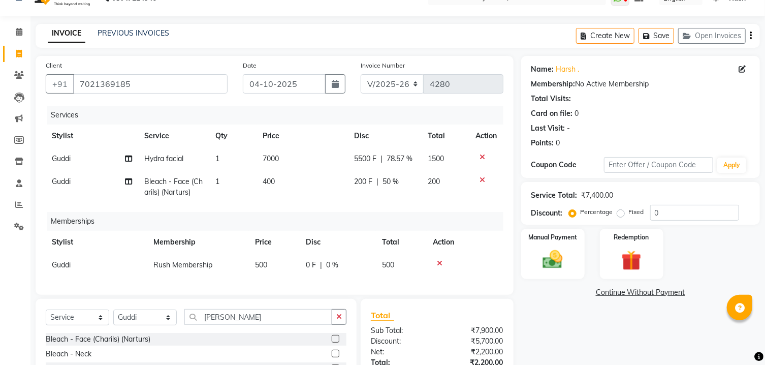
scroll to position [129, 0]
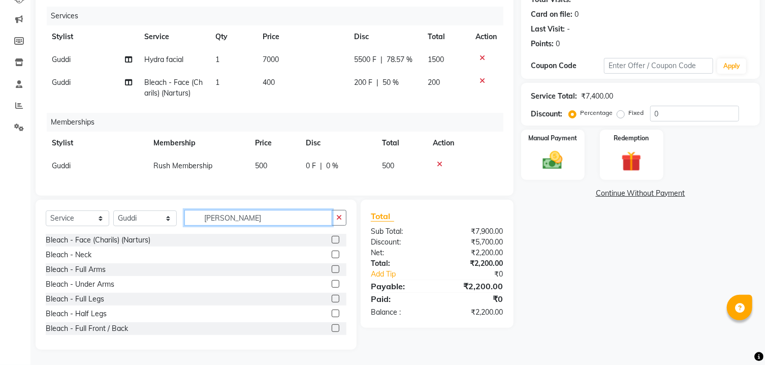
click at [222, 215] on input "blea" at bounding box center [258, 218] width 148 height 16
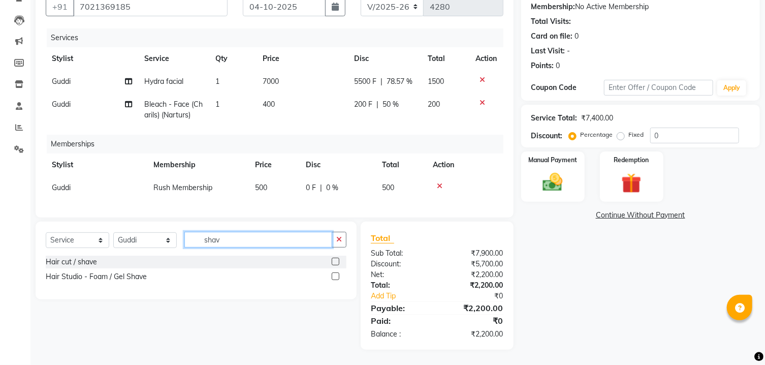
scroll to position [108, 0]
type input "shav"
click at [337, 265] on label at bounding box center [336, 261] width 8 height 8
click at [337, 265] on input "checkbox" at bounding box center [335, 261] width 7 height 7
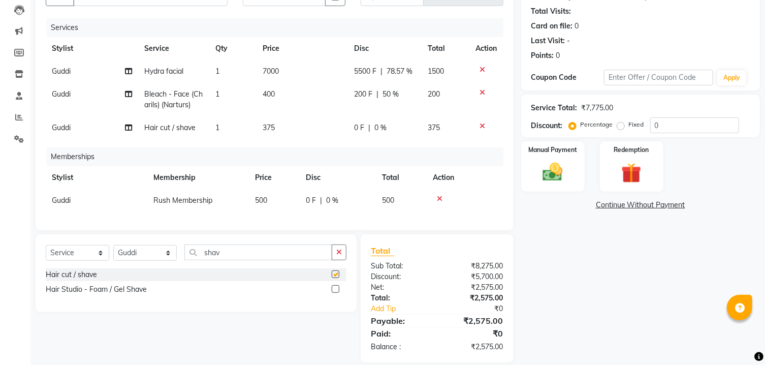
checkbox input "false"
click at [358, 131] on span "0 F" at bounding box center [359, 127] width 10 height 11
click at [358, 131] on td "0 F | 0 %" at bounding box center [385, 127] width 74 height 23
select select "60158"
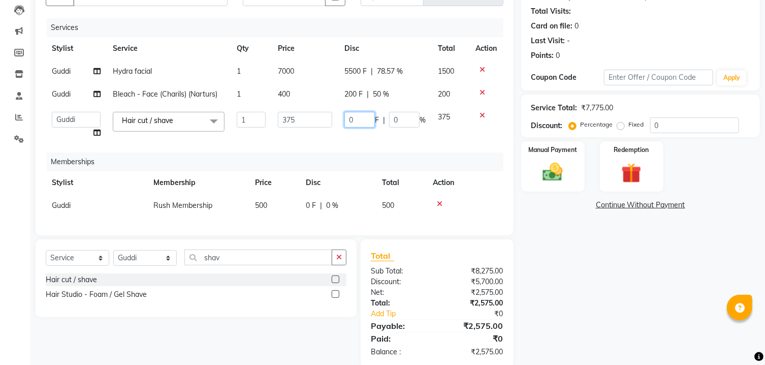
click at [356, 122] on input "0" at bounding box center [359, 120] width 30 height 16
type input "125"
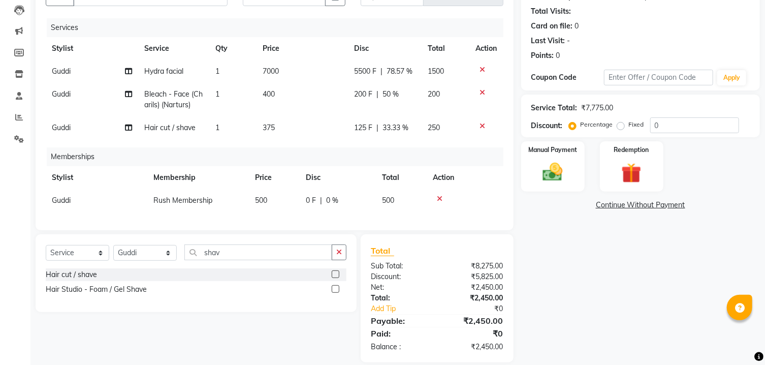
click at [394, 144] on div "Services Stylist Service Qty Price Disc Total Action Guddi Hydra facial 1 7000 …" at bounding box center [275, 119] width 458 height 202
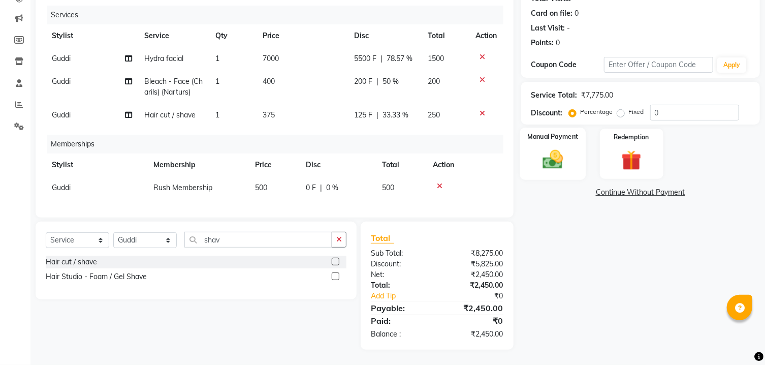
scroll to position [130, 0]
click at [72, 106] on td "Guddi" at bounding box center [92, 115] width 92 height 23
select select "60158"
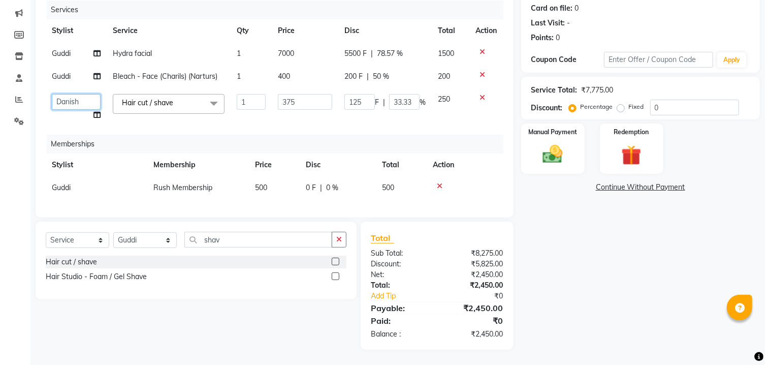
select select "65380"
click at [554, 169] on div "Manual Payment" at bounding box center [553, 148] width 66 height 52
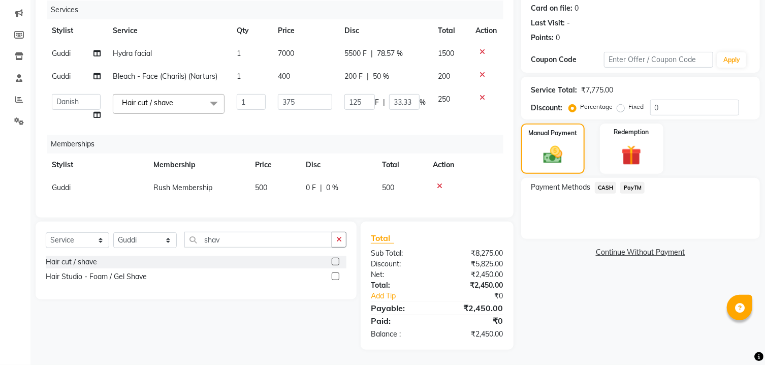
click at [601, 189] on span "CASH" at bounding box center [606, 188] width 22 height 12
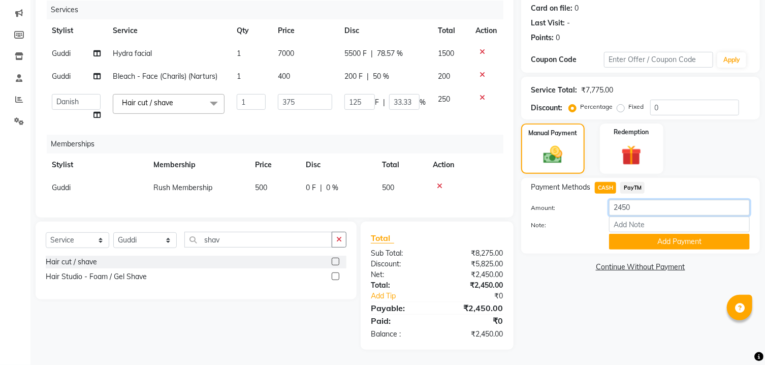
click at [641, 205] on input "2450" at bounding box center [679, 208] width 141 height 16
type input "1500"
click at [660, 246] on button "Add Payment" at bounding box center [679, 242] width 141 height 16
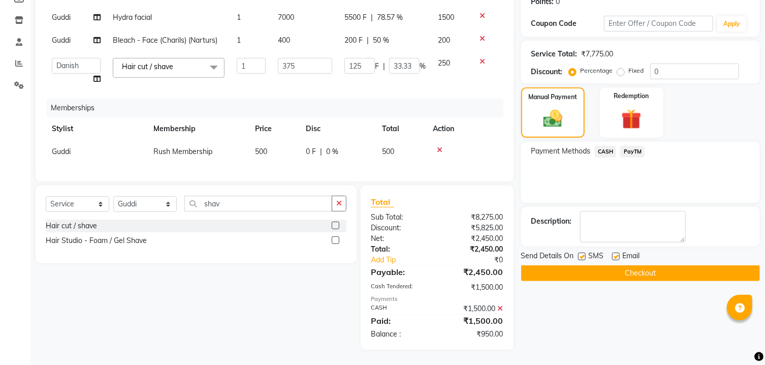
scroll to position [117, 0]
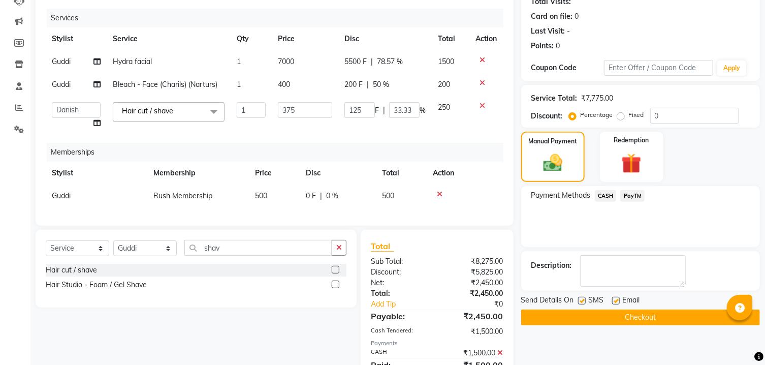
click at [640, 202] on span "PayTM" at bounding box center [632, 196] width 24 height 12
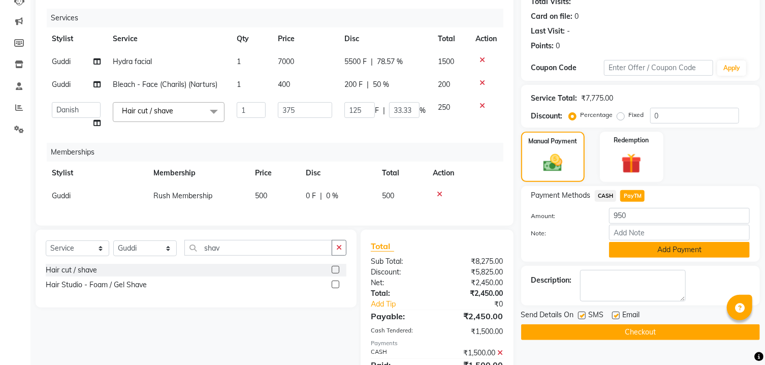
click at [647, 257] on button "Add Payment" at bounding box center [679, 250] width 141 height 16
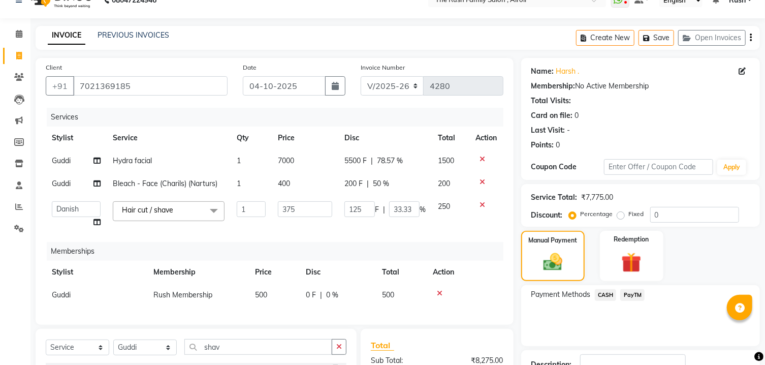
scroll to position [182, 0]
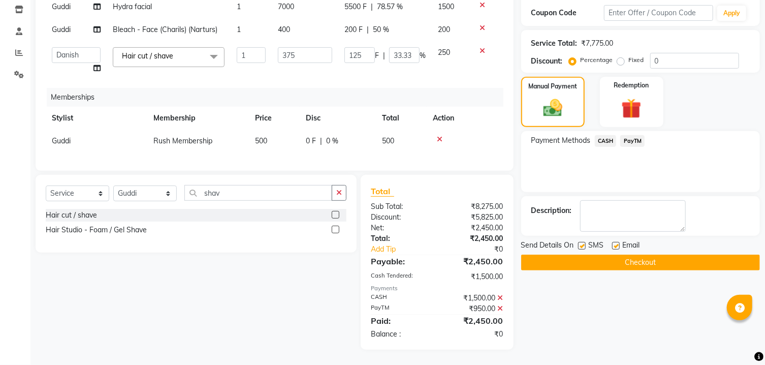
click at [622, 266] on button "Checkout" at bounding box center [640, 262] width 239 height 16
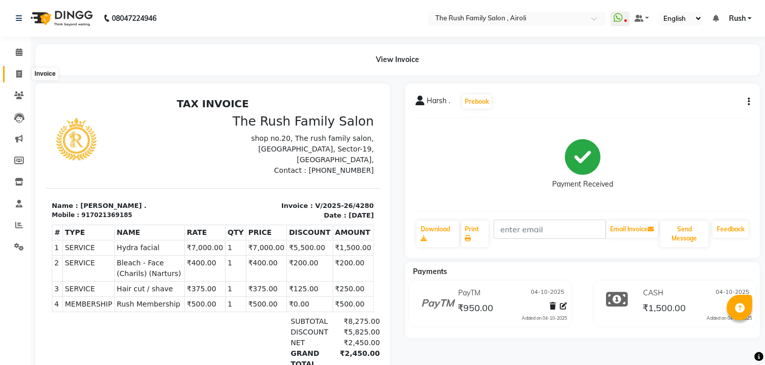
click at [19, 78] on icon at bounding box center [19, 74] width 6 height 8
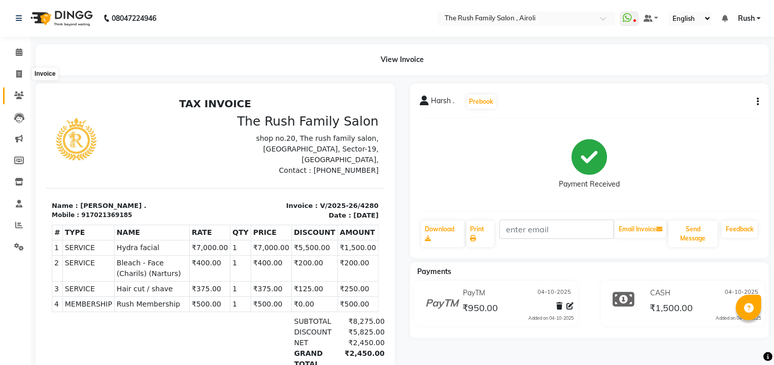
select select "5419"
select select "service"
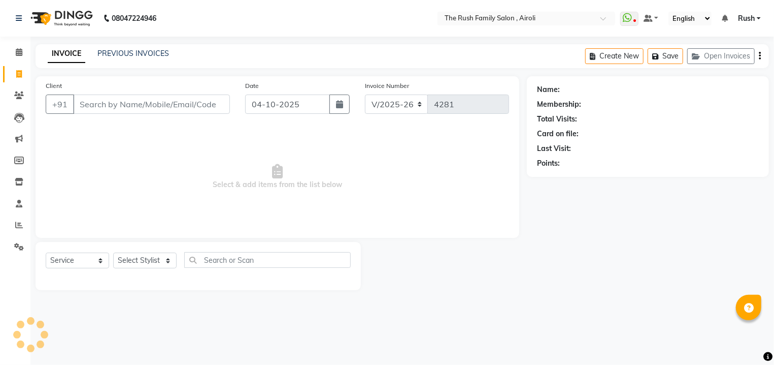
click at [136, 104] on input "Client" at bounding box center [151, 103] width 157 height 19
type input "9820446991"
click at [200, 111] on button "Add Client" at bounding box center [204, 103] width 52 height 19
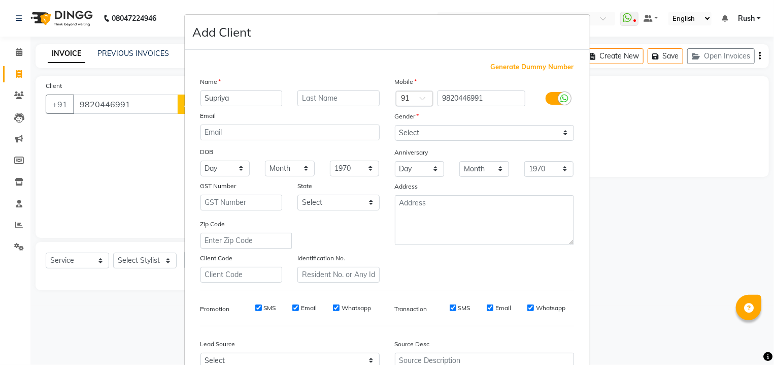
type input "Supriya"
click at [354, 98] on input "text" at bounding box center [339, 98] width 82 height 16
type input "."
select select "[DEMOGRAPHIC_DATA]"
click option "[DEMOGRAPHIC_DATA]" at bounding box center [0, 0] width 0 height 0
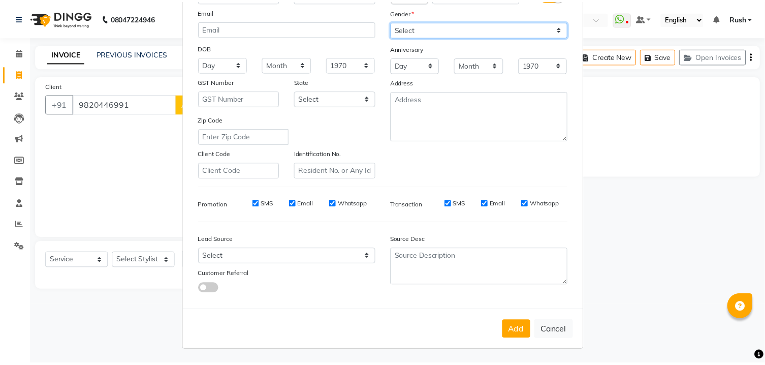
scroll to position [107, 0]
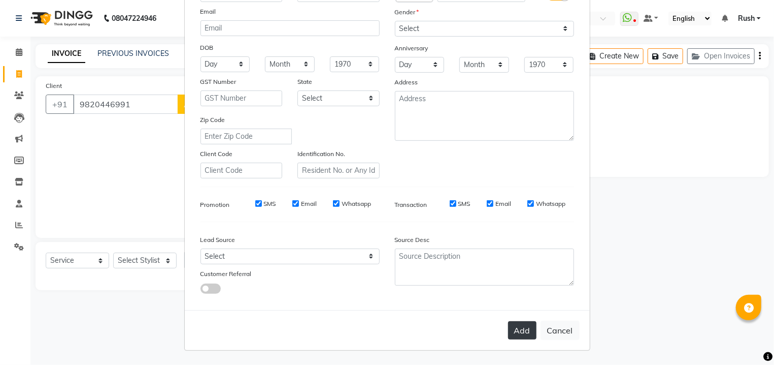
click at [509, 335] on button "Add" at bounding box center [522, 330] width 28 height 18
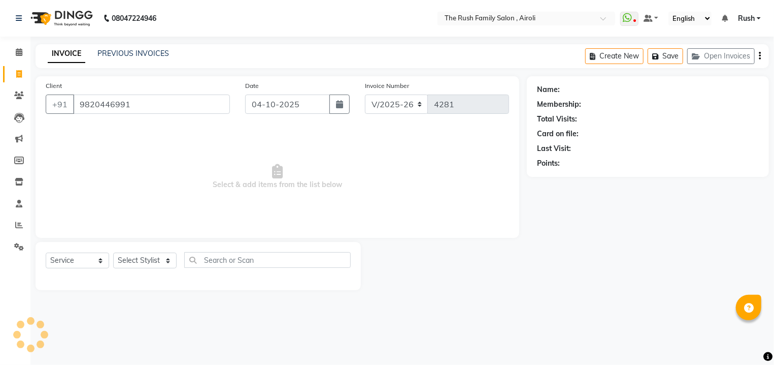
select select
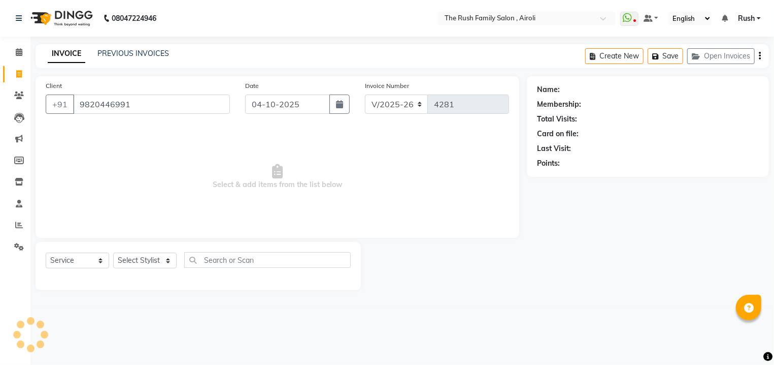
select select
checkbox input "false"
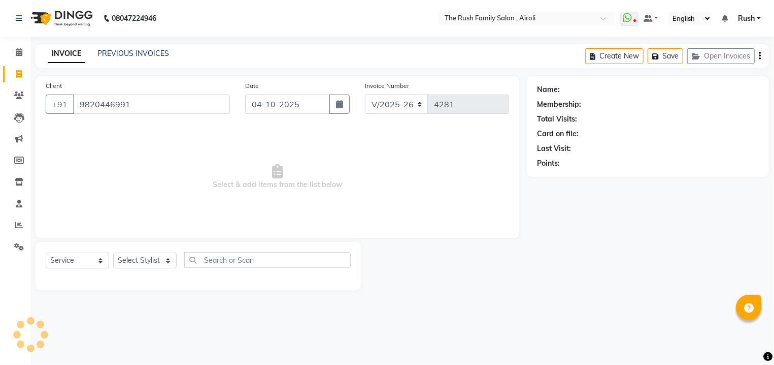
checkbox input "false"
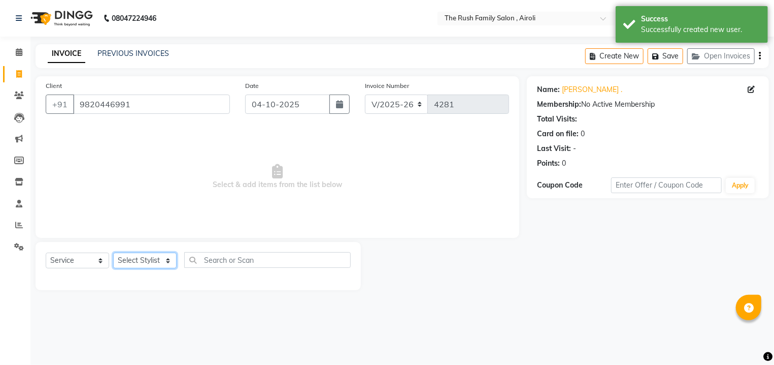
select select "91626"
click option "[PERSON_NAME]" at bounding box center [0, 0] width 0 height 0
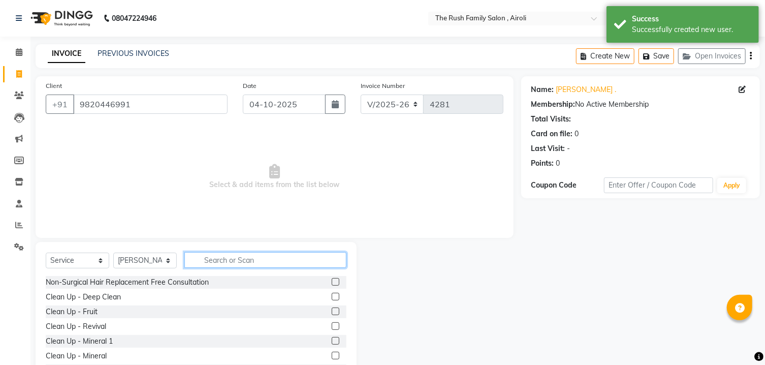
click at [228, 265] on input "text" at bounding box center [265, 260] width 162 height 16
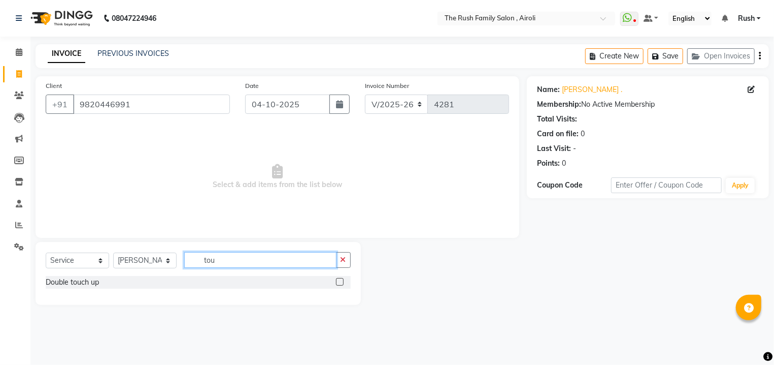
type input "tou"
click at [336, 282] on label at bounding box center [340, 282] width 8 height 8
click at [336, 282] on input "checkbox" at bounding box center [339, 282] width 7 height 7
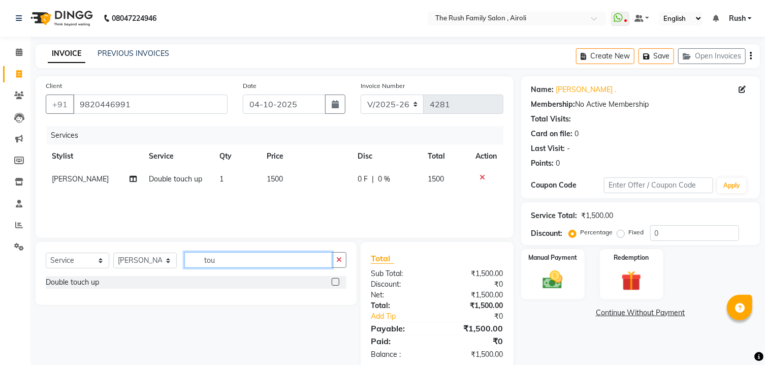
checkbox input "false"
click at [250, 263] on input "tou" at bounding box center [258, 260] width 148 height 16
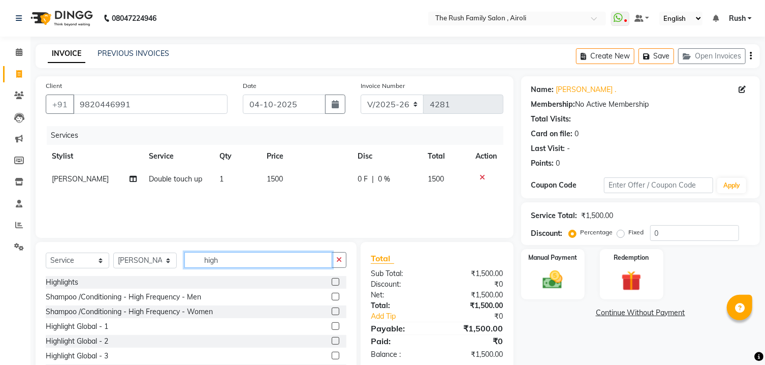
type input "high"
click at [332, 326] on label at bounding box center [336, 326] width 8 height 8
click at [332, 326] on input "checkbox" at bounding box center [335, 326] width 7 height 7
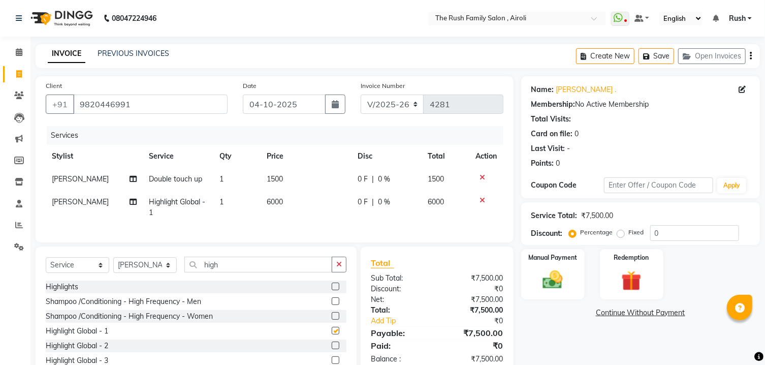
checkbox input "false"
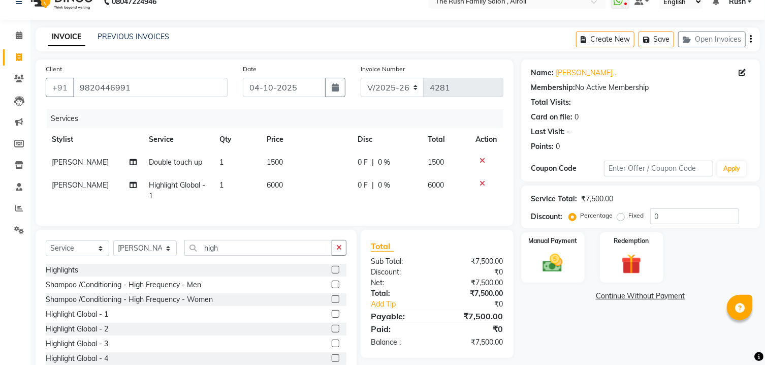
scroll to position [0, 0]
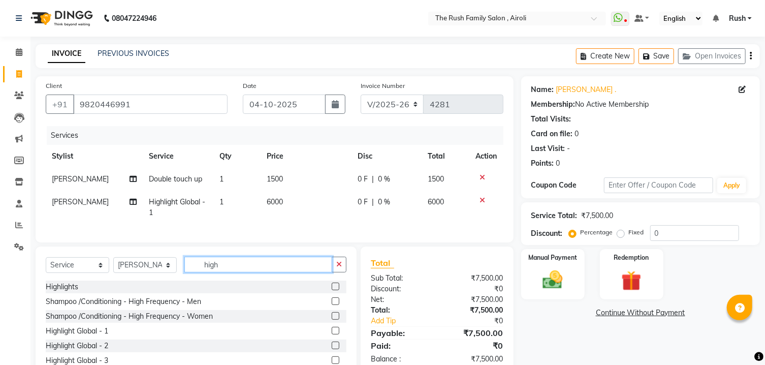
click at [229, 272] on input "high" at bounding box center [258, 264] width 148 height 16
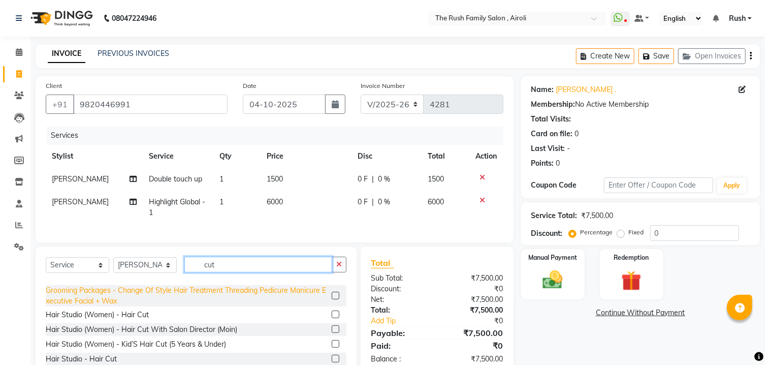
scroll to position [56, 0]
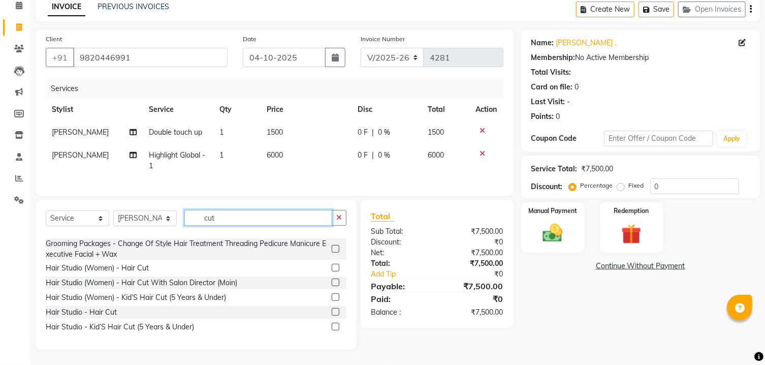
type input "cut"
click at [332, 269] on label at bounding box center [336, 268] width 8 height 8
click at [332, 269] on input "checkbox" at bounding box center [335, 268] width 7 height 7
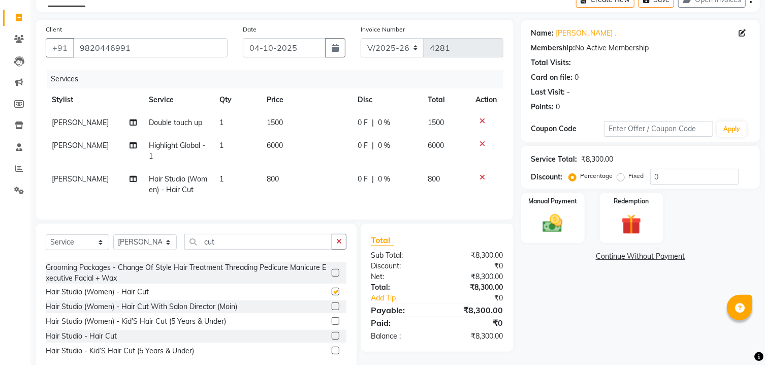
checkbox input "false"
click at [358, 145] on span "0 F" at bounding box center [363, 145] width 10 height 11
select select "91626"
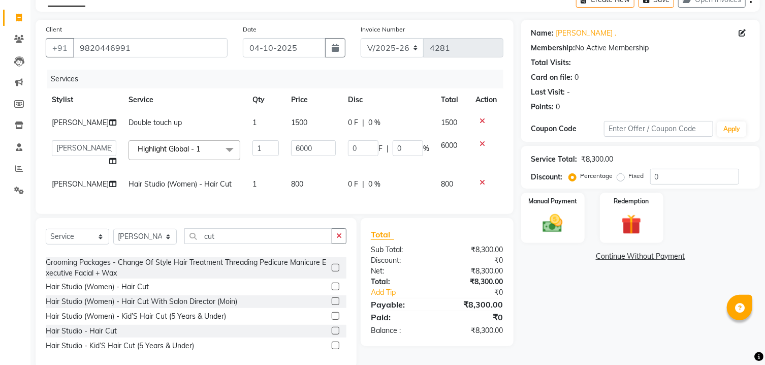
click at [358, 145] on input "0" at bounding box center [363, 148] width 30 height 16
type input "3000"
click at [340, 116] on tr "Vimla Double touch up 1 1500 0 F | 0 % 1500" at bounding box center [275, 122] width 458 height 23
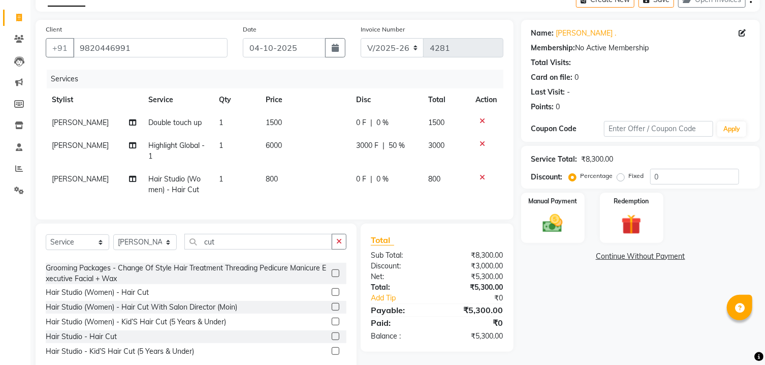
click at [353, 123] on td "0 F | 0 %" at bounding box center [386, 122] width 72 height 23
select select "91626"
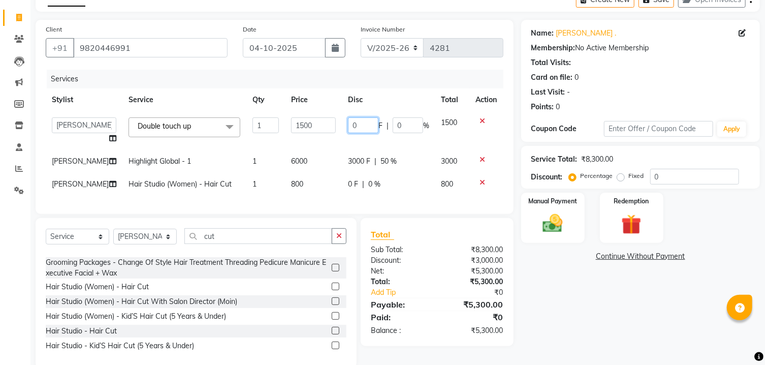
click at [353, 123] on input "0" at bounding box center [363, 125] width 30 height 16
click at [354, 124] on input "0" at bounding box center [363, 125] width 30 height 16
type input "300"
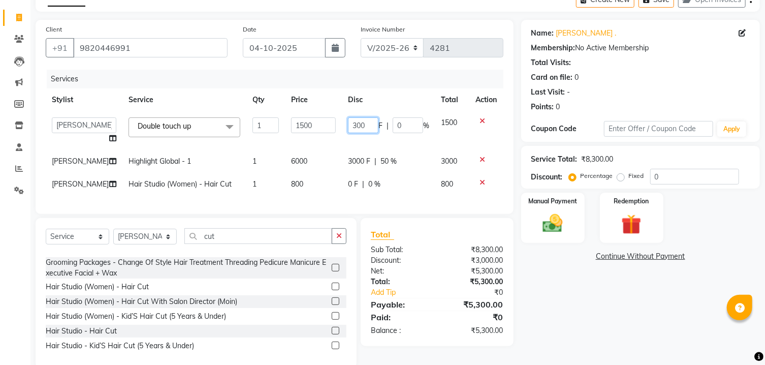
scroll to position [0, 1]
click at [374, 102] on th "Disc" at bounding box center [388, 99] width 93 height 23
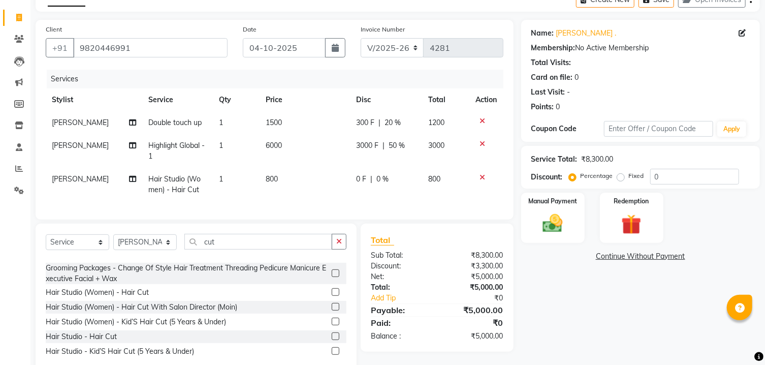
click at [360, 178] on span "0 F" at bounding box center [361, 179] width 10 height 11
select select "91626"
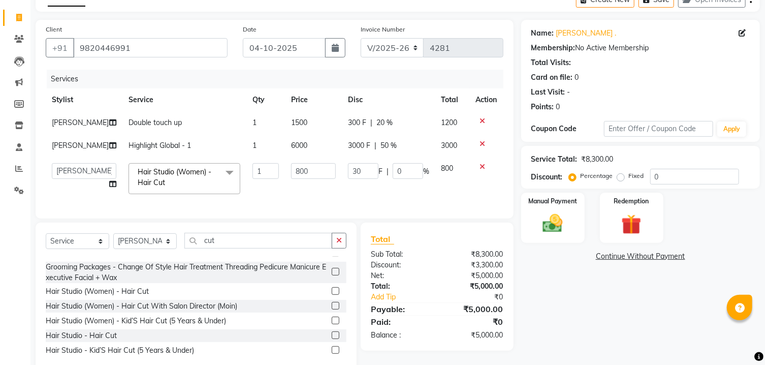
type input "300"
click at [373, 199] on td "300 F | 0 %" at bounding box center [388, 178] width 93 height 43
select select "91626"
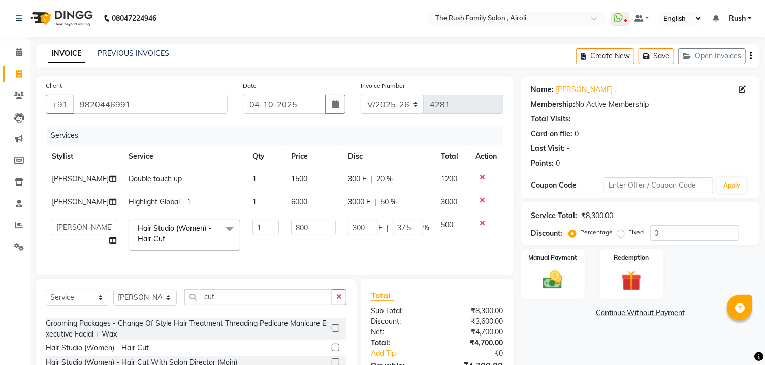
scroll to position [89, 0]
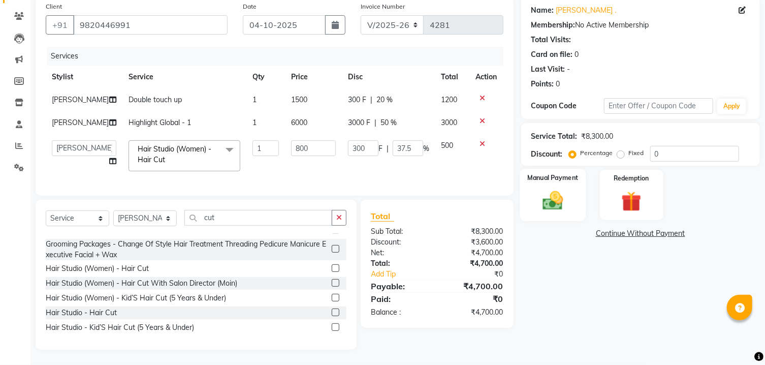
click at [553, 197] on img at bounding box center [553, 201] width 34 height 24
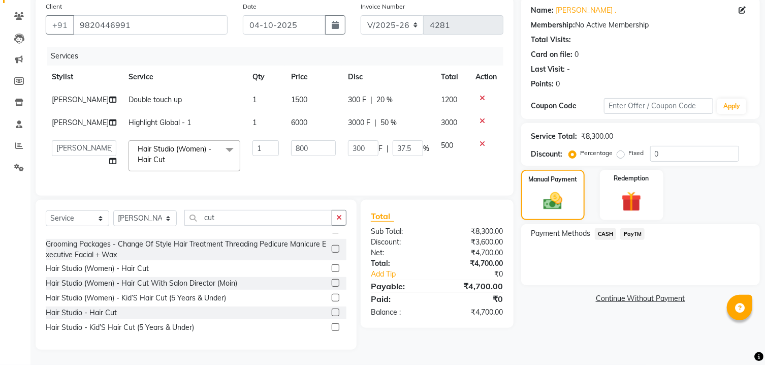
click at [711, 217] on div "Manual Payment Redemption" at bounding box center [640, 195] width 254 height 50
click at [642, 234] on span "PayTM" at bounding box center [632, 234] width 24 height 12
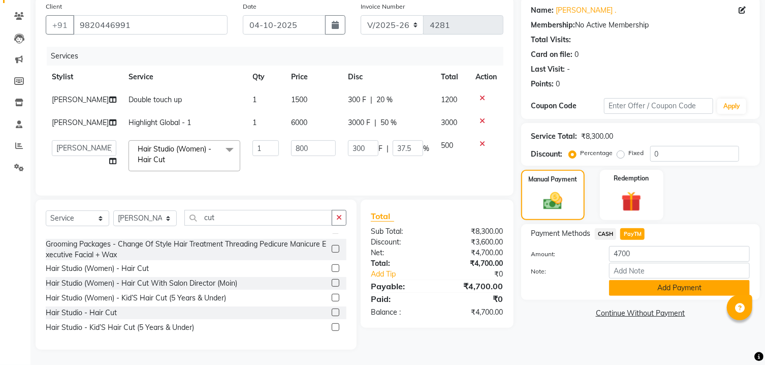
click at [635, 296] on button "Add Payment" at bounding box center [679, 288] width 141 height 16
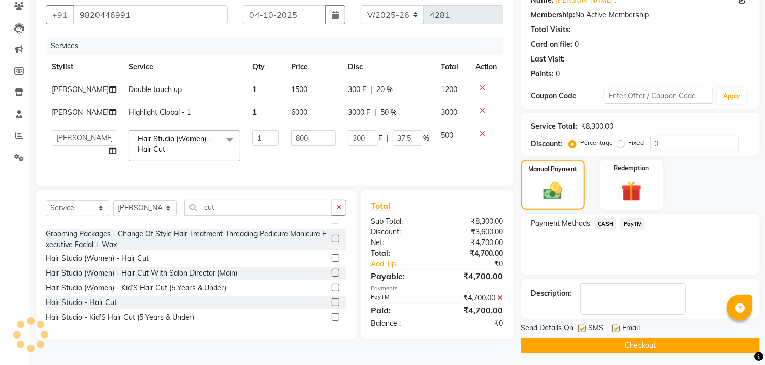
scroll to position [105, 0]
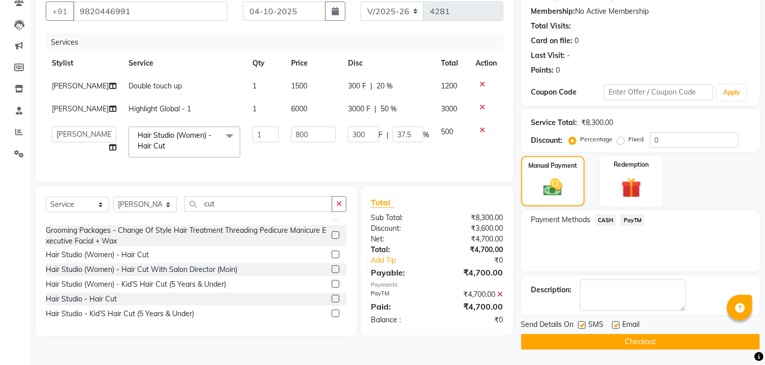
click at [582, 324] on label at bounding box center [582, 325] width 8 height 8
click at [582, 324] on input "checkbox" at bounding box center [581, 325] width 7 height 7
checkbox input "false"
click at [615, 325] on label at bounding box center [616, 325] width 8 height 8
click at [615, 325] on input "checkbox" at bounding box center [615, 325] width 7 height 7
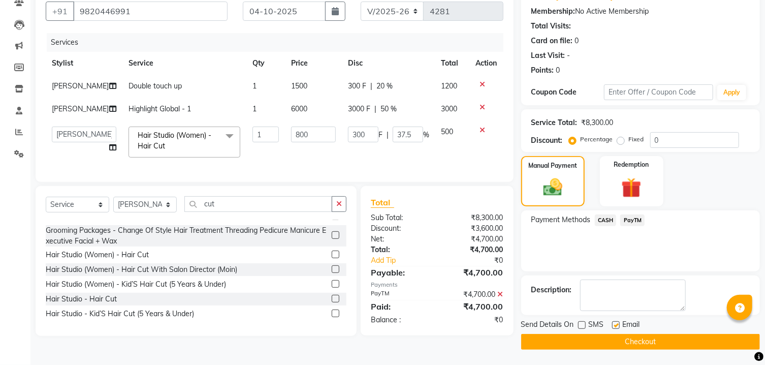
checkbox input "false"
drag, startPoint x: 595, startPoint y: 343, endPoint x: 655, endPoint y: 305, distance: 71.3
click at [596, 343] on button "Checkout" at bounding box center [640, 342] width 239 height 16
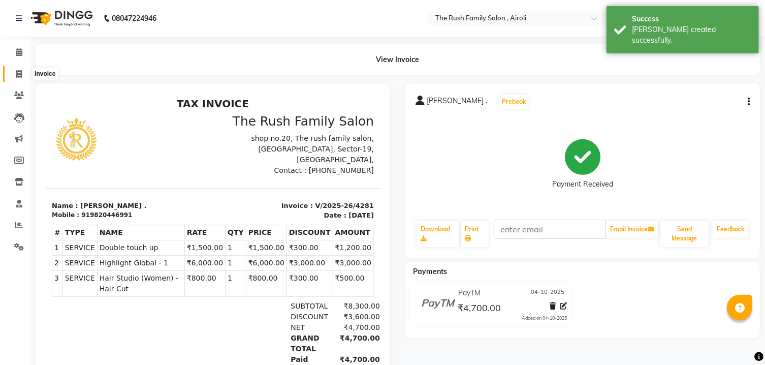
click at [18, 76] on icon at bounding box center [19, 74] width 6 height 8
select select "service"
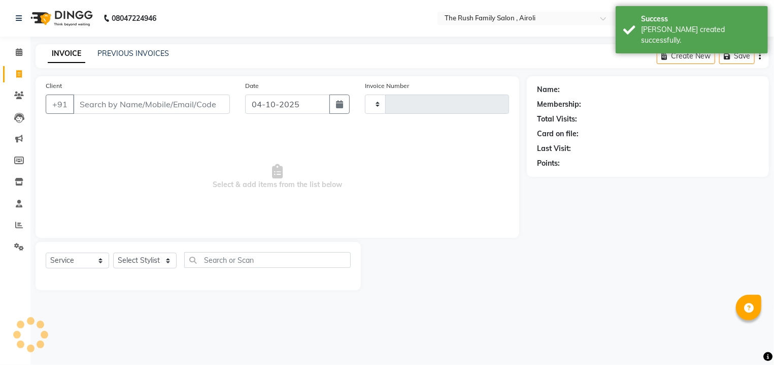
type input "4282"
select select "5419"
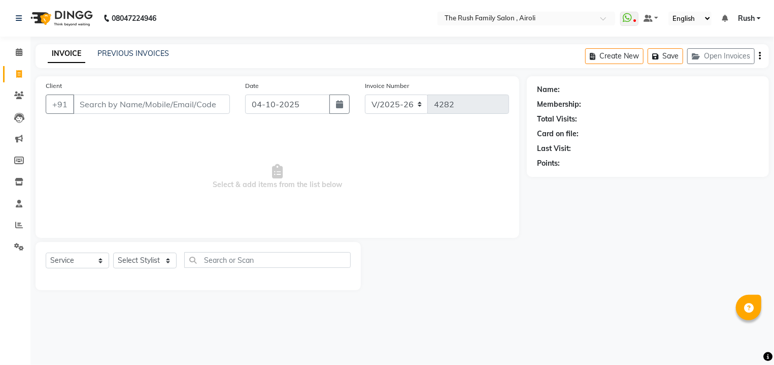
click at [388, 198] on span "Select & add items from the list below" at bounding box center [278, 177] width 464 height 102
click at [160, 52] on link "PREVIOUS INVOICES" at bounding box center [134, 53] width 72 height 9
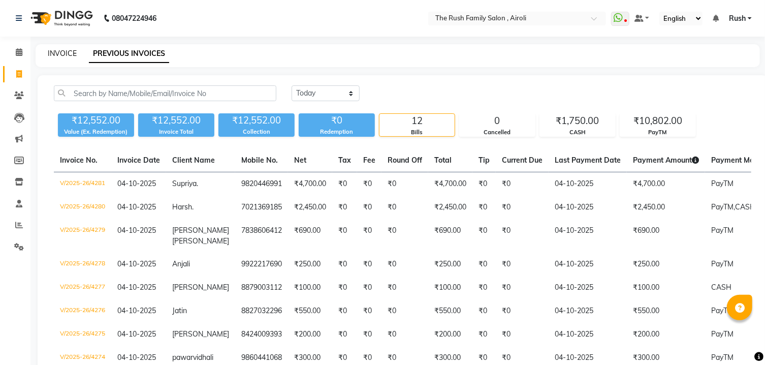
click at [52, 49] on link "INVOICE" at bounding box center [62, 53] width 29 height 9
select select "service"
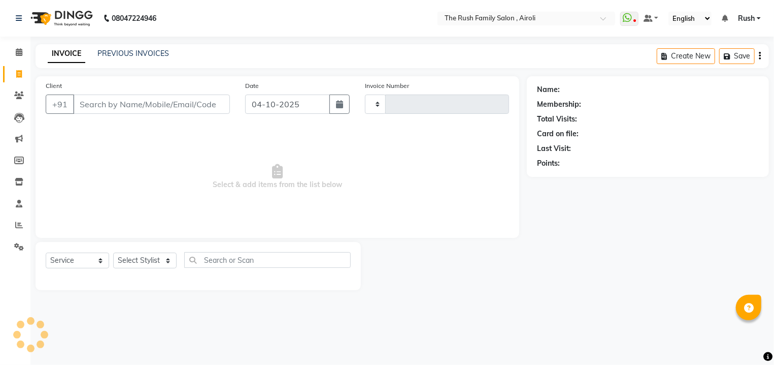
type input "4282"
select select "5419"
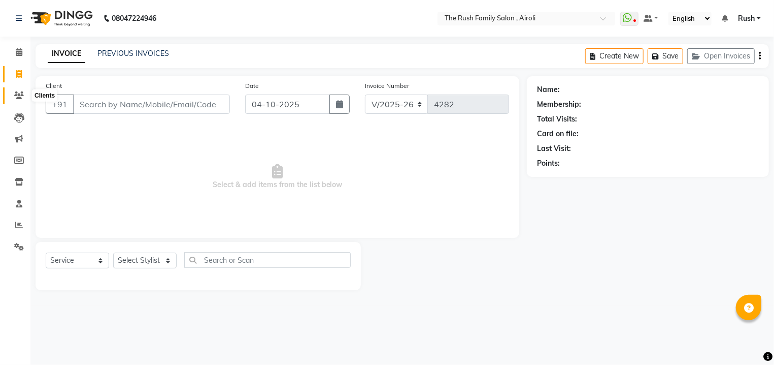
click at [19, 96] on icon at bounding box center [19, 95] width 10 height 8
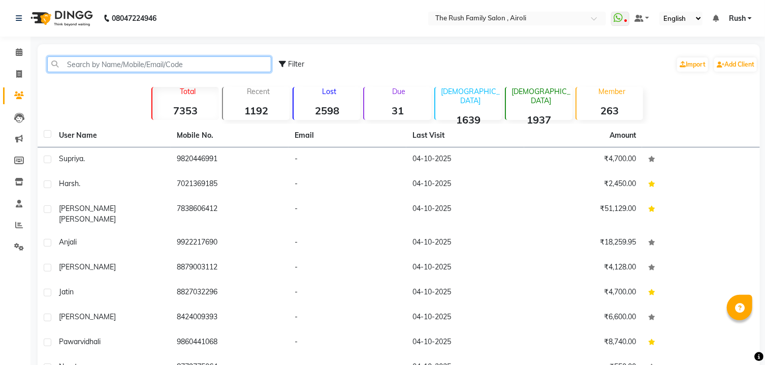
click at [108, 62] on input "text" at bounding box center [159, 64] width 224 height 16
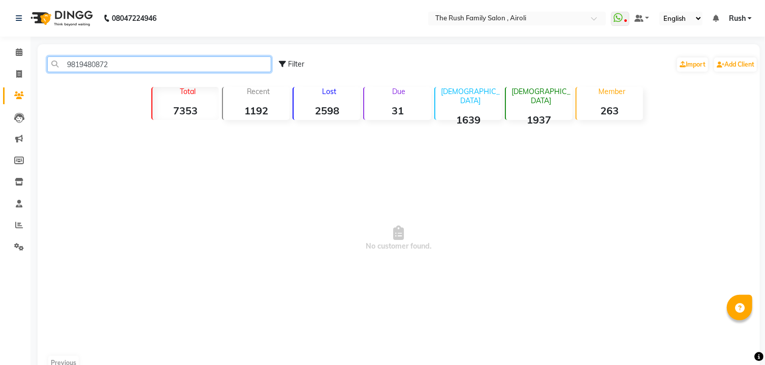
click at [68, 63] on input "9819480872" at bounding box center [159, 64] width 224 height 16
type input "9819480872"
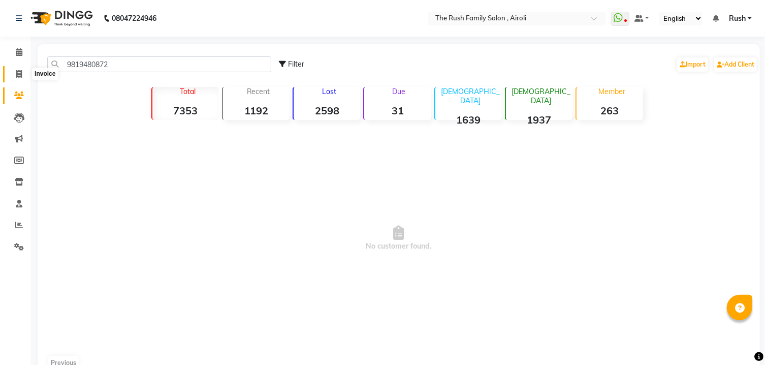
click at [16, 75] on icon at bounding box center [19, 74] width 6 height 8
select select "service"
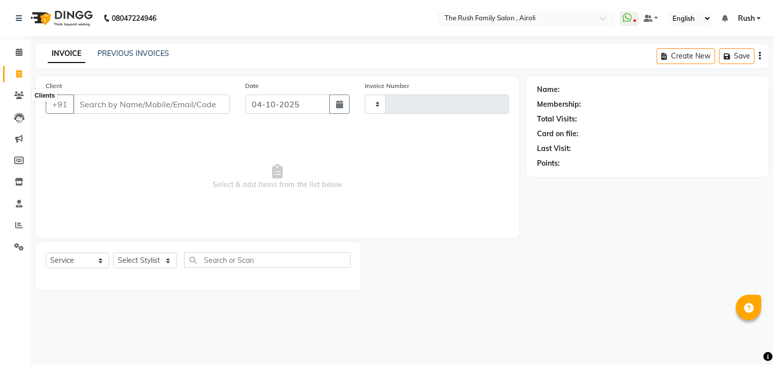
type input "4282"
select select "5419"
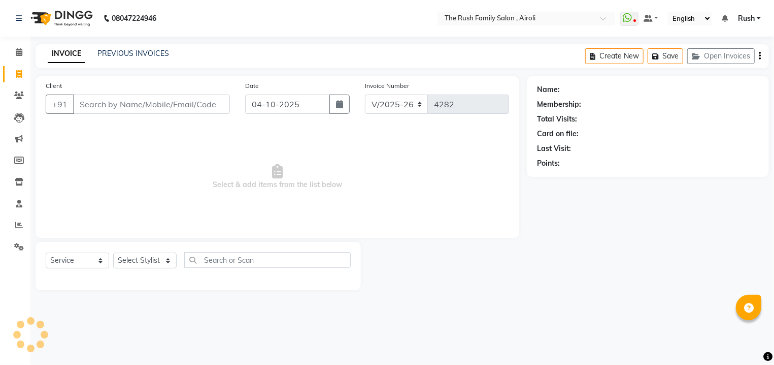
click at [96, 106] on input "Client" at bounding box center [151, 103] width 157 height 19
type input "9819480872"
click at [204, 106] on span "Add Client" at bounding box center [204, 104] width 40 height 10
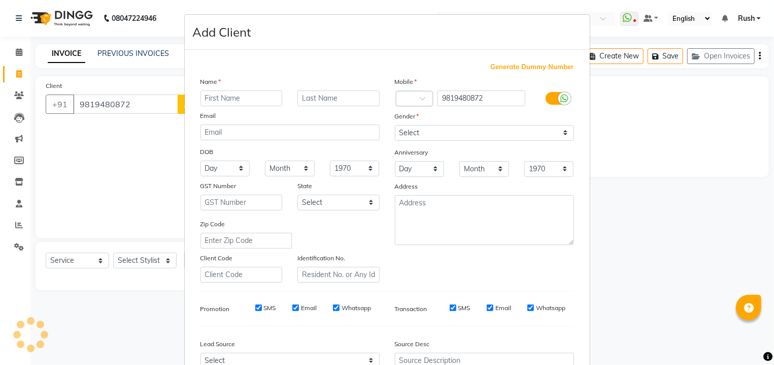
click at [237, 91] on input "text" at bounding box center [242, 98] width 82 height 16
type input "Prasad"
click at [306, 96] on input "text" at bounding box center [339, 98] width 82 height 16
type input "."
click at [426, 144] on div "Mobile Country Code × 91 9819480872 Gender Select Male Female Other Prefer Not …" at bounding box center [484, 179] width 194 height 206
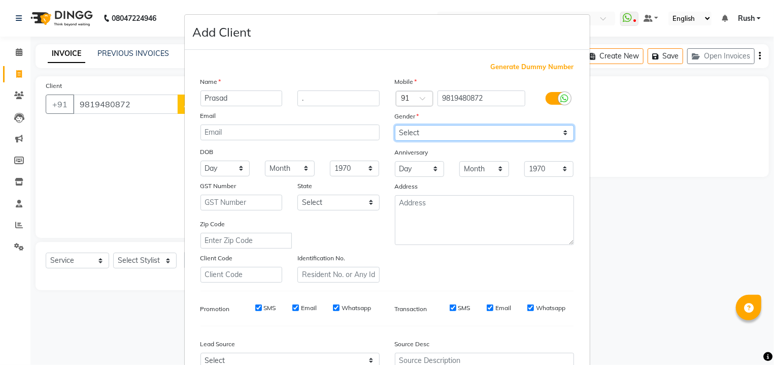
select select "male"
click option "[DEMOGRAPHIC_DATA]" at bounding box center [0, 0] width 0 height 0
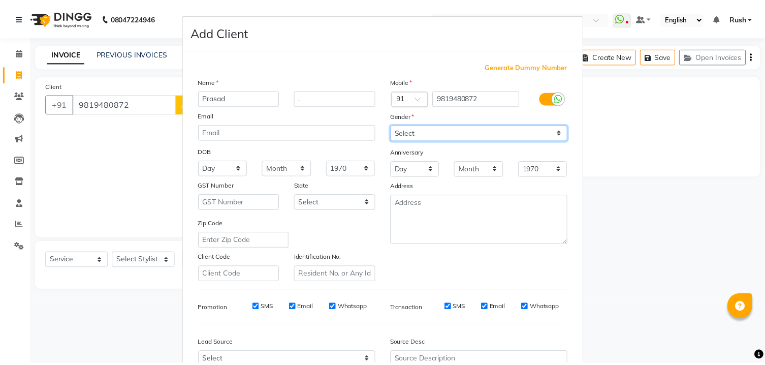
scroll to position [107, 0]
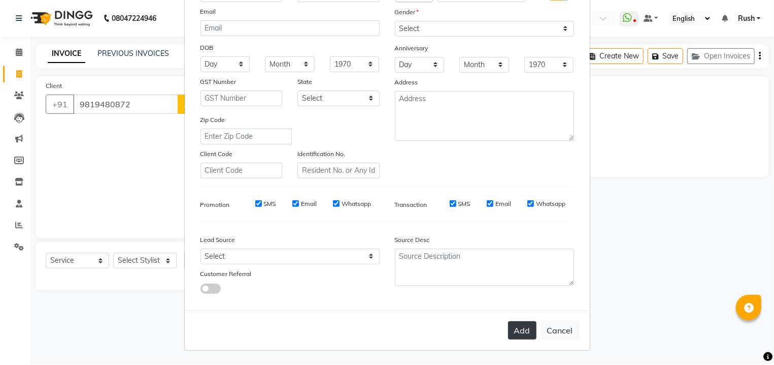
click at [514, 324] on button "Add" at bounding box center [522, 330] width 28 height 18
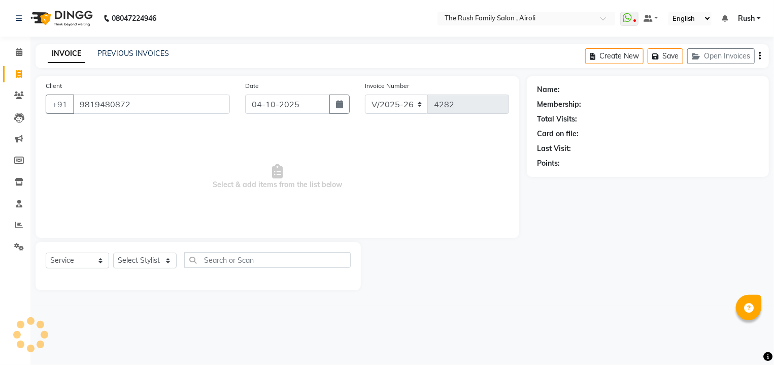
select select
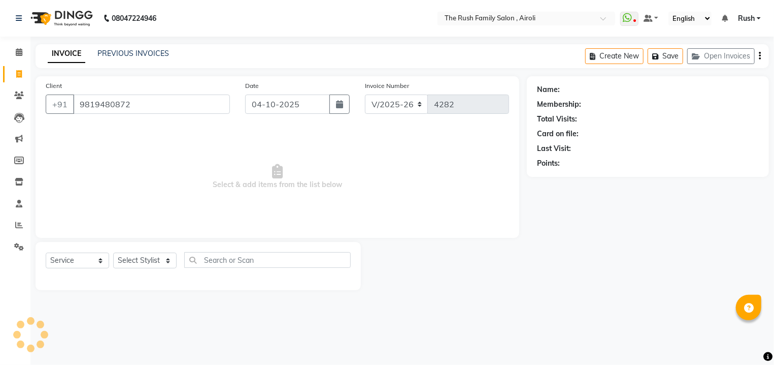
select select
checkbox input "false"
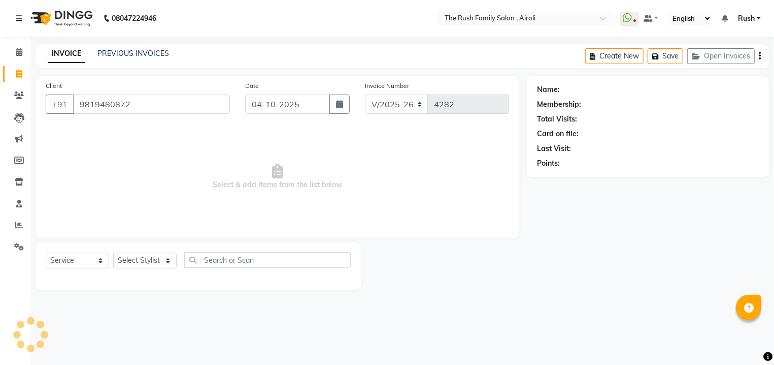
checkbox input "false"
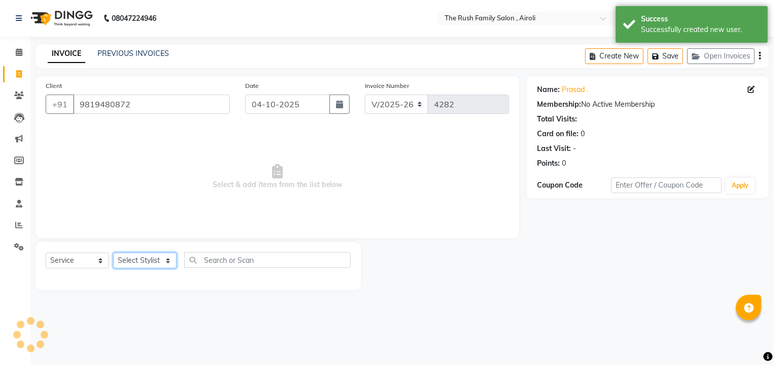
select select "87642"
click option "Naeem" at bounding box center [0, 0] width 0 height 0
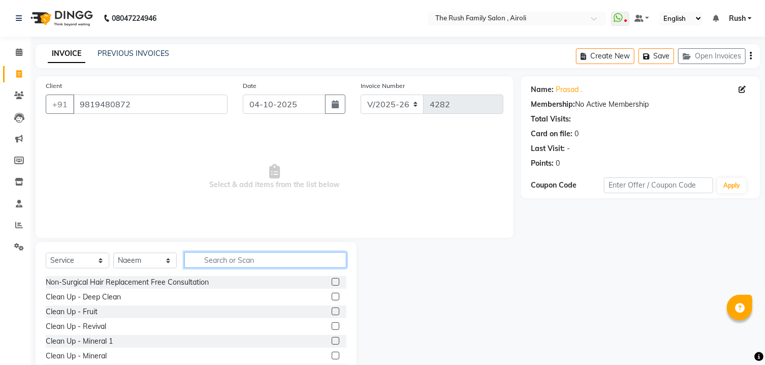
click at [246, 264] on input "text" at bounding box center [265, 260] width 162 height 16
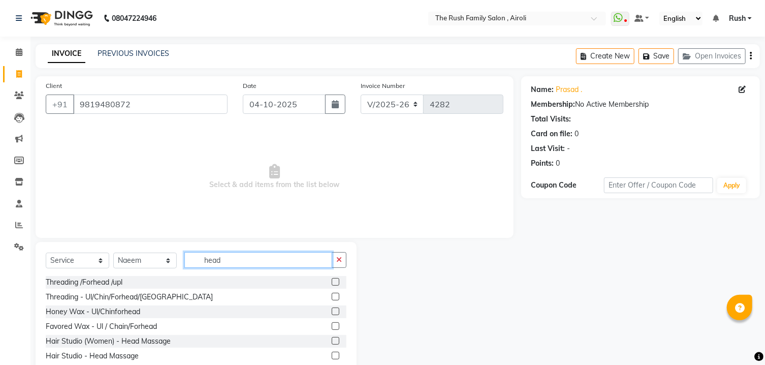
scroll to position [29, 0]
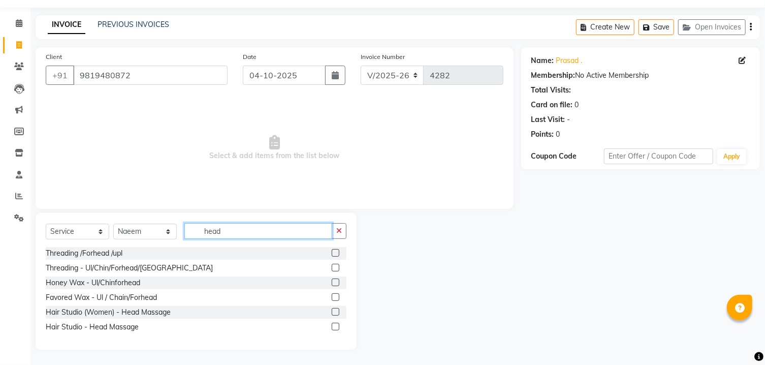
type input "head"
click at [334, 326] on label at bounding box center [336, 326] width 8 height 8
click at [334, 326] on input "checkbox" at bounding box center [335, 326] width 7 height 7
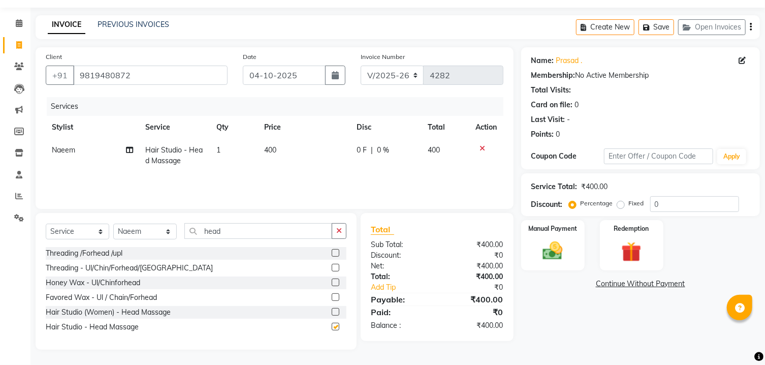
checkbox input "false"
click at [273, 233] on input "head" at bounding box center [258, 231] width 148 height 16
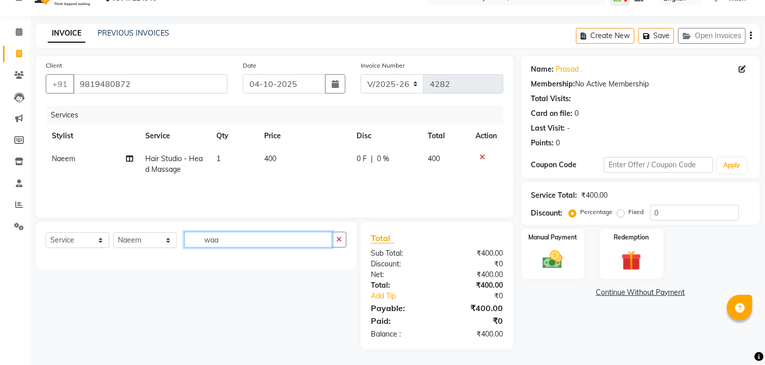
scroll to position [21, 0]
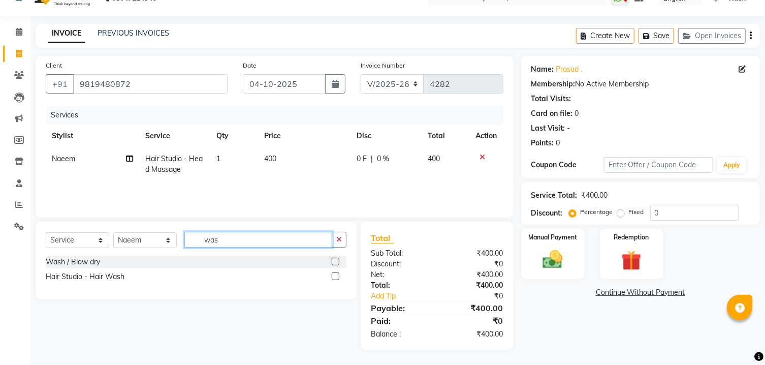
type input "was"
click at [335, 276] on label at bounding box center [336, 276] width 8 height 8
click at [335, 276] on input "checkbox" at bounding box center [335, 276] width 7 height 7
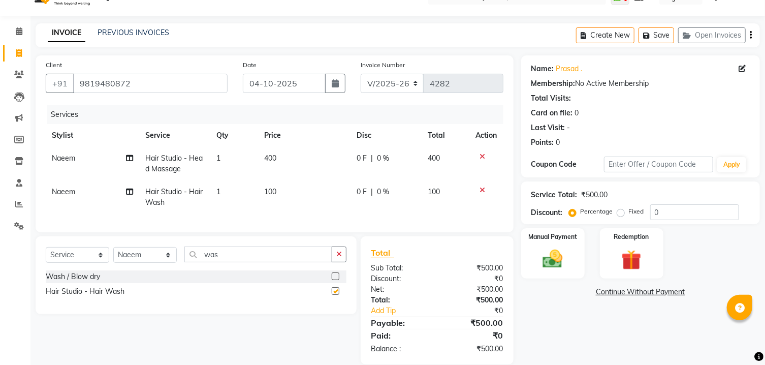
checkbox input "false"
click at [268, 161] on span "400" at bounding box center [270, 157] width 12 height 9
select select "87642"
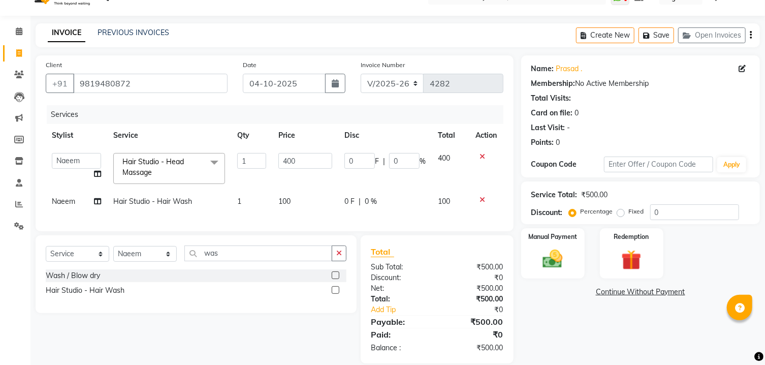
click at [268, 161] on td "1" at bounding box center [251, 168] width 41 height 43
click at [286, 160] on input "400" at bounding box center [305, 161] width 54 height 16
type input "500"
click at [322, 133] on th "Price" at bounding box center [305, 135] width 66 height 23
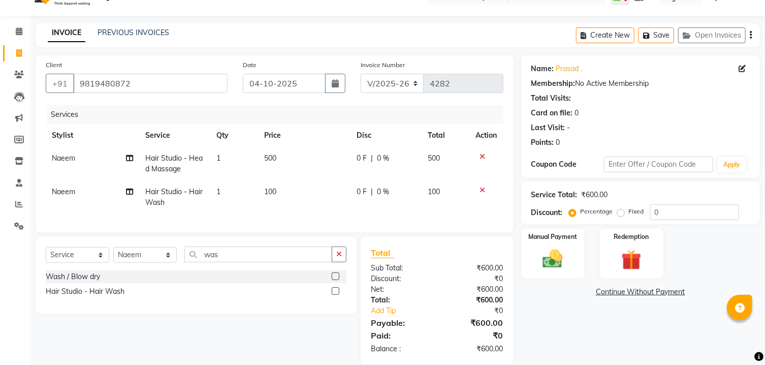
click at [377, 159] on span "0 %" at bounding box center [383, 158] width 12 height 11
select select "87642"
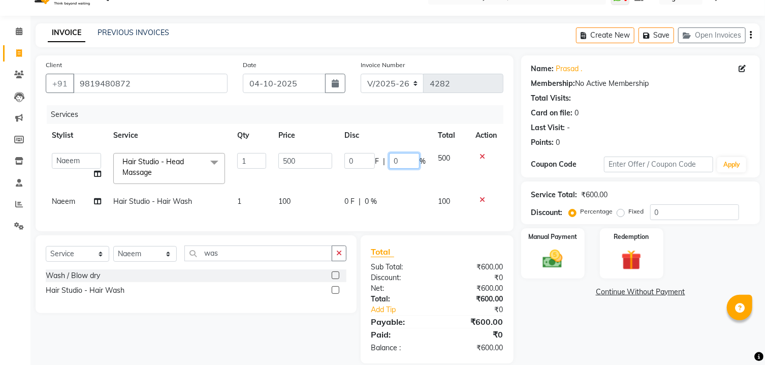
click at [399, 159] on input "0" at bounding box center [404, 161] width 30 height 16
type input "30"
click at [405, 146] on th "Disc" at bounding box center [384, 135] width 93 height 23
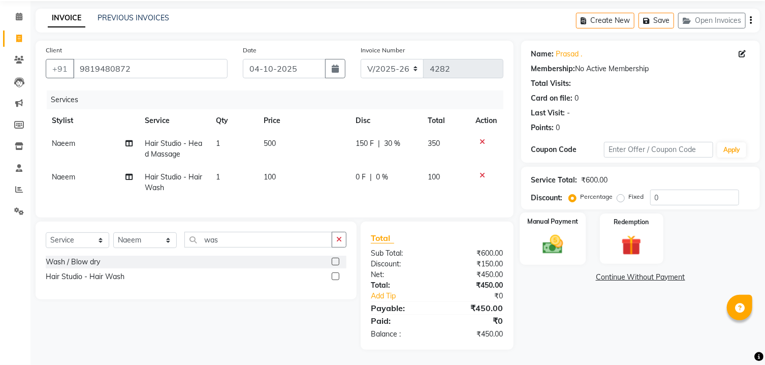
click at [548, 247] on img at bounding box center [553, 245] width 34 height 24
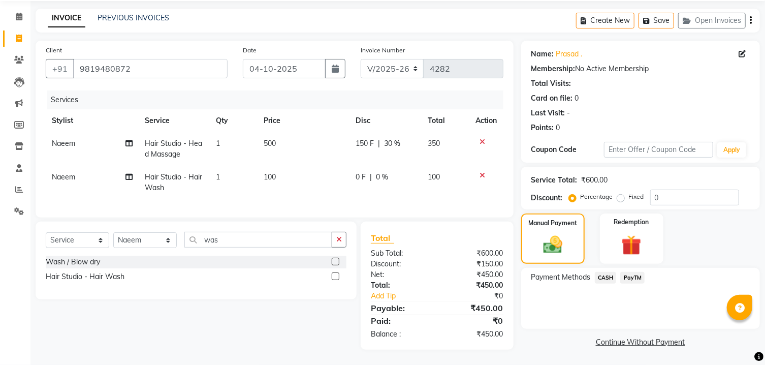
scroll to position [47, 0]
click at [636, 278] on span "PayTM" at bounding box center [632, 278] width 24 height 12
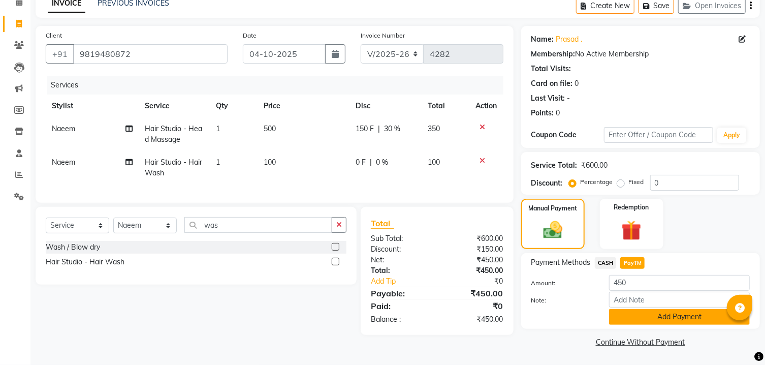
click at [631, 317] on button "Add Payment" at bounding box center [679, 317] width 141 height 16
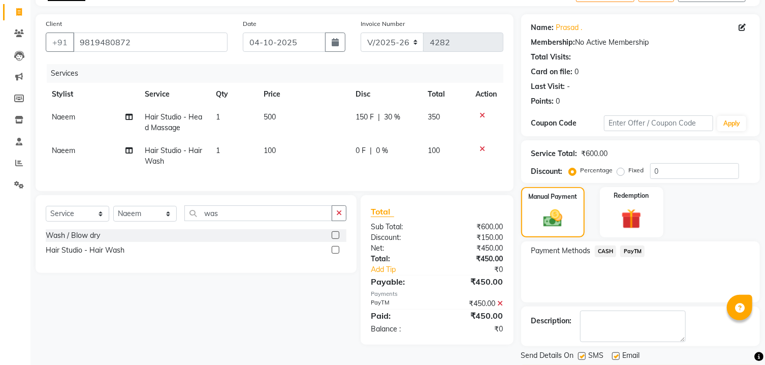
scroll to position [105, 0]
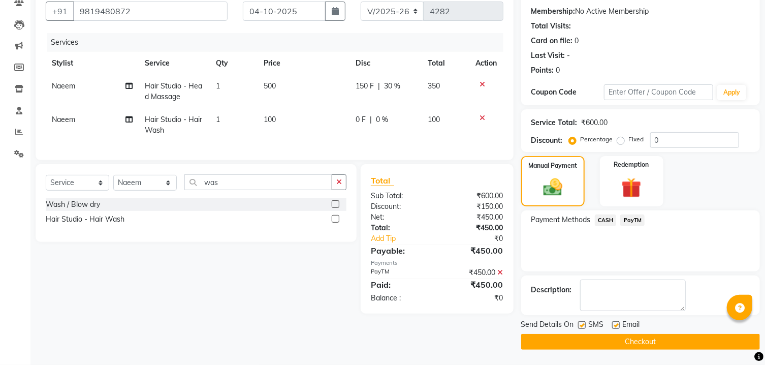
click at [583, 324] on label at bounding box center [582, 325] width 8 height 8
click at [583, 324] on input "checkbox" at bounding box center [581, 325] width 7 height 7
checkbox input "false"
click at [617, 322] on label at bounding box center [616, 325] width 8 height 8
click at [617, 322] on input "checkbox" at bounding box center [615, 325] width 7 height 7
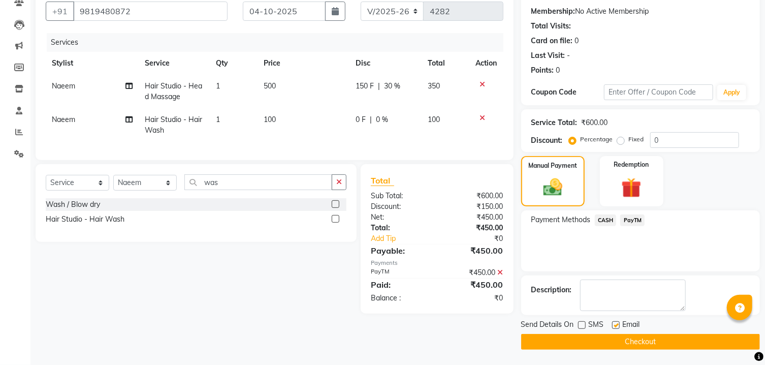
checkbox input "false"
click at [606, 346] on button "Checkout" at bounding box center [640, 342] width 239 height 16
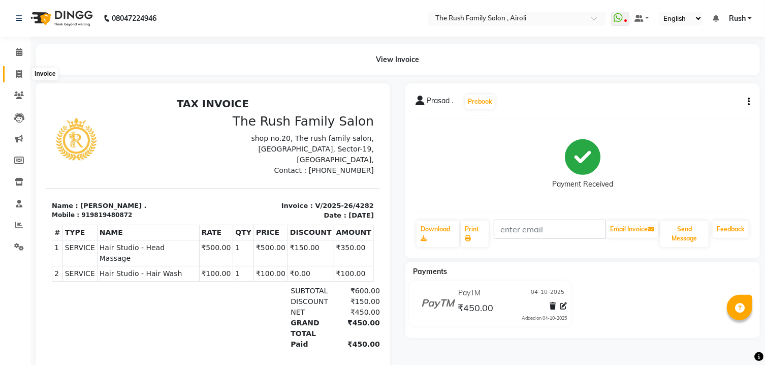
click at [14, 76] on span at bounding box center [19, 75] width 18 height 12
select select "5419"
select select "service"
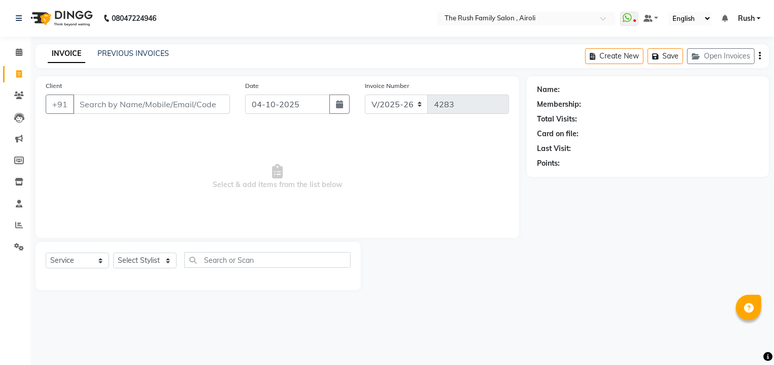
click at [164, 101] on input "Client" at bounding box center [151, 103] width 157 height 19
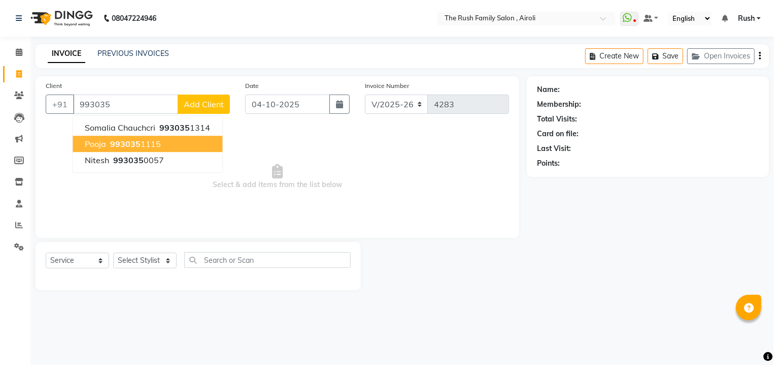
click at [125, 140] on span "993035" at bounding box center [125, 144] width 30 height 10
type input "9930351115"
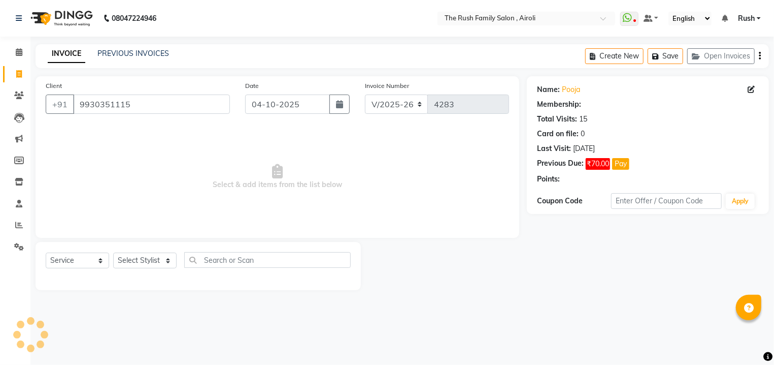
select select "1: Object"
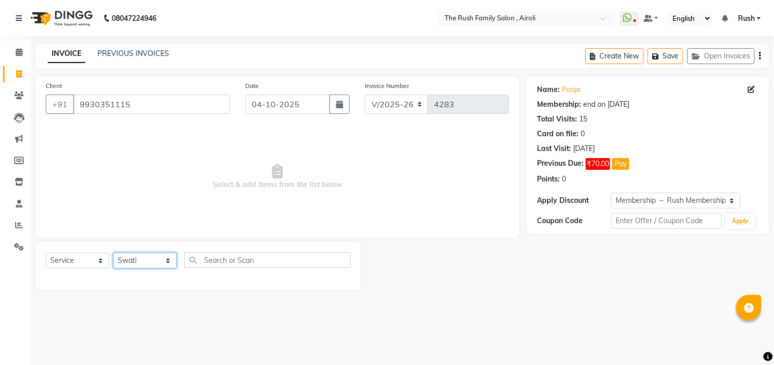
click option "Swati" at bounding box center [0, 0] width 0 height 0
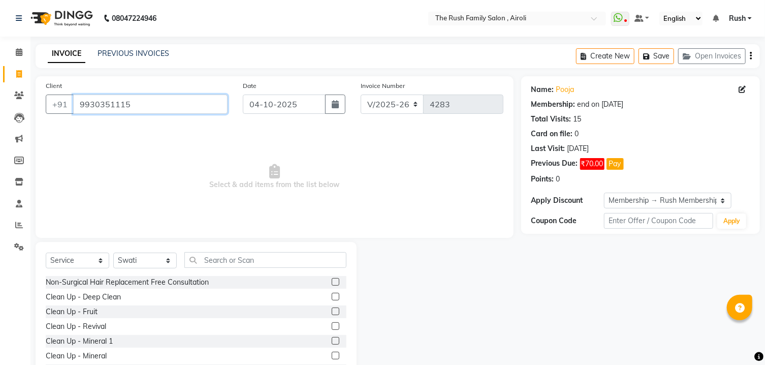
click at [183, 95] on input "9930351115" at bounding box center [150, 103] width 154 height 19
select select "93509"
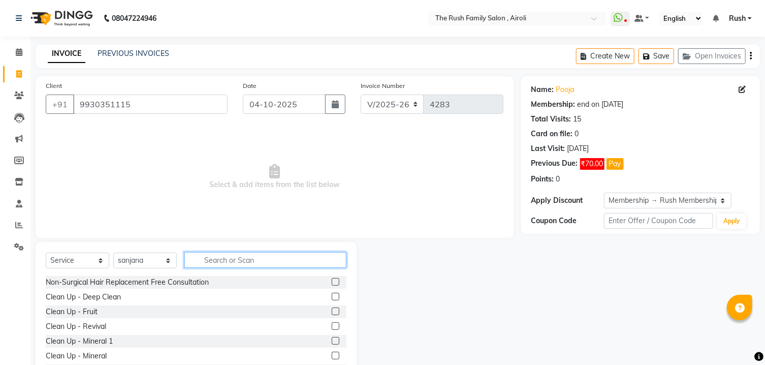
click at [228, 257] on input "text" at bounding box center [265, 260] width 162 height 16
type input "full arms"
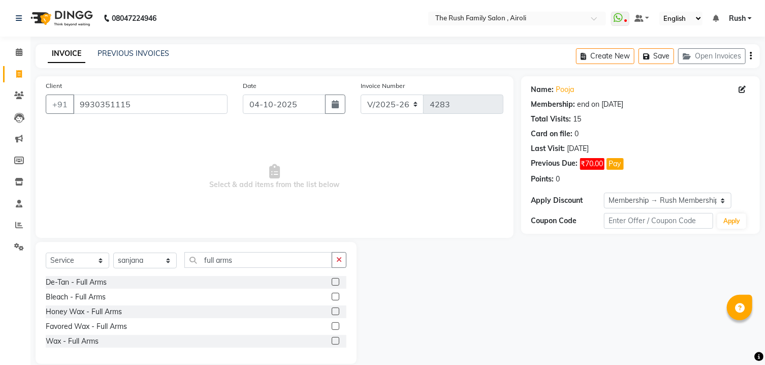
click at [336, 325] on label at bounding box center [336, 326] width 8 height 8
click at [336, 325] on input "checkbox" at bounding box center [335, 326] width 7 height 7
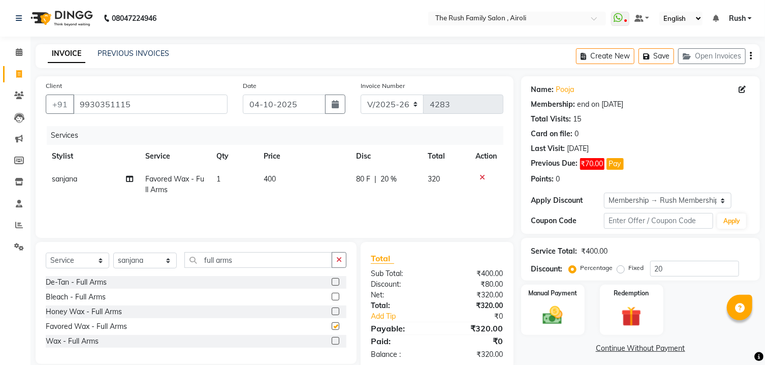
checkbox input "false"
click at [237, 262] on input "full arms" at bounding box center [258, 260] width 148 height 16
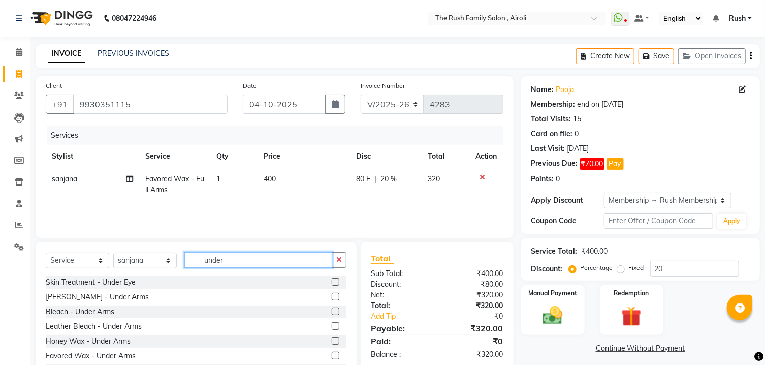
type input "under"
click at [332, 355] on label at bounding box center [336, 355] width 8 height 8
click at [332, 355] on input "checkbox" at bounding box center [335, 355] width 7 height 7
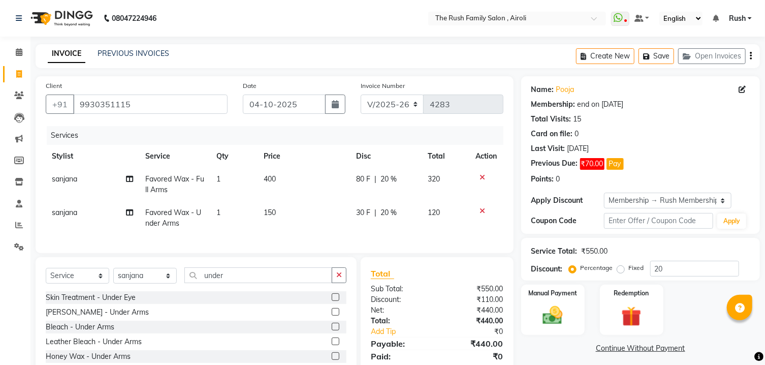
checkbox input "false"
click at [226, 277] on div "Select Service Product Membership Package Voucher Prepaid Gift Card Select Styl…" at bounding box center [196, 332] width 321 height 150
click at [225, 283] on input "under" at bounding box center [258, 275] width 148 height 16
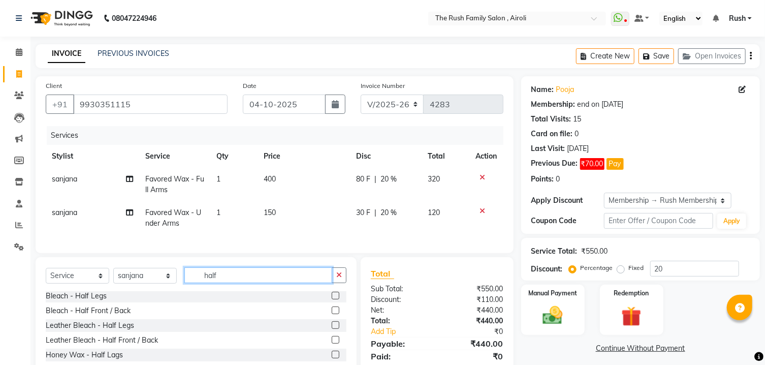
scroll to position [67, 0]
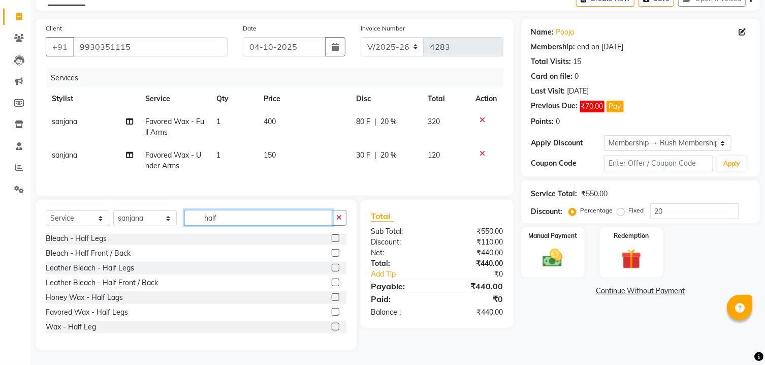
type input "half"
click at [332, 315] on label at bounding box center [336, 312] width 8 height 8
click at [332, 315] on input "checkbox" at bounding box center [335, 312] width 7 height 7
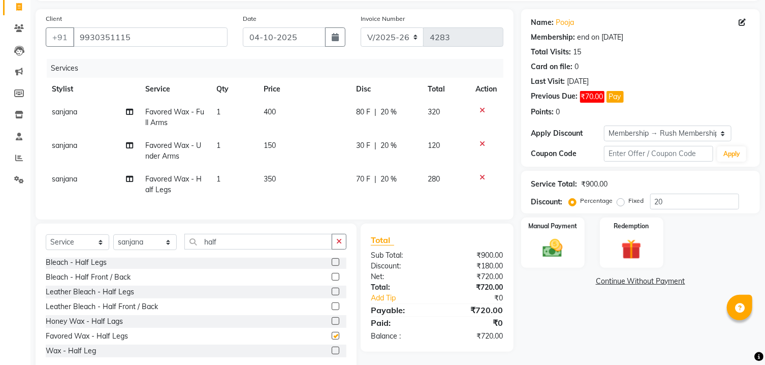
checkbox input "false"
click at [113, 234] on select "Select Stylist [PERSON_NAME] [PERSON_NAME] Danish D.C Guddi [PERSON_NAME] [PERS…" at bounding box center [144, 242] width 63 height 16
click option "sanjana" at bounding box center [0, 0] width 0 height 0
click at [212, 249] on input "half" at bounding box center [258, 242] width 148 height 16
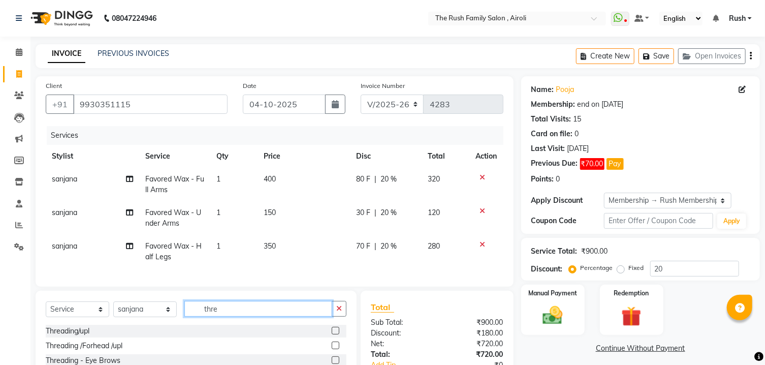
scroll to position [54, 0]
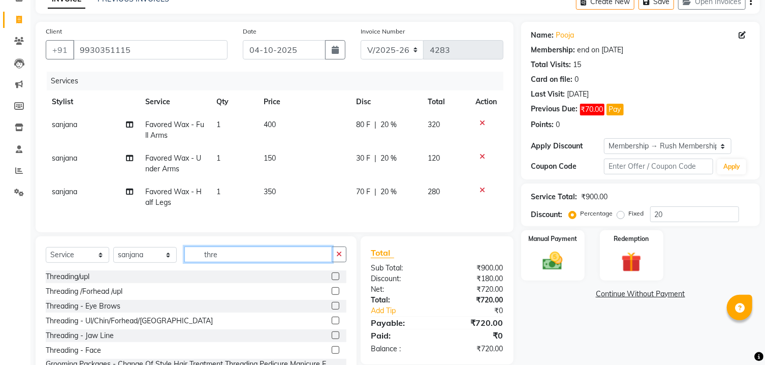
type input "thre"
click at [332, 280] on label at bounding box center [336, 276] width 8 height 8
click at [332, 280] on input "checkbox" at bounding box center [335, 276] width 7 height 7
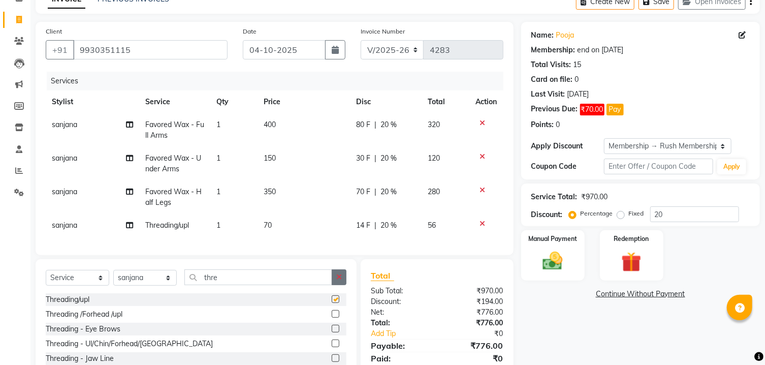
checkbox input "false"
click at [358, 225] on span "14 F" at bounding box center [363, 225] width 14 height 11
select select "93509"
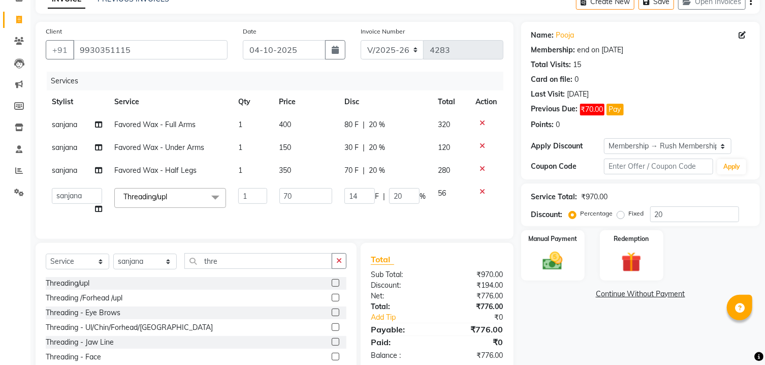
click at [358, 225] on div "Services Stylist Service Qty Price Disc Total Action sanjana Favored Wax - Full…" at bounding box center [275, 150] width 458 height 157
click at [358, 198] on input "14" at bounding box center [359, 196] width 30 height 16
type input "0"
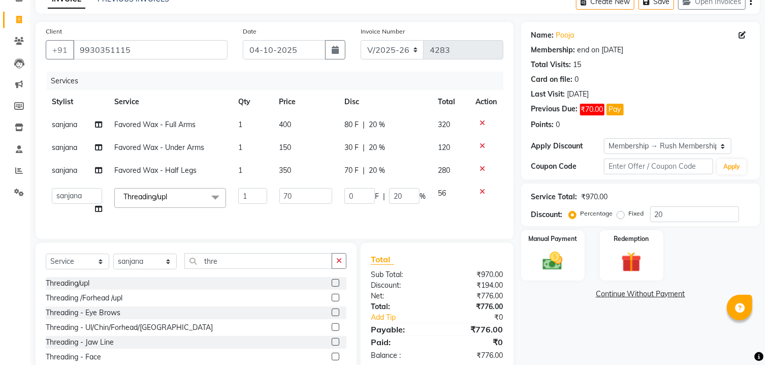
click at [394, 123] on div "80 F | 20 %" at bounding box center [384, 124] width 81 height 11
select select "93509"
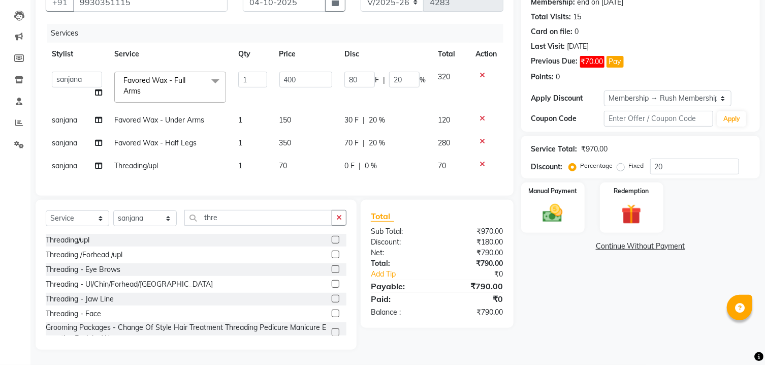
scroll to position [0, 0]
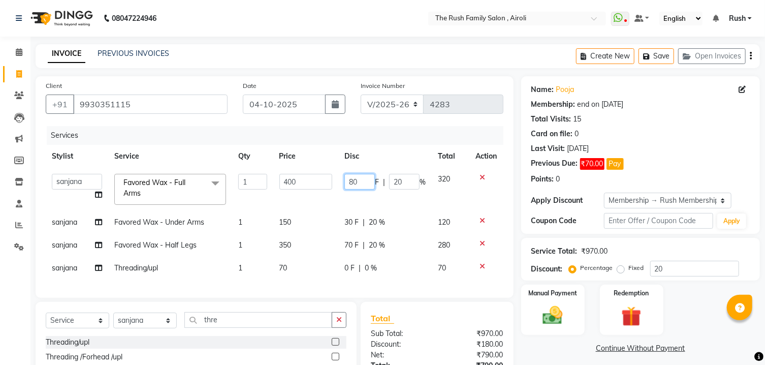
click at [361, 181] on input "80" at bounding box center [359, 182] width 30 height 16
click at [354, 184] on input "80" at bounding box center [359, 182] width 30 height 16
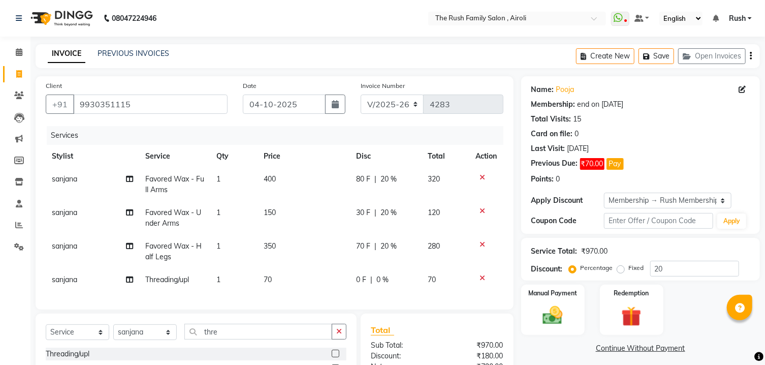
click at [350, 248] on td "70 F | 20 %" at bounding box center [386, 252] width 72 height 34
select select "93509"
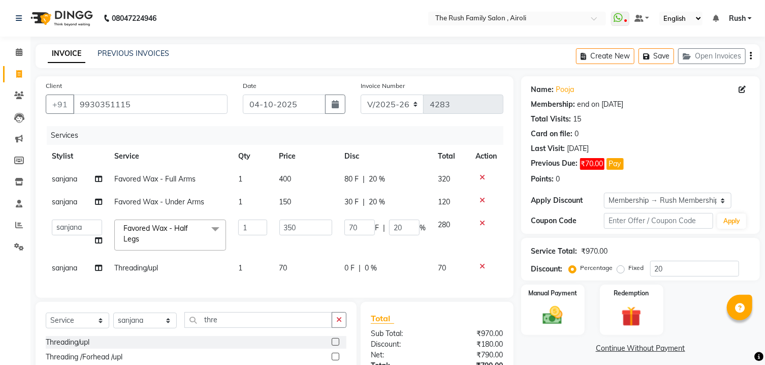
click at [350, 248] on td "70 F | 20 %" at bounding box center [384, 234] width 93 height 43
click at [354, 228] on input "70" at bounding box center [359, 227] width 30 height 16
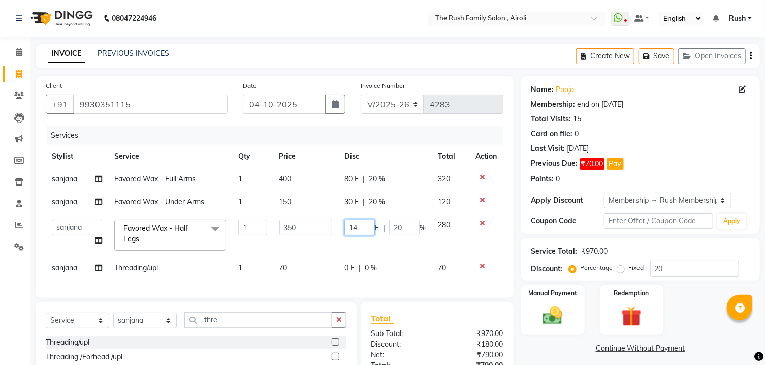
type input "140"
click at [409, 247] on td "140 F | 20 %" at bounding box center [384, 234] width 93 height 43
select select "93509"
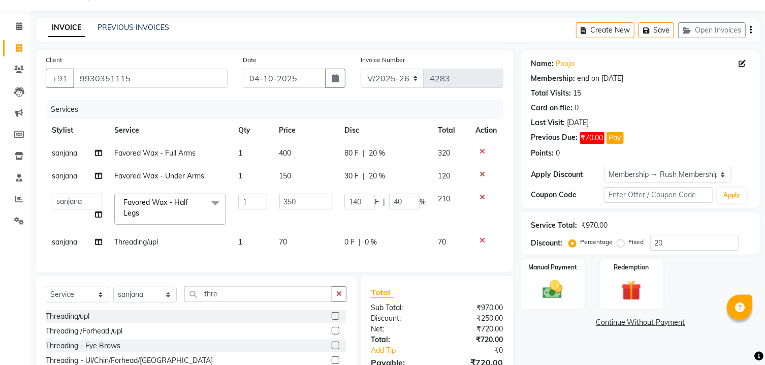
scroll to position [3, 0]
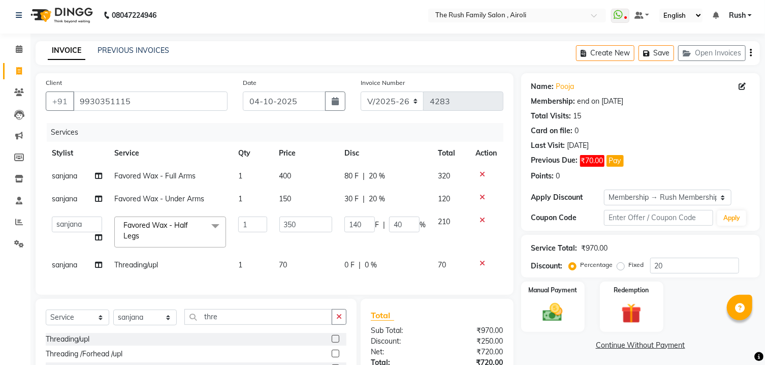
click at [353, 177] on span "80 F" at bounding box center [351, 176] width 14 height 11
select select "93509"
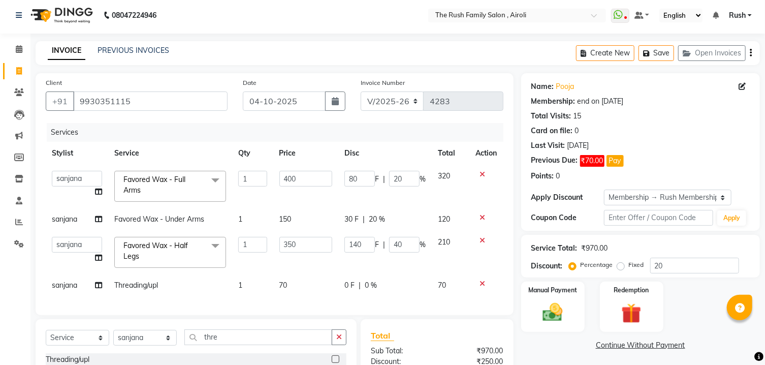
click at [353, 177] on input "80" at bounding box center [359, 179] width 30 height 16
type input "11"
type input "110"
click at [415, 152] on th "Disc" at bounding box center [384, 153] width 93 height 23
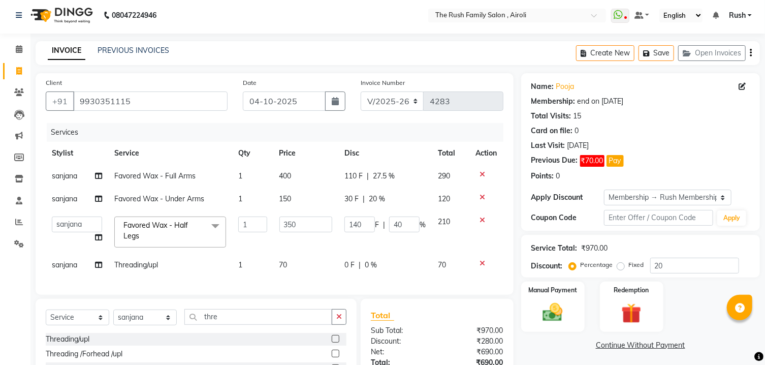
scroll to position [112, 0]
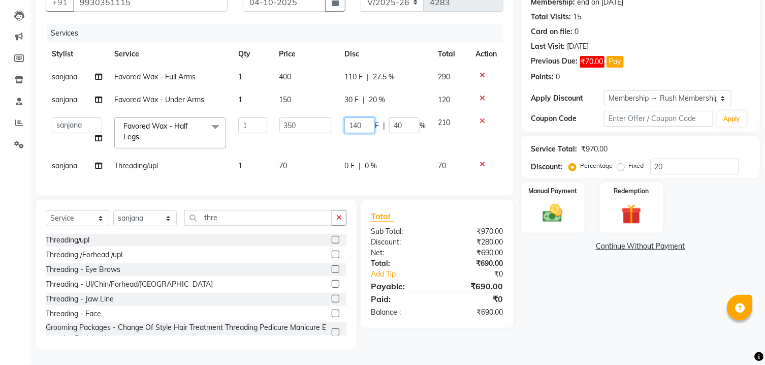
click at [359, 117] on input "140" at bounding box center [359, 125] width 30 height 16
type input "160"
click at [363, 87] on tbody "sanjana Favored Wax - Full Arms 1 400 110 F | 27.5 % 290 sanjana Favored Wax - …" at bounding box center [275, 122] width 458 height 112
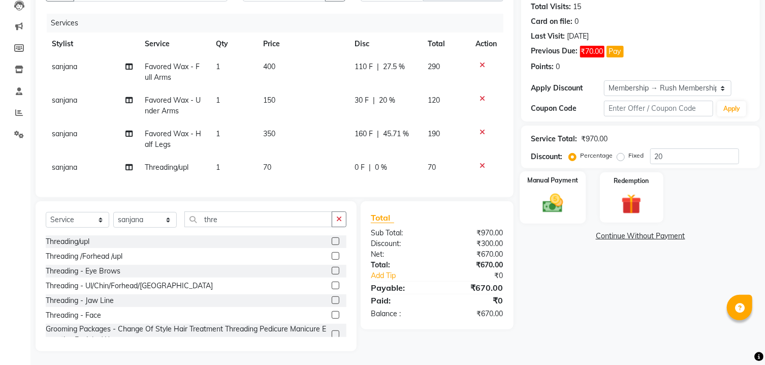
click at [552, 212] on img at bounding box center [553, 203] width 34 height 24
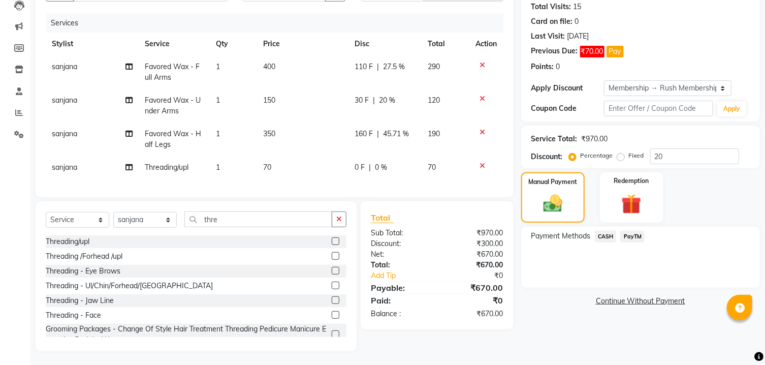
scroll to position [124, 0]
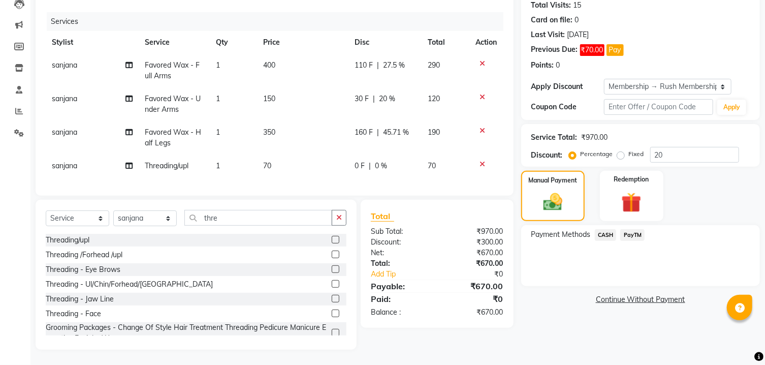
click at [638, 235] on span "PayTM" at bounding box center [632, 235] width 24 height 12
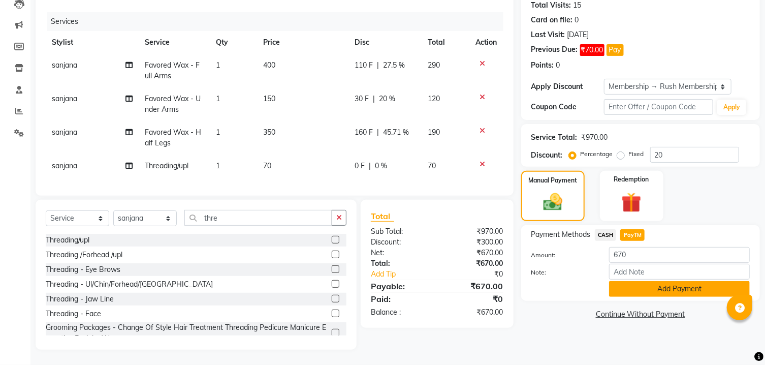
click at [669, 290] on button "Add Payment" at bounding box center [679, 289] width 141 height 16
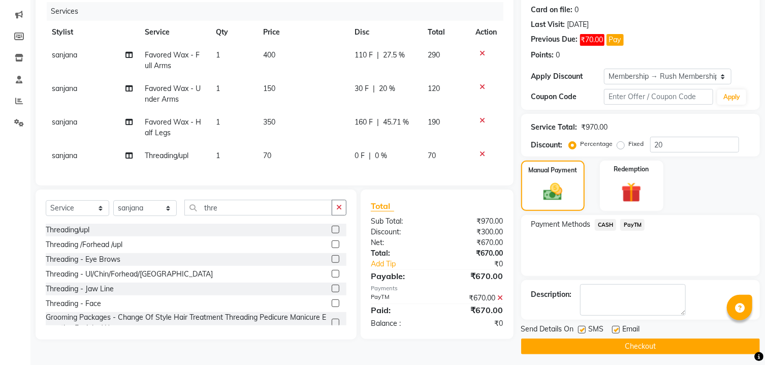
scroll to position [140, 0]
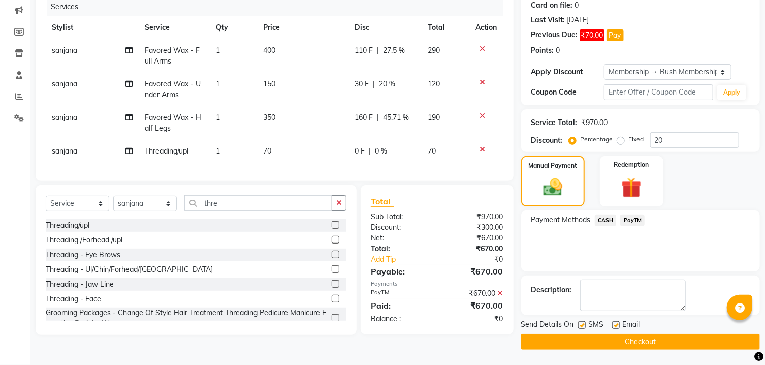
click at [597, 342] on button "Checkout" at bounding box center [640, 342] width 239 height 16
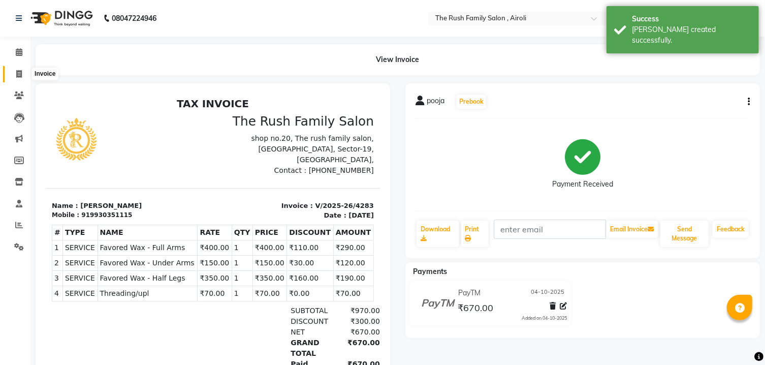
click at [19, 71] on icon at bounding box center [19, 74] width 6 height 8
select select "service"
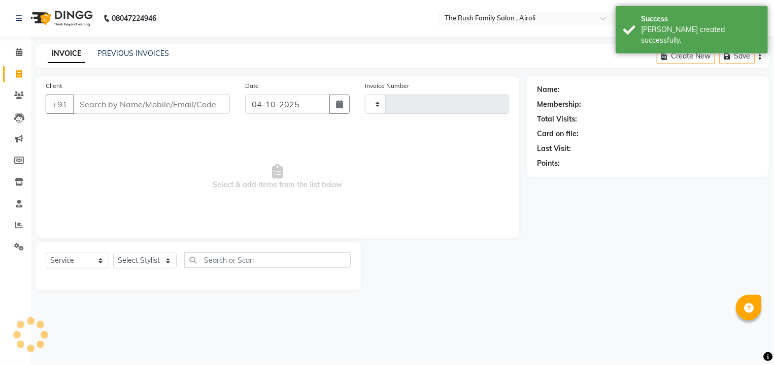
type input "4284"
select select "5419"
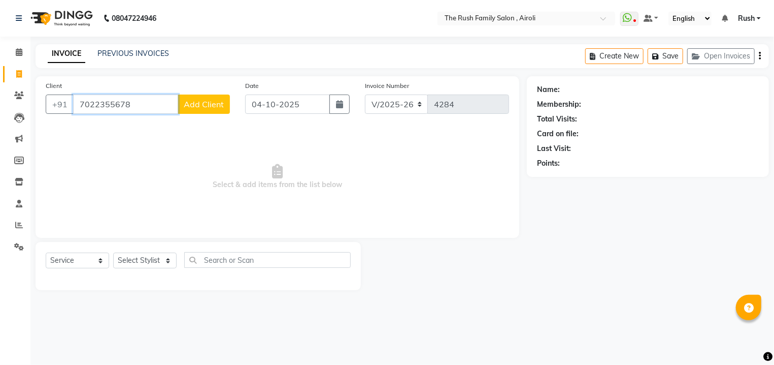
type input "7022355678"
click at [219, 104] on span "Add Client" at bounding box center [204, 104] width 40 height 10
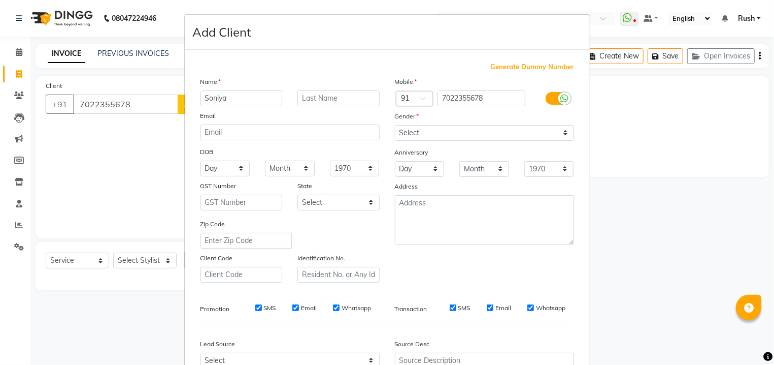
type input "Soniya"
click at [117, 105] on ngb-modal-window "Add Client Generate Dummy Number Name Soniya Email DOB Day 01 02 03 04 05 06 07…" at bounding box center [387, 182] width 774 height 365
click at [696, 94] on ngb-modal-window "Add Client Generate Dummy Number Name Soniya Email DOB Day 01 02 03 04 05 06 07…" at bounding box center [387, 182] width 774 height 365
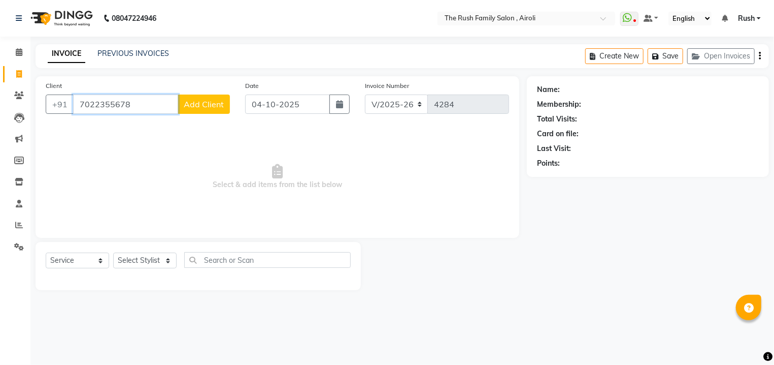
click at [157, 111] on input "7022355678" at bounding box center [125, 103] width 105 height 19
click at [145, 135] on button "Pavan . 9822655 001" at bounding box center [147, 127] width 149 height 16
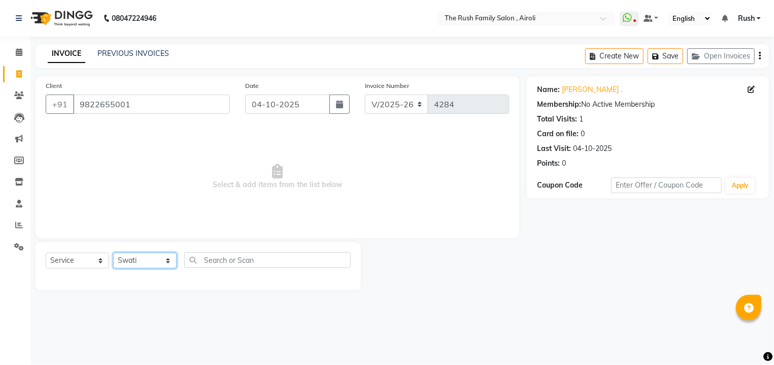
click option "Swati" at bounding box center [0, 0] width 0 height 0
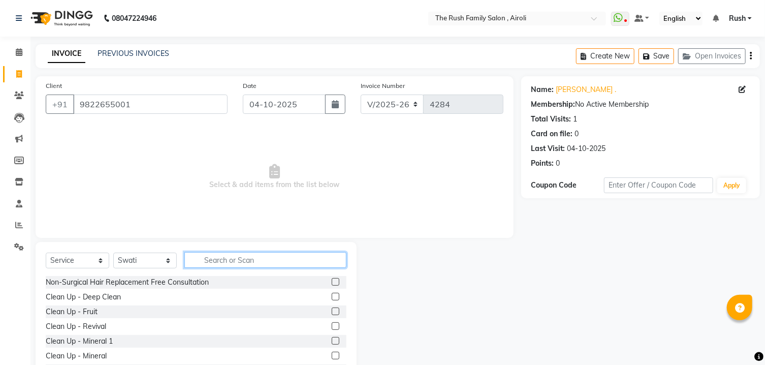
click at [226, 254] on input "text" at bounding box center [265, 260] width 162 height 16
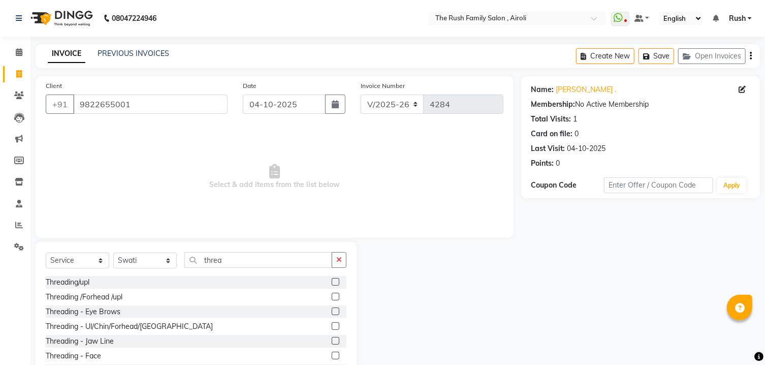
click at [332, 310] on label at bounding box center [336, 311] width 8 height 8
click at [332, 310] on input "checkbox" at bounding box center [335, 311] width 7 height 7
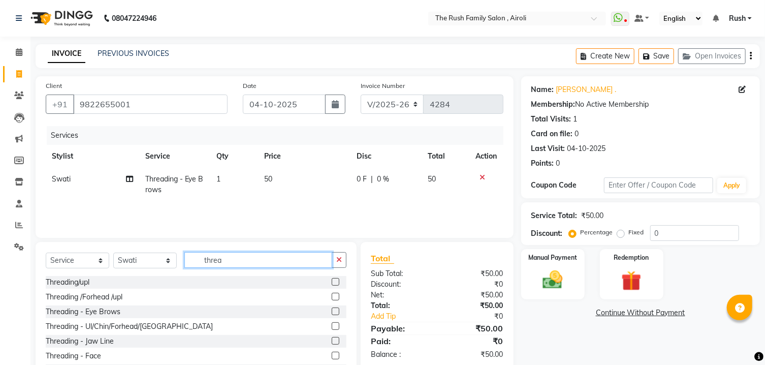
click at [247, 256] on input "threa" at bounding box center [258, 260] width 148 height 16
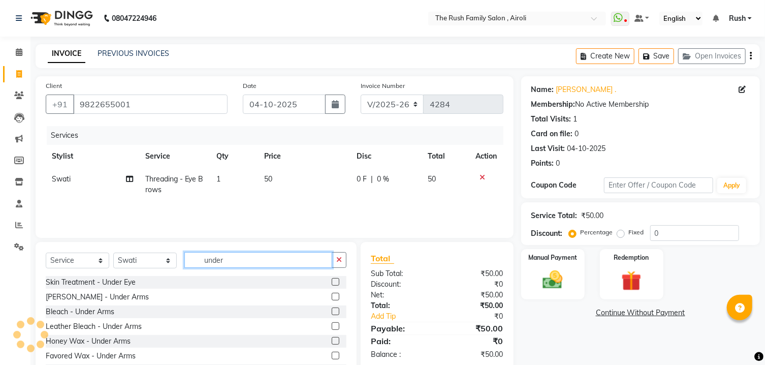
scroll to position [42, 0]
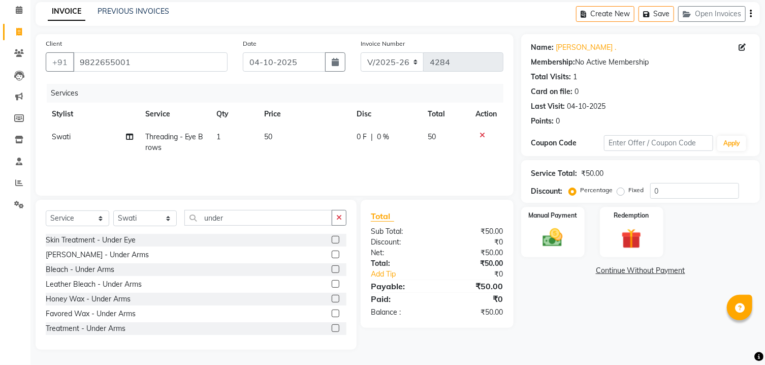
click at [332, 314] on label at bounding box center [336, 313] width 8 height 8
click at [332, 314] on input "checkbox" at bounding box center [335, 313] width 7 height 7
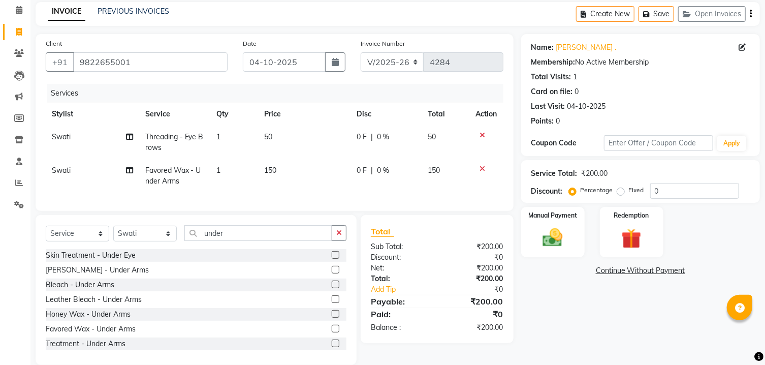
click at [73, 171] on td "Swati" at bounding box center [92, 176] width 93 height 34
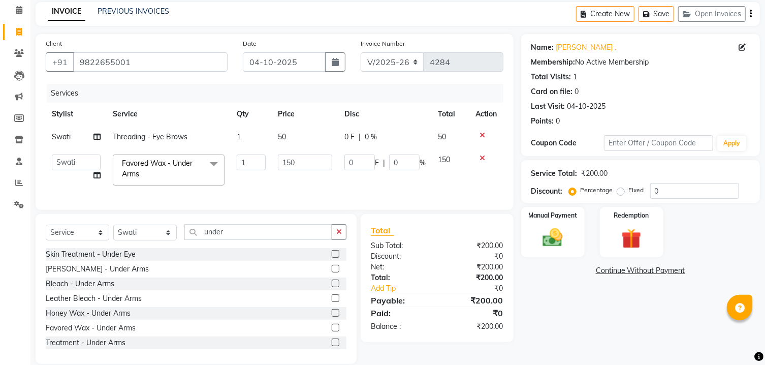
click at [73, 171] on td "Ajaz Alvira Asif Danish D.C Guddi mumtaz Naeem Neha Rush Rush sanjana Swati Vim…" at bounding box center [76, 169] width 61 height 43
click at [204, 240] on input "under" at bounding box center [258, 232] width 148 height 16
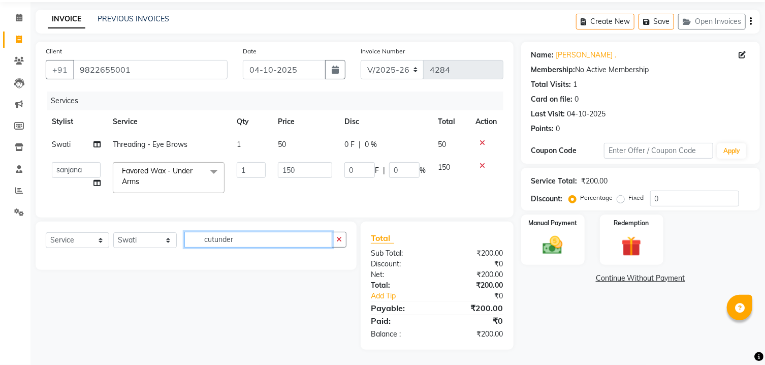
click at [244, 242] on input "cutunder" at bounding box center [258, 240] width 148 height 16
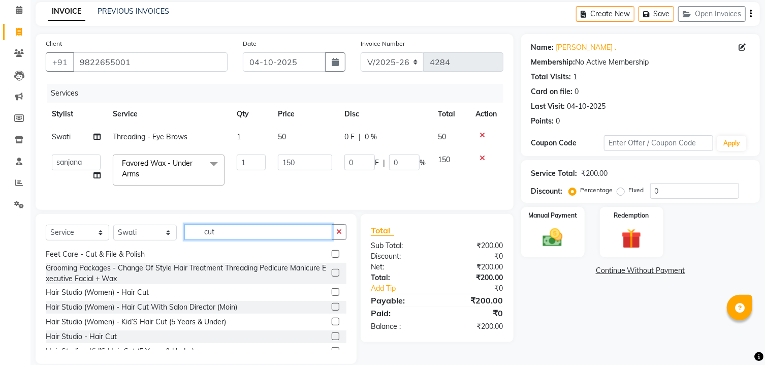
scroll to position [54, 0]
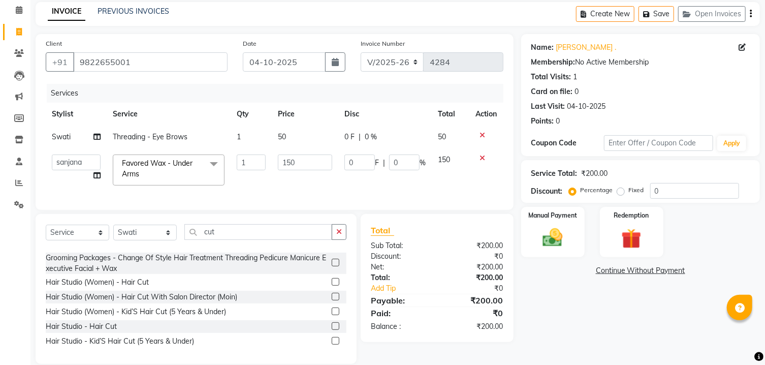
click at [332, 285] on label at bounding box center [336, 282] width 8 height 8
click at [332, 285] on input "checkbox" at bounding box center [335, 282] width 7 height 7
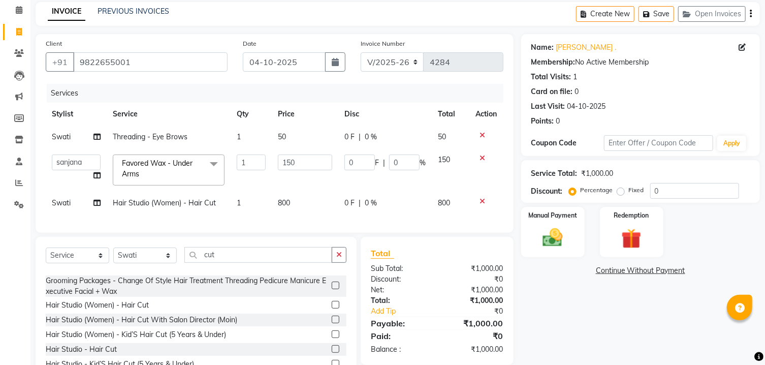
scroll to position [89, 0]
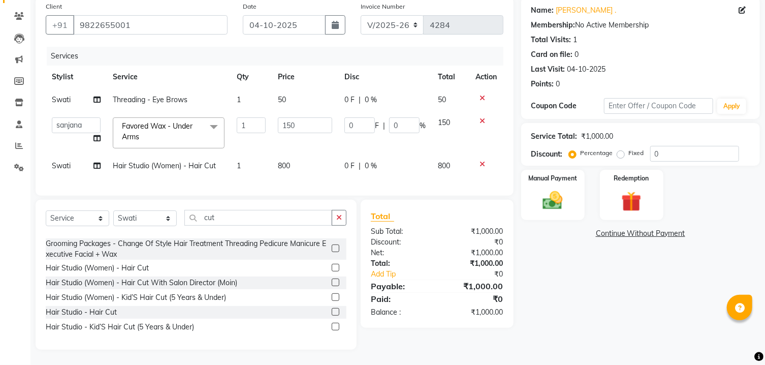
click at [345, 160] on span "0 F" at bounding box center [349, 165] width 10 height 11
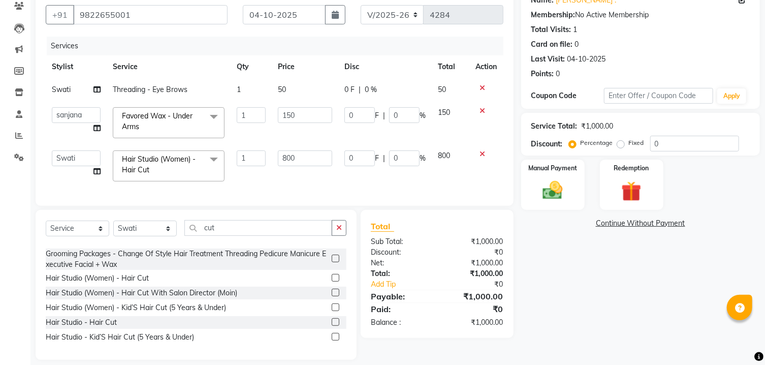
click at [350, 158] on input "0" at bounding box center [359, 158] width 30 height 16
click at [320, 138] on td "150" at bounding box center [305, 122] width 67 height 43
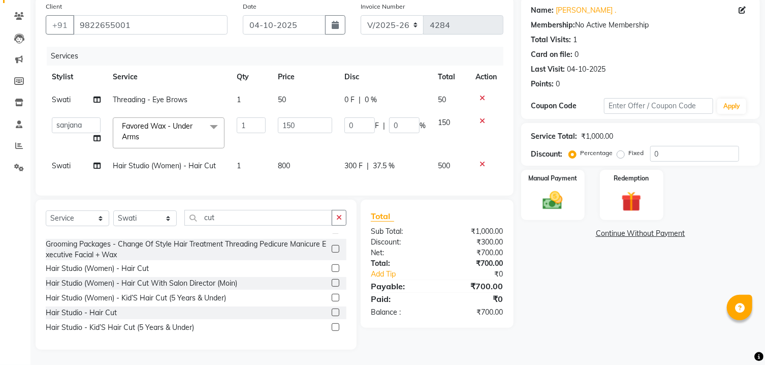
click at [179, 161] on span "Hair Studio (Women) - Hair Cut" at bounding box center [164, 165] width 103 height 9
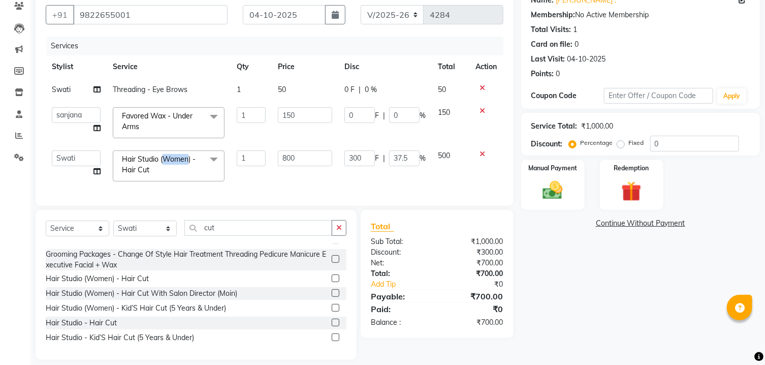
click at [179, 159] on span "Hair Studio (Women) - Hair Cut" at bounding box center [159, 164] width 74 height 20
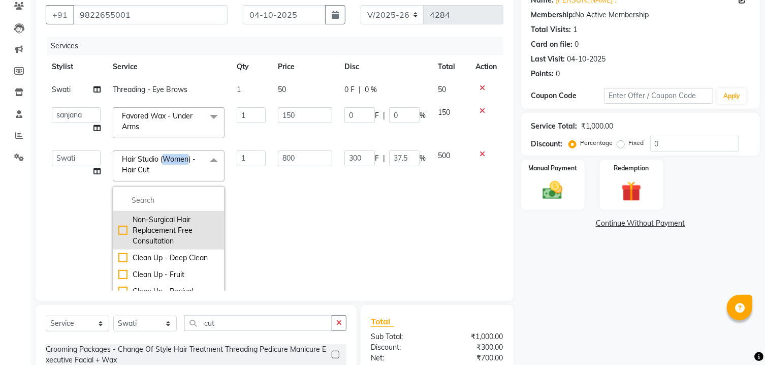
scroll to position [54, 0]
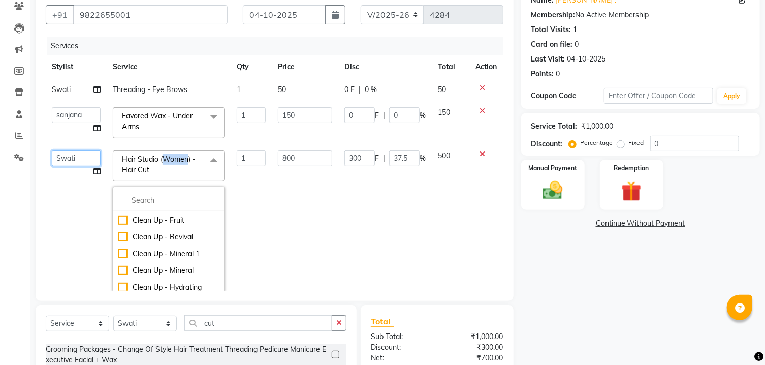
click at [52, 150] on select "Ajaz Alvira Asif Danish D.C Guddi mumtaz Naeem Neha Rush Rush sanjana Swati Vim…" at bounding box center [76, 158] width 49 height 16
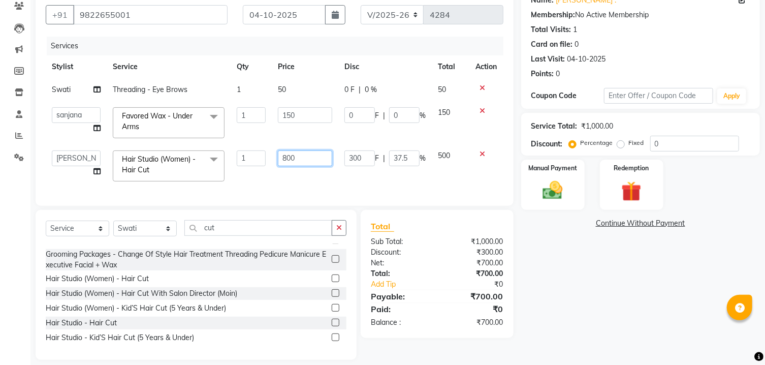
click at [302, 160] on input "800" at bounding box center [305, 158] width 54 height 16
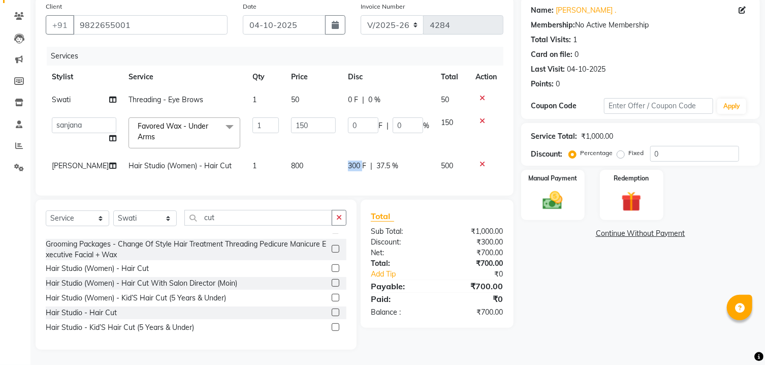
click at [350, 160] on span "300 F" at bounding box center [357, 165] width 18 height 11
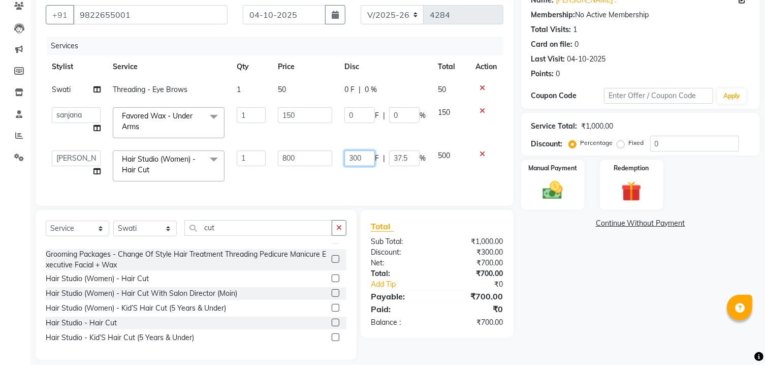
click at [350, 157] on input "300" at bounding box center [359, 158] width 30 height 16
click at [376, 179] on div "Services Stylist Service Qty Price Disc Total Action Swati Threading - Eye Brow…" at bounding box center [275, 116] width 458 height 159
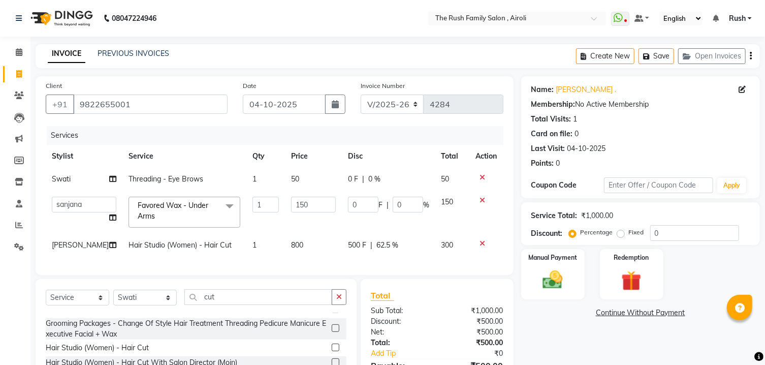
scroll to position [89, 0]
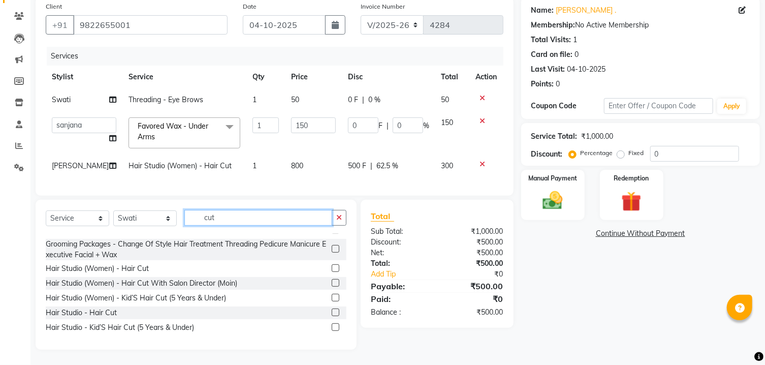
click at [233, 222] on input "cut" at bounding box center [258, 218] width 148 height 16
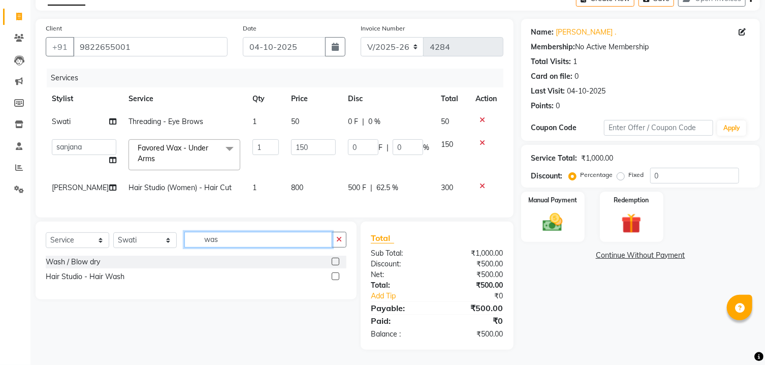
scroll to position [0, 0]
click at [332, 277] on label at bounding box center [336, 276] width 8 height 8
click at [332, 277] on input "checkbox" at bounding box center [335, 276] width 7 height 7
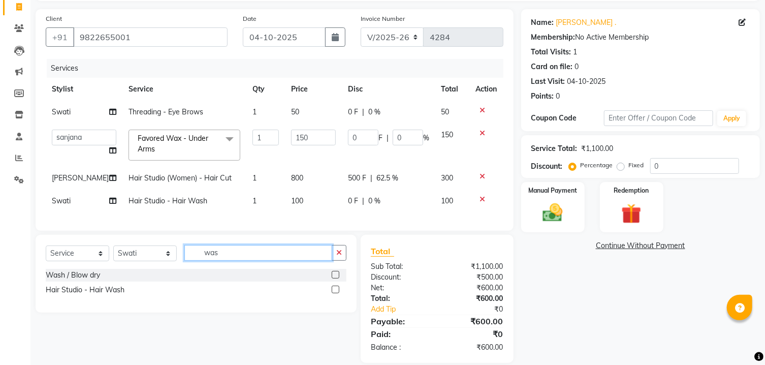
click at [274, 260] on input "was" at bounding box center [258, 253] width 148 height 16
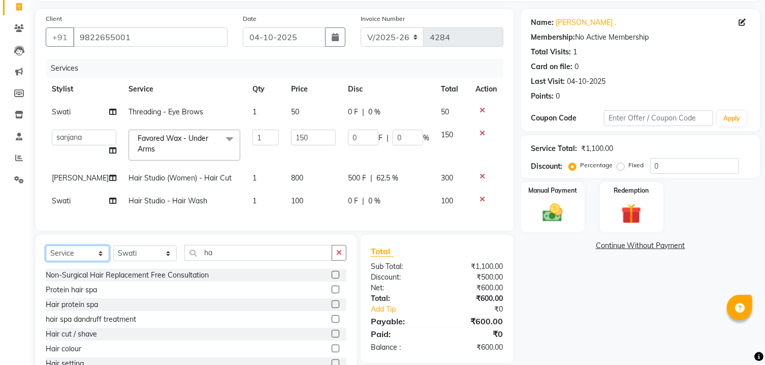
click at [46, 245] on select "Select Service Product Membership Package Voucher Prepaid Gift Card" at bounding box center [77, 253] width 63 height 16
click option "Product" at bounding box center [0, 0] width 0 height 0
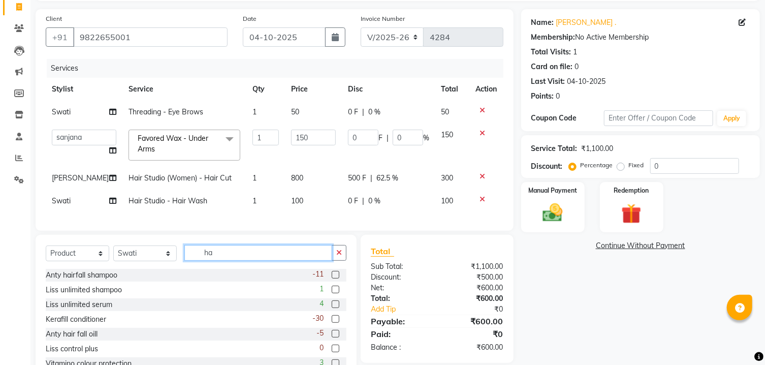
click at [245, 261] on input "ha" at bounding box center [258, 253] width 148 height 16
click at [332, 278] on label at bounding box center [336, 275] width 8 height 8
click at [332, 278] on input "checkbox" at bounding box center [335, 275] width 7 height 7
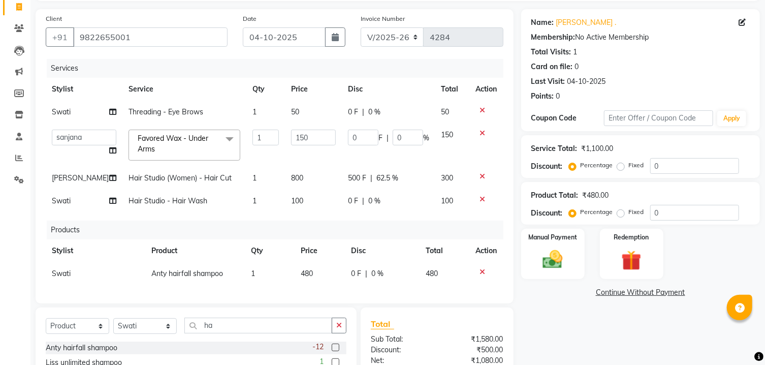
scroll to position [176, 0]
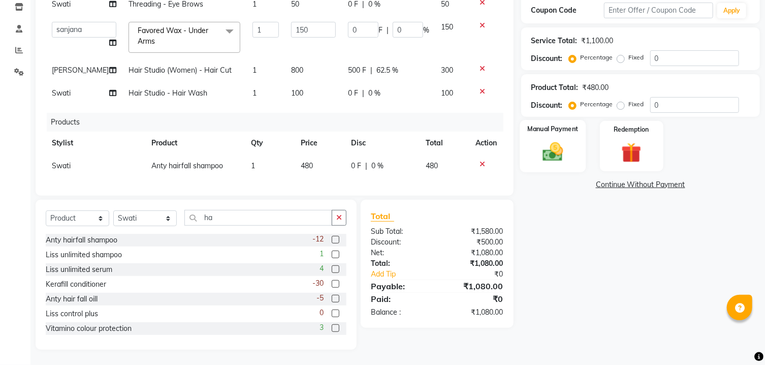
click at [564, 164] on img at bounding box center [553, 152] width 34 height 24
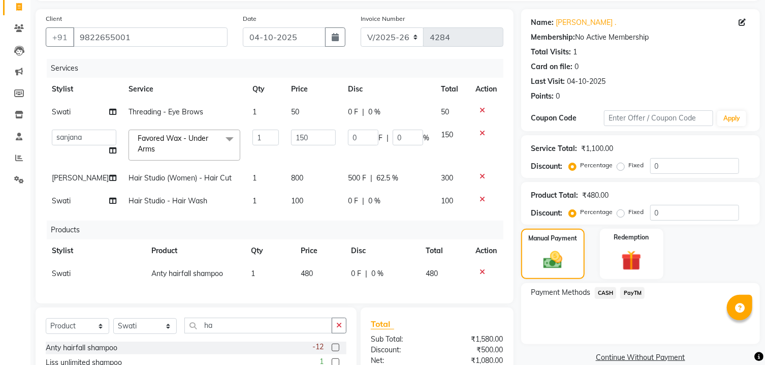
scroll to position [122, 0]
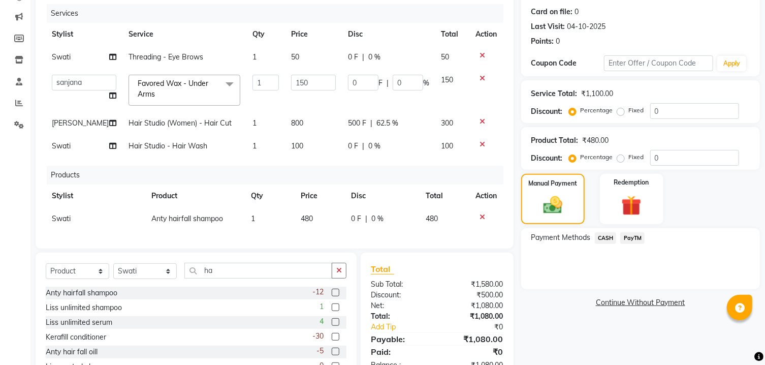
click at [634, 244] on span "PayTM" at bounding box center [632, 238] width 24 height 12
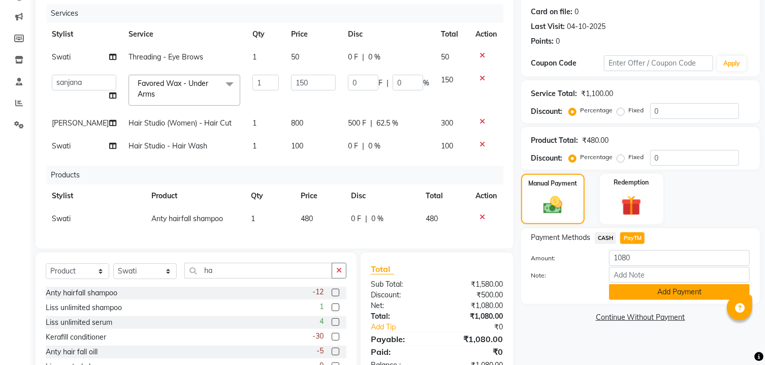
click at [623, 300] on button "Add Payment" at bounding box center [679, 292] width 141 height 16
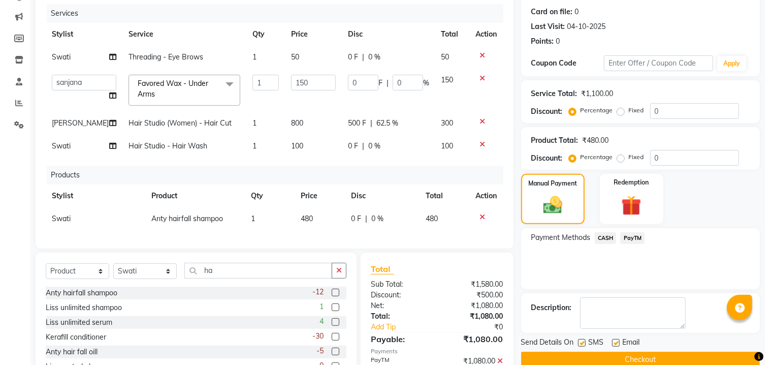
scroll to position [185, 0]
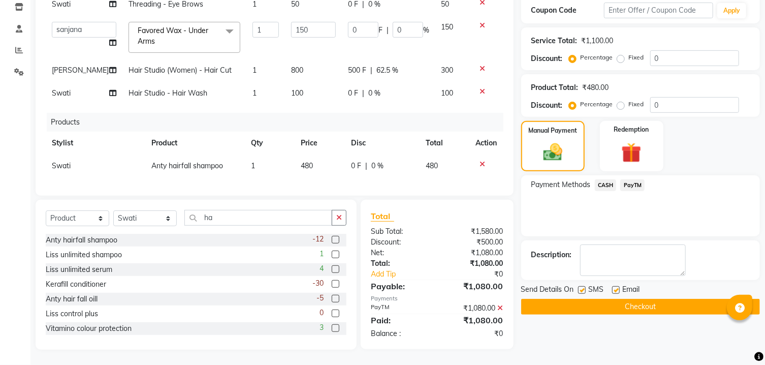
click at [580, 294] on label at bounding box center [582, 290] width 8 height 8
click at [580, 294] on input "checkbox" at bounding box center [581, 290] width 7 height 7
drag, startPoint x: 617, startPoint y: 306, endPoint x: 615, endPoint y: 321, distance: 15.3
click at [618, 294] on label at bounding box center [616, 290] width 8 height 8
click at [618, 294] on input "checkbox" at bounding box center [615, 290] width 7 height 7
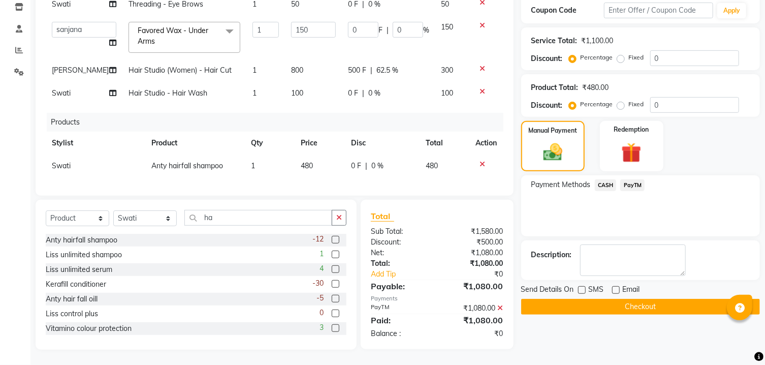
click at [615, 314] on button "Checkout" at bounding box center [640, 307] width 239 height 16
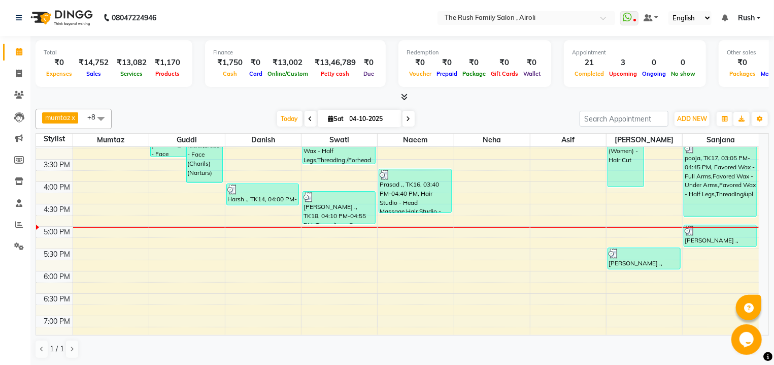
scroll to position [268, 0]
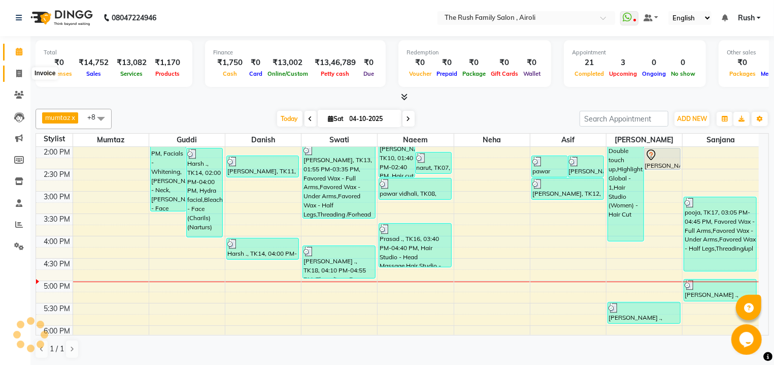
click at [16, 72] on icon at bounding box center [19, 74] width 6 height 8
select select "5419"
select select "service"
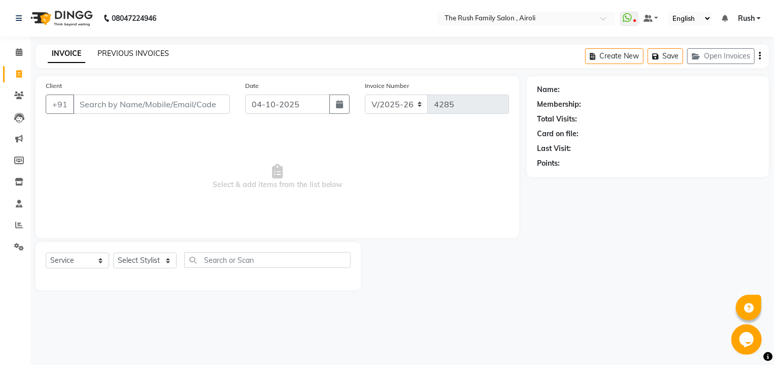
click at [132, 52] on link "PREVIOUS INVOICES" at bounding box center [134, 53] width 72 height 9
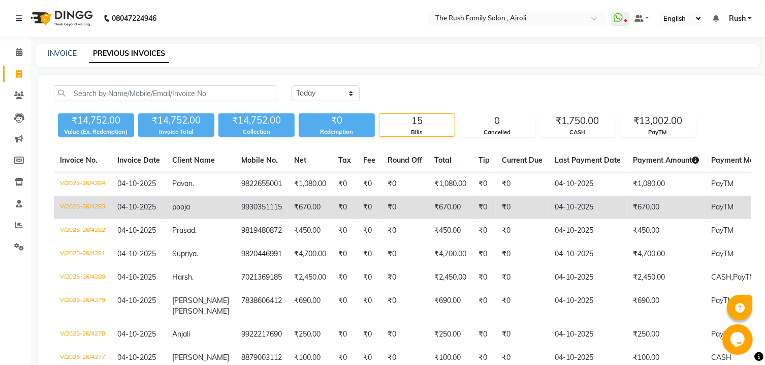
click at [59, 213] on td "V/2025-26/4283" at bounding box center [82, 207] width 57 height 23
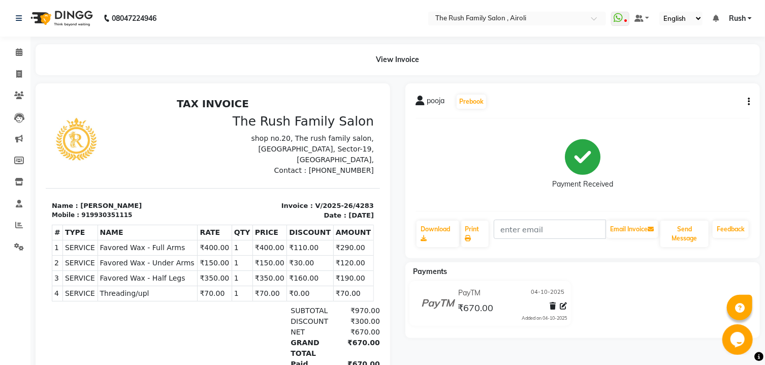
click at [749, 102] on icon "button" at bounding box center [749, 102] width 2 height 1
click at [713, 98] on div "Edit Item Staff" at bounding box center [698, 101] width 70 height 13
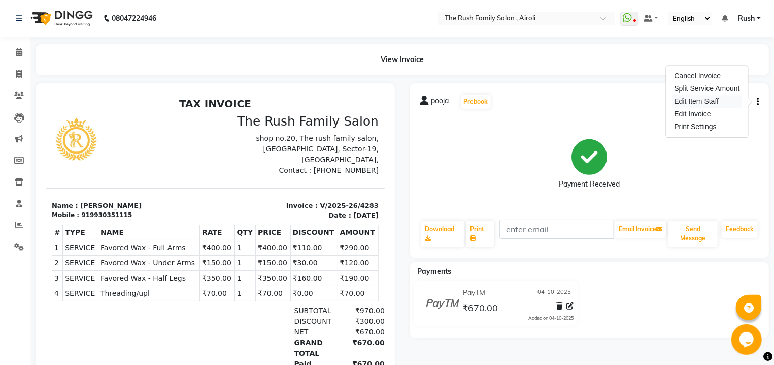
select select "93509"
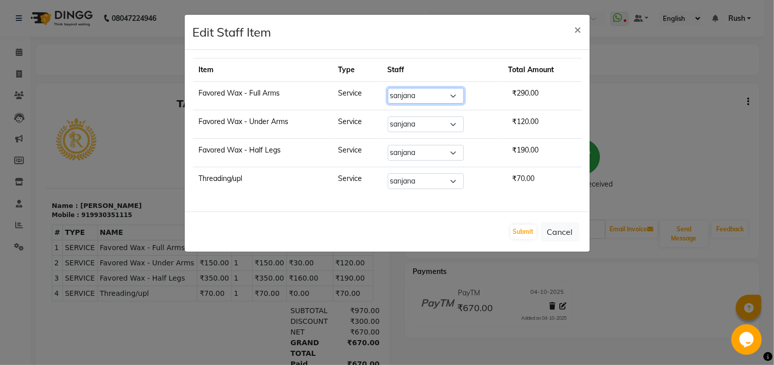
select select "77430"
click option "Swati" at bounding box center [0, 0] width 0 height 0
click at [515, 233] on button "Submit" at bounding box center [524, 231] width 26 height 14
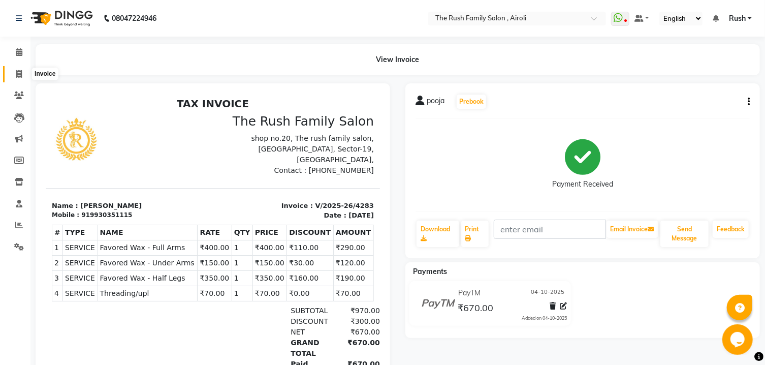
click at [20, 78] on icon at bounding box center [19, 74] width 6 height 8
select select "service"
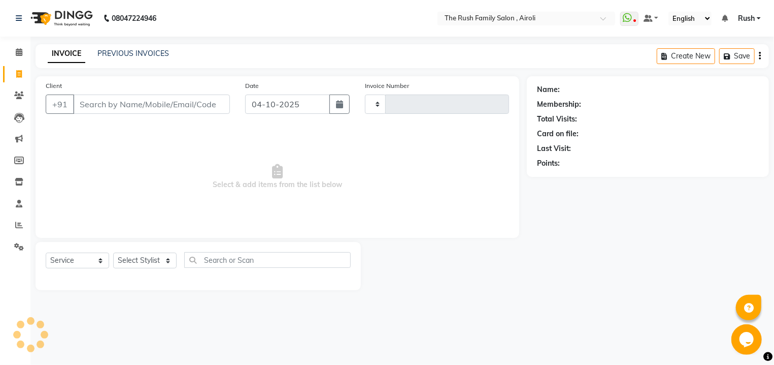
type input "4285"
select select "5419"
click at [156, 54] on link "PREVIOUS INVOICES" at bounding box center [134, 53] width 72 height 9
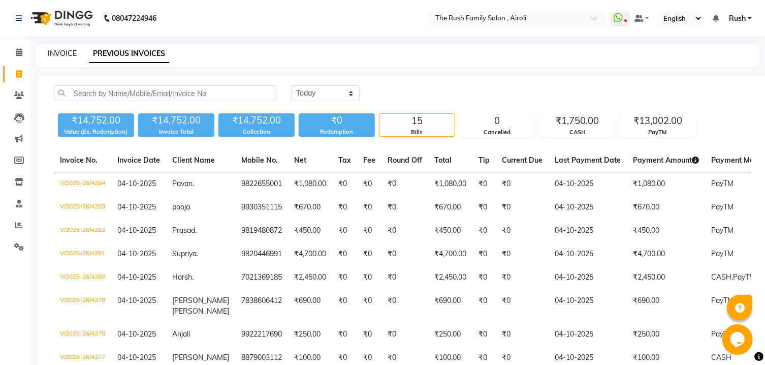
click at [58, 55] on link "INVOICE" at bounding box center [62, 53] width 29 height 9
select select "service"
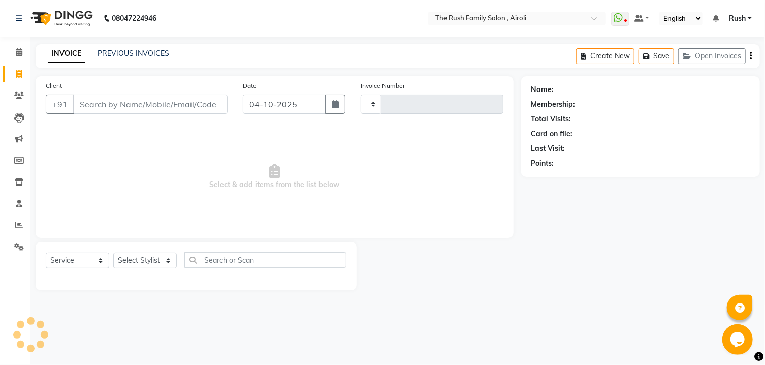
type input "4285"
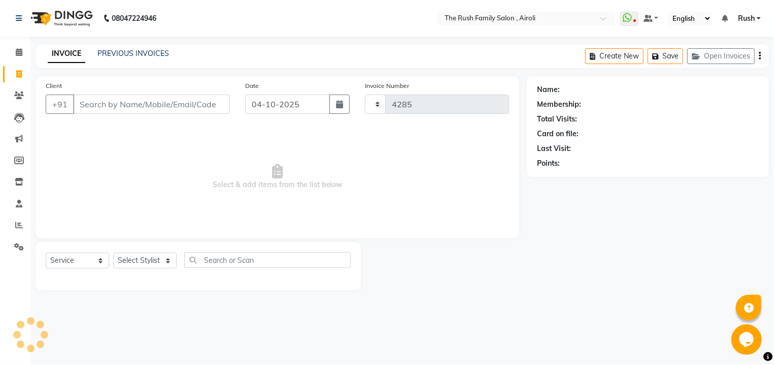
select select "5419"
click at [153, 104] on input "Client" at bounding box center [151, 103] width 157 height 19
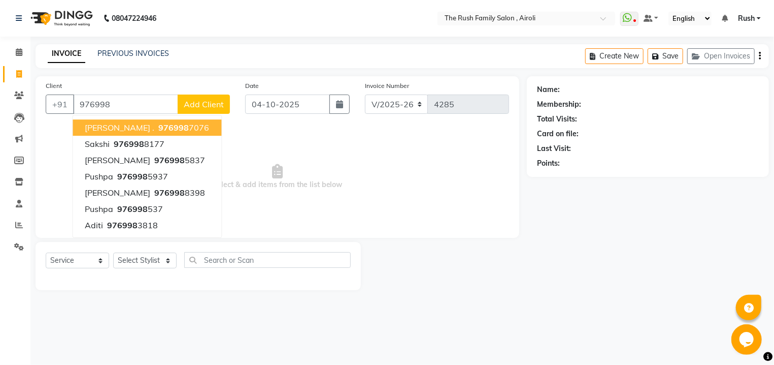
click at [156, 125] on ngb-highlight "976998 7076" at bounding box center [182, 127] width 53 height 10
type input "9769987076"
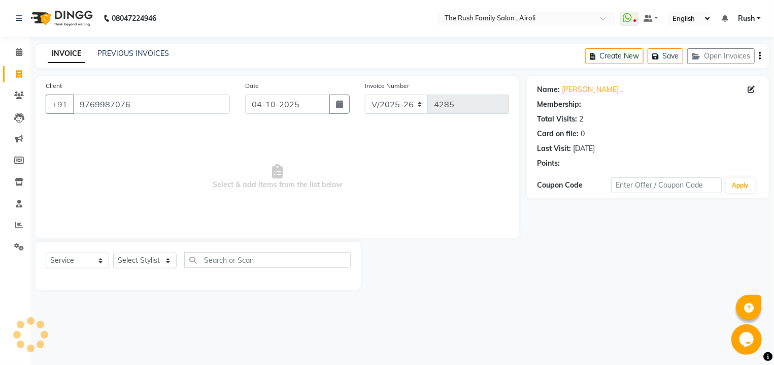
select select "1: Object"
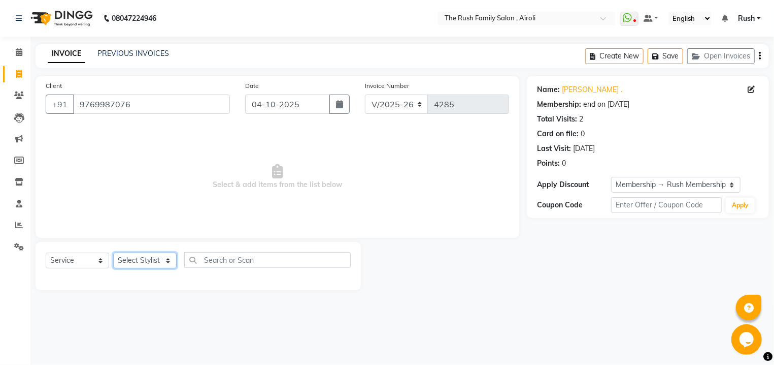
click at [113, 252] on select "Select Stylist [PERSON_NAME] [PERSON_NAME] Danish D.C Guddi [PERSON_NAME] [PERS…" at bounding box center [144, 260] width 63 height 16
select select "65380"
click option "Danish" at bounding box center [0, 0] width 0 height 0
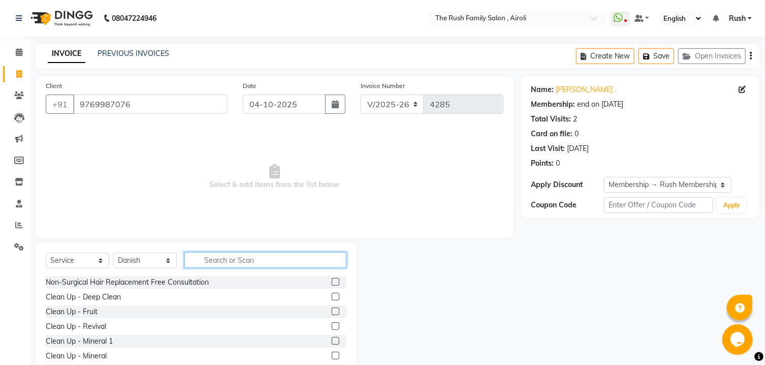
click at [231, 253] on input "text" at bounding box center [265, 260] width 162 height 16
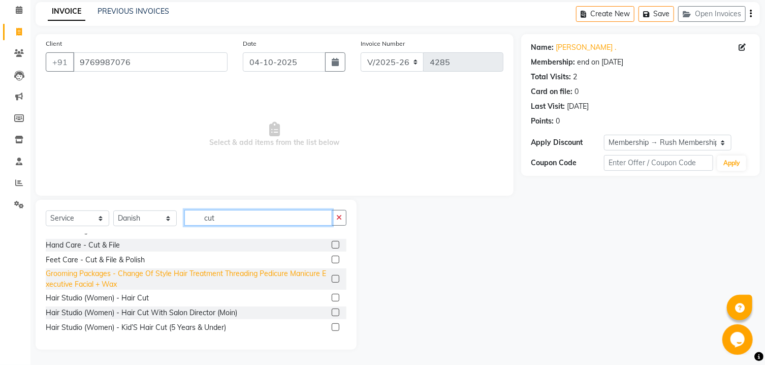
scroll to position [54, 0]
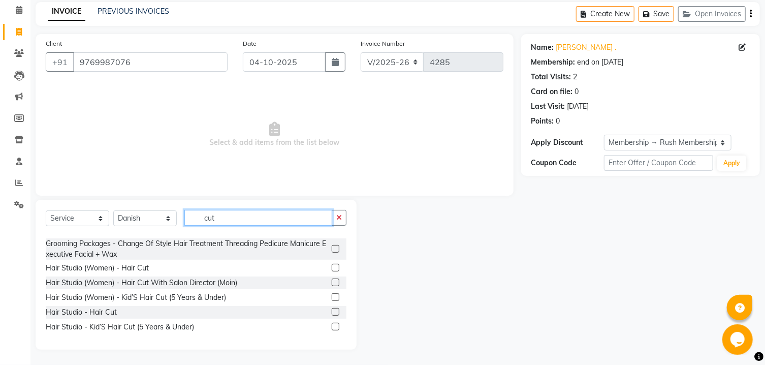
type input "cut"
click at [332, 311] on label at bounding box center [336, 312] width 8 height 8
click at [332, 311] on input "checkbox" at bounding box center [335, 312] width 7 height 7
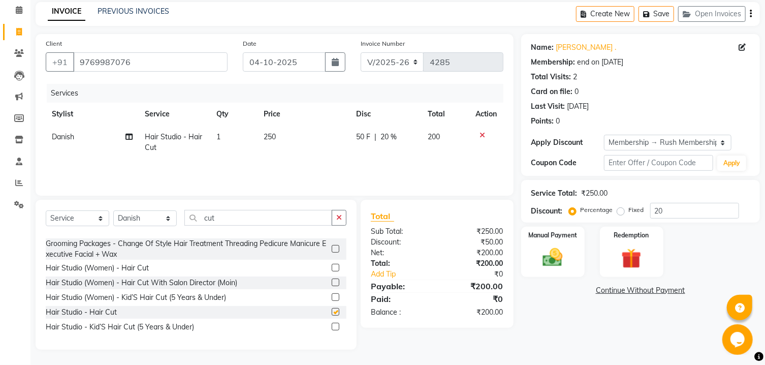
checkbox input "false"
click at [262, 218] on input "cut" at bounding box center [258, 218] width 148 height 16
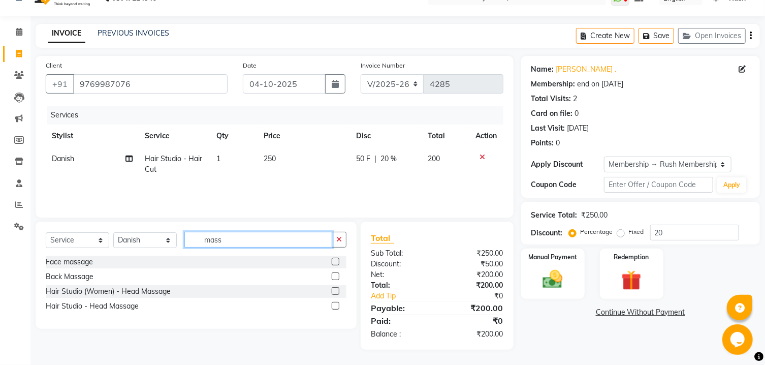
scroll to position [0, 0]
type input "mass"
click at [336, 277] on label at bounding box center [336, 276] width 8 height 8
click at [336, 277] on input "checkbox" at bounding box center [335, 276] width 7 height 7
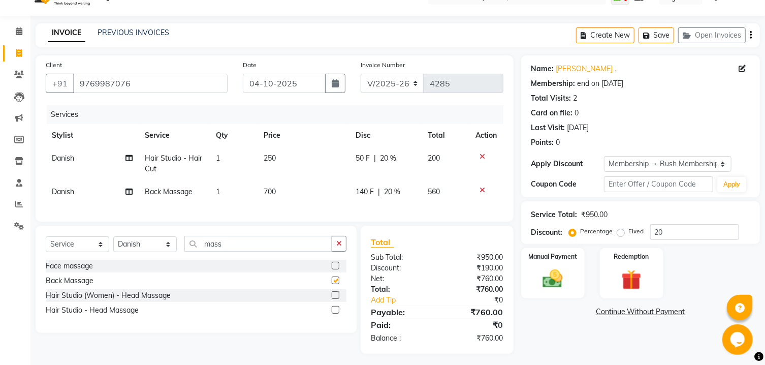
checkbox input "false"
click at [362, 194] on span "140 F" at bounding box center [364, 191] width 18 height 11
select select "65380"
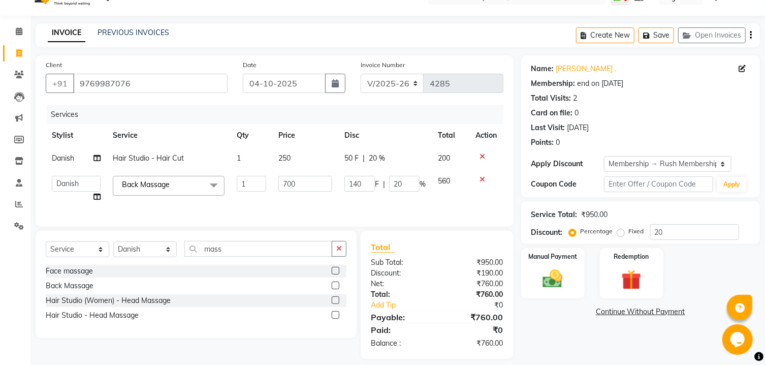
click at [362, 194] on td "140 F | 20 %" at bounding box center [384, 189] width 93 height 39
click at [358, 181] on input "140" at bounding box center [359, 184] width 30 height 16
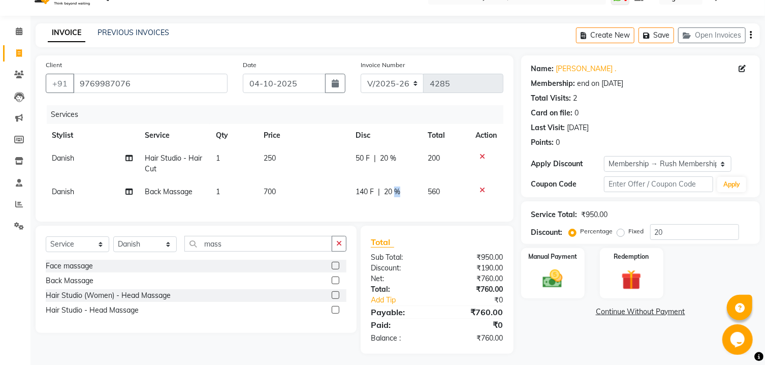
click at [395, 186] on td "140 F | 20 %" at bounding box center [385, 191] width 72 height 23
select select "65380"
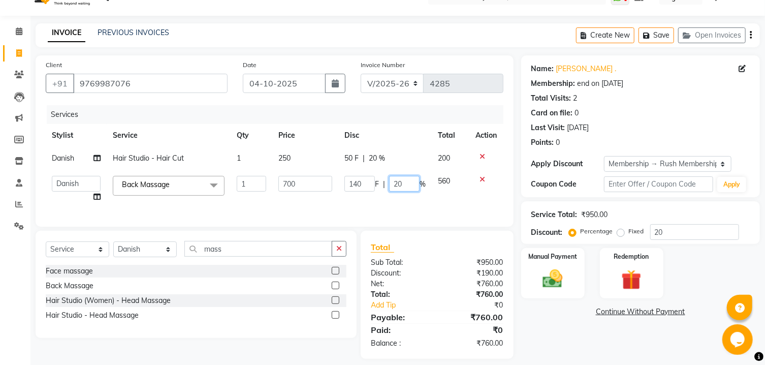
click at [395, 186] on input "20" at bounding box center [404, 184] width 30 height 16
type input "30"
click at [409, 164] on td "50 F | 20 %" at bounding box center [384, 158] width 93 height 23
select select "65380"
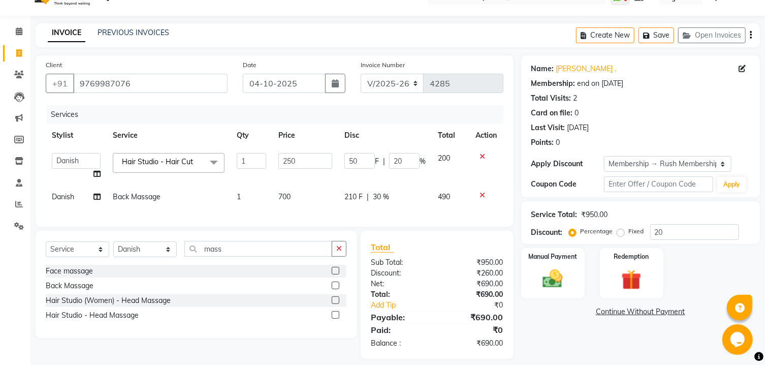
click at [381, 198] on span "30 %" at bounding box center [381, 196] width 16 height 11
select select "65380"
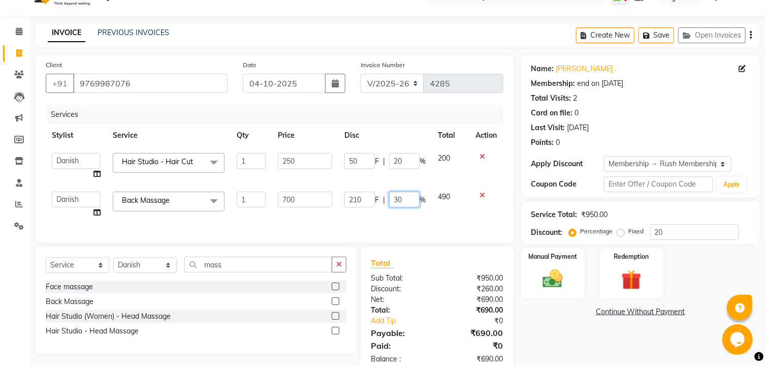
click at [393, 198] on input "30" at bounding box center [404, 199] width 30 height 16
click at [395, 200] on input "30" at bounding box center [404, 199] width 30 height 16
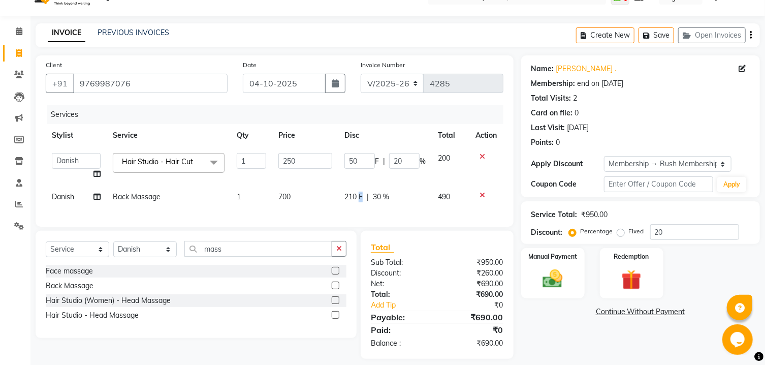
click at [360, 200] on span "210 F" at bounding box center [353, 196] width 18 height 11
select select "65380"
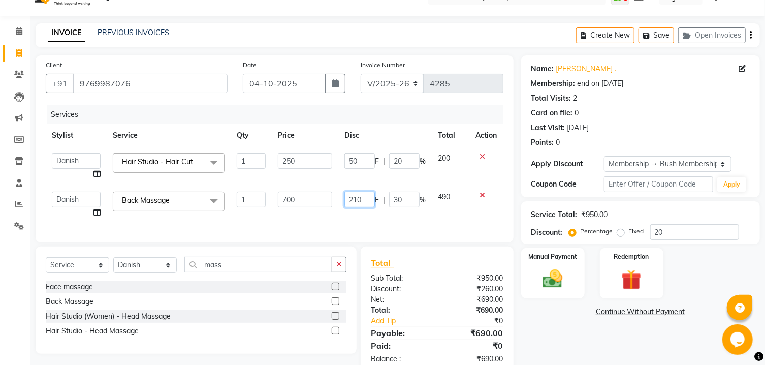
click at [358, 200] on input "210" at bounding box center [359, 199] width 30 height 16
type input "300"
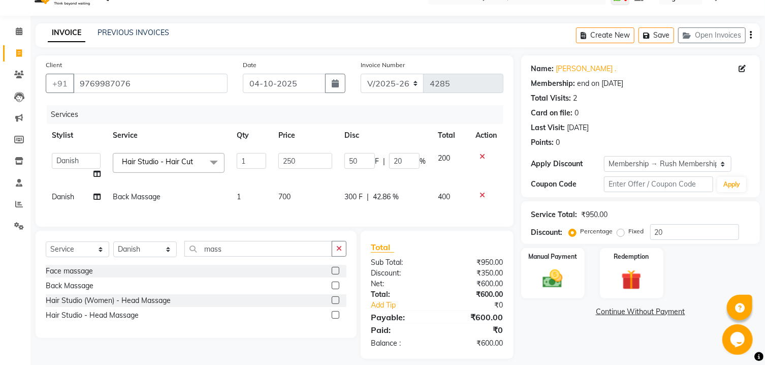
click at [434, 183] on td "200" at bounding box center [451, 166] width 38 height 39
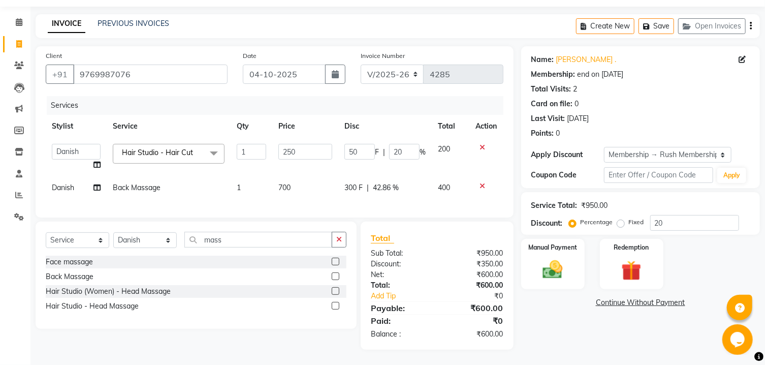
click at [348, 150] on td "50 F | 20 %" at bounding box center [384, 157] width 93 height 39
click at [353, 144] on input "50" at bounding box center [359, 152] width 30 height 16
type input "100"
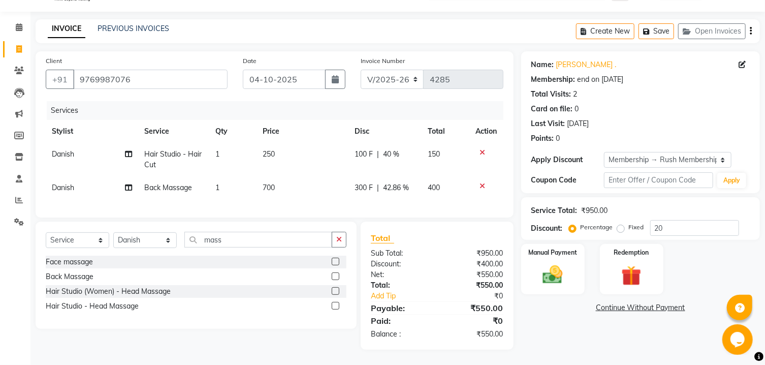
click at [379, 110] on div "Services Stylist Service Qty Price Disc Total Action Danish Hair Studio - Hair …" at bounding box center [275, 154] width 458 height 106
click at [553, 271] on img at bounding box center [553, 275] width 34 height 24
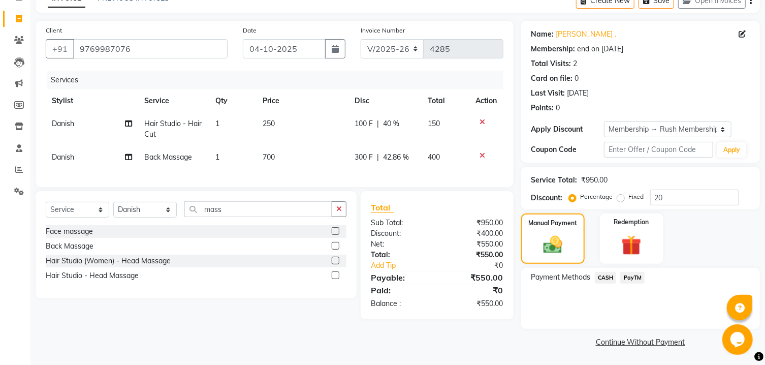
click at [633, 279] on span "PayTM" at bounding box center [632, 278] width 24 height 12
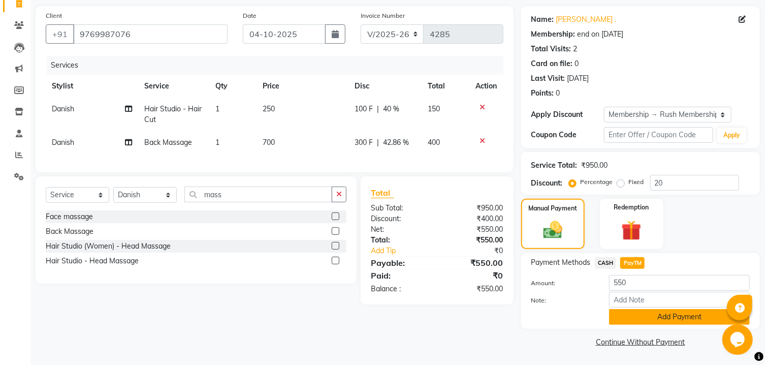
click at [645, 320] on button "Add Payment" at bounding box center [679, 317] width 141 height 16
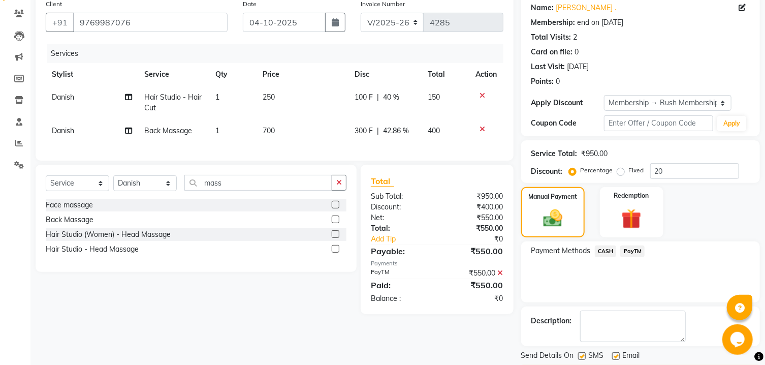
scroll to position [124, 0]
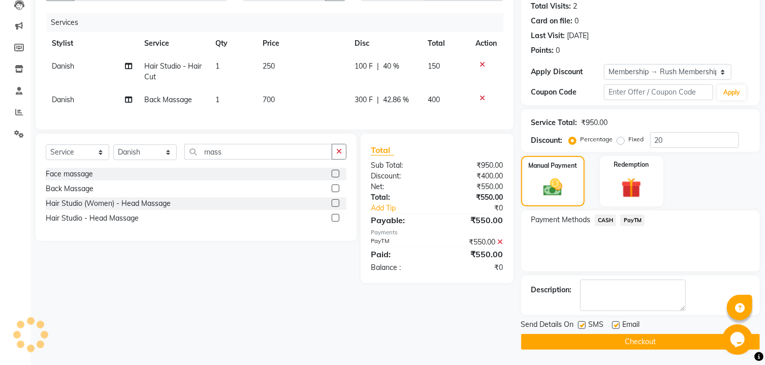
click at [582, 325] on label at bounding box center [582, 325] width 8 height 8
click at [582, 325] on input "checkbox" at bounding box center [581, 325] width 7 height 7
checkbox input "false"
click at [615, 325] on label at bounding box center [616, 325] width 8 height 8
click at [615, 325] on input "checkbox" at bounding box center [615, 325] width 7 height 7
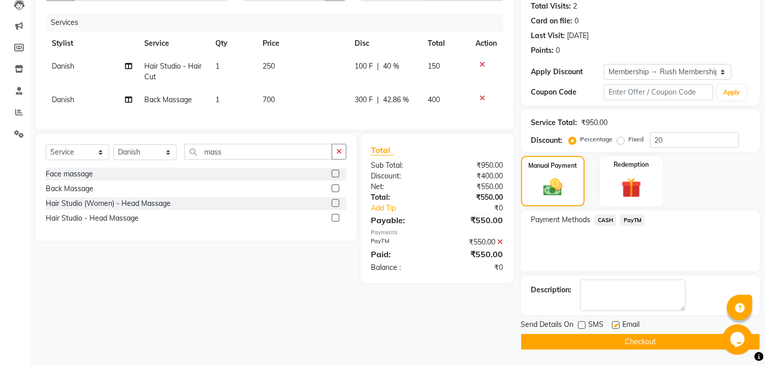
checkbox input "false"
click at [602, 336] on button "Checkout" at bounding box center [640, 342] width 239 height 16
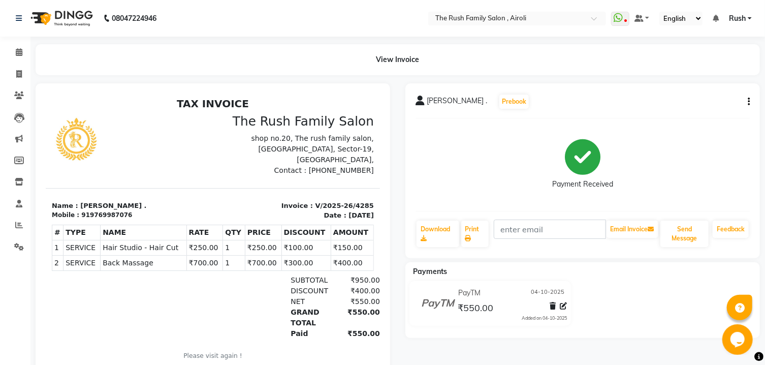
click at [596, 335] on div "Payments PayTM [DATE] ₹550.00 Added on [DATE]" at bounding box center [582, 300] width 354 height 76
click at [15, 96] on icon at bounding box center [19, 95] width 10 height 8
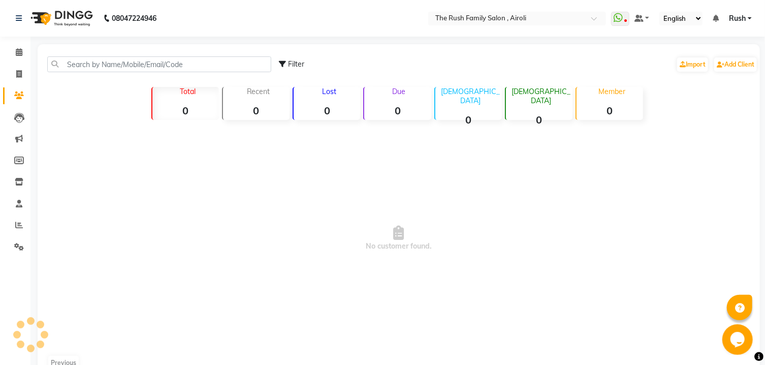
click at [15, 96] on icon at bounding box center [19, 95] width 10 height 8
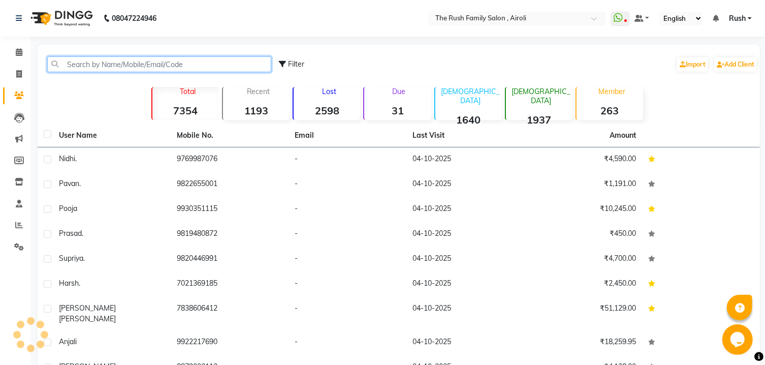
click at [79, 67] on input "text" at bounding box center [159, 64] width 224 height 16
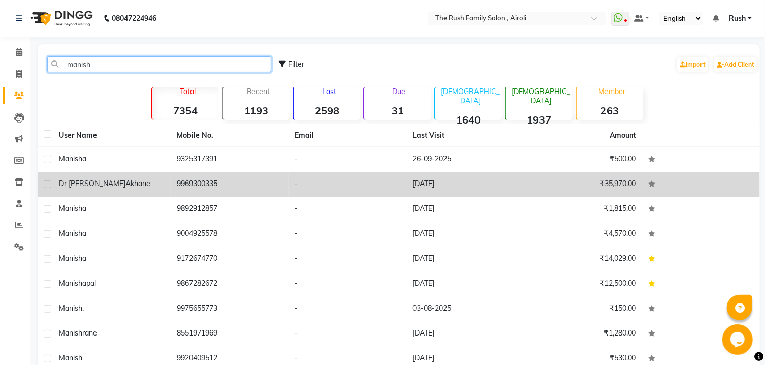
type input "manish"
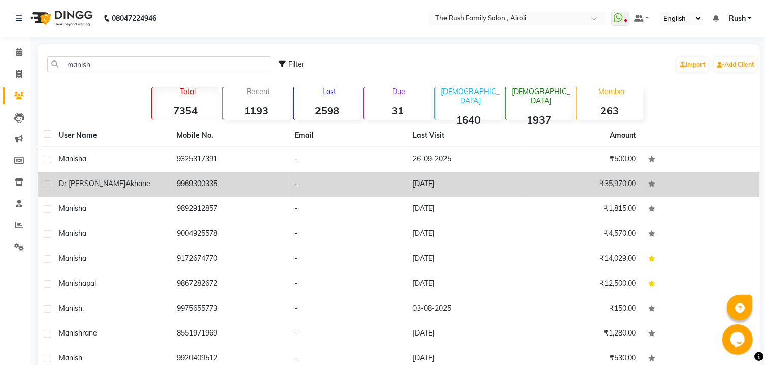
click at [125, 180] on span "Akhane" at bounding box center [137, 183] width 25 height 9
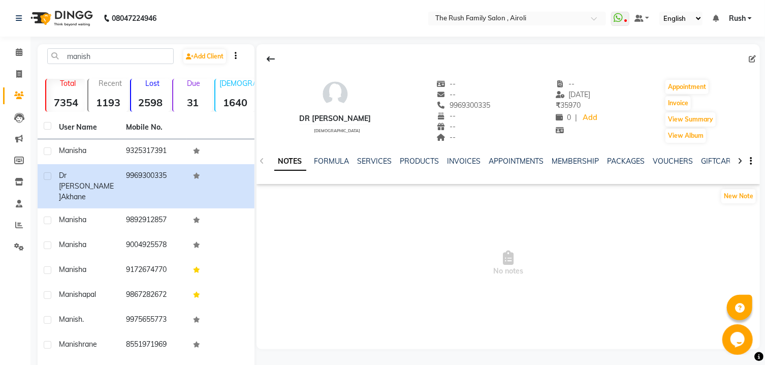
click at [373, 156] on div "SERVICES" at bounding box center [375, 161] width 35 height 11
click at [373, 161] on link "SERVICES" at bounding box center [375, 160] width 35 height 9
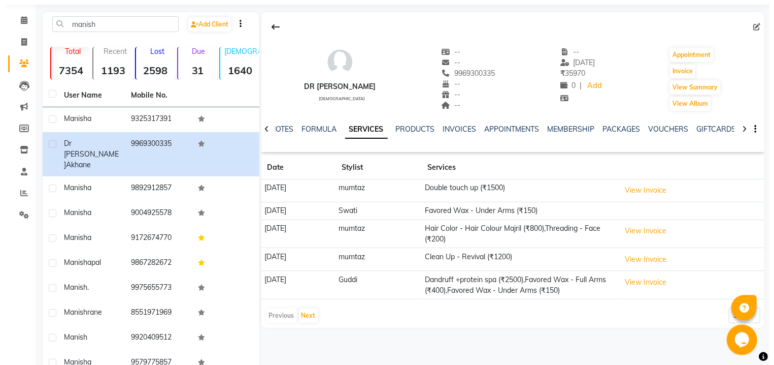
scroll to position [30, 0]
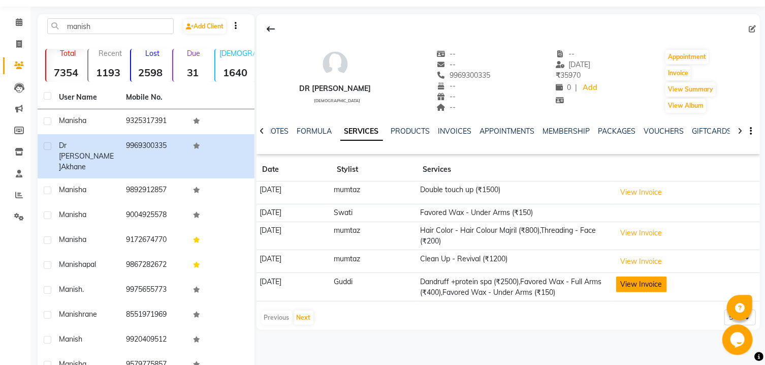
click at [640, 280] on button "View Invoice" at bounding box center [641, 284] width 51 height 16
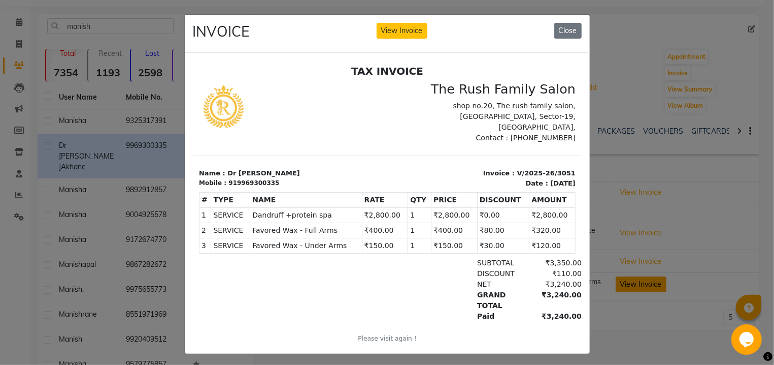
scroll to position [0, 0]
click at [564, 23] on button "Close" at bounding box center [568, 31] width 27 height 16
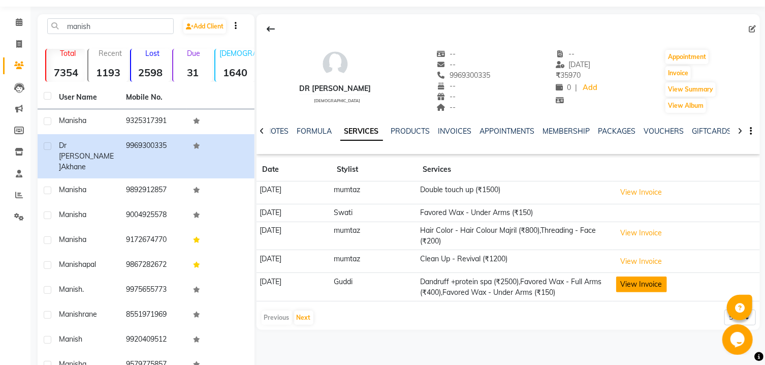
click at [666, 284] on button "View Invoice" at bounding box center [641, 284] width 51 height 16
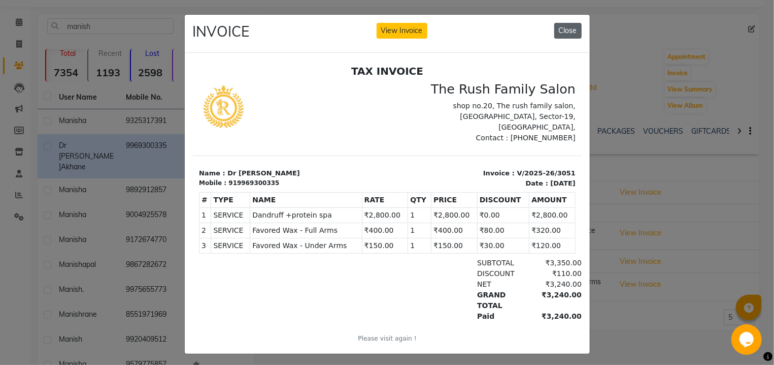
click at [568, 33] on button "Close" at bounding box center [568, 31] width 27 height 16
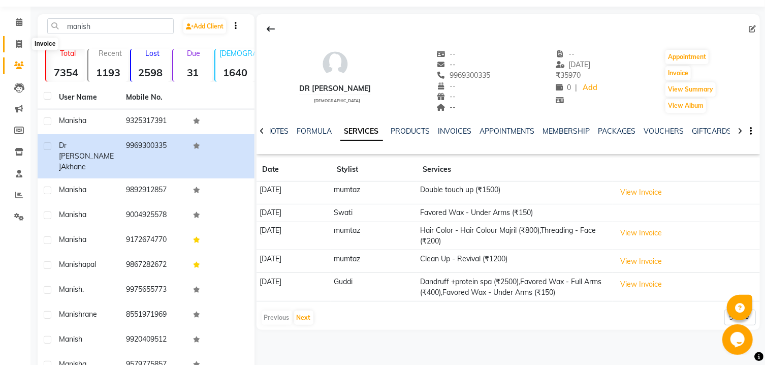
click at [17, 44] on icon at bounding box center [19, 44] width 6 height 8
select select "service"
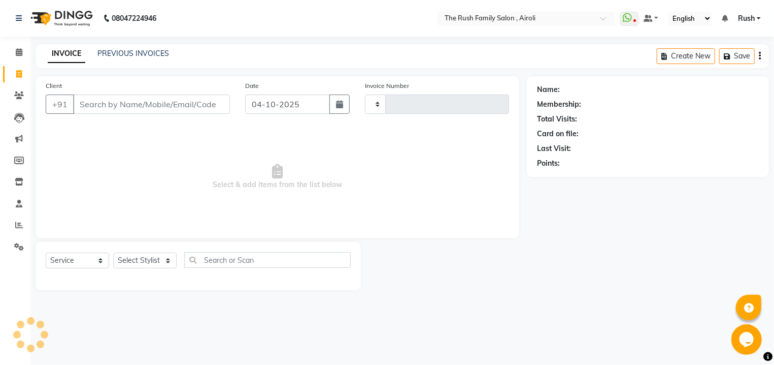
type input "4286"
select select "5419"
